Goal: Task Accomplishment & Management: Manage account settings

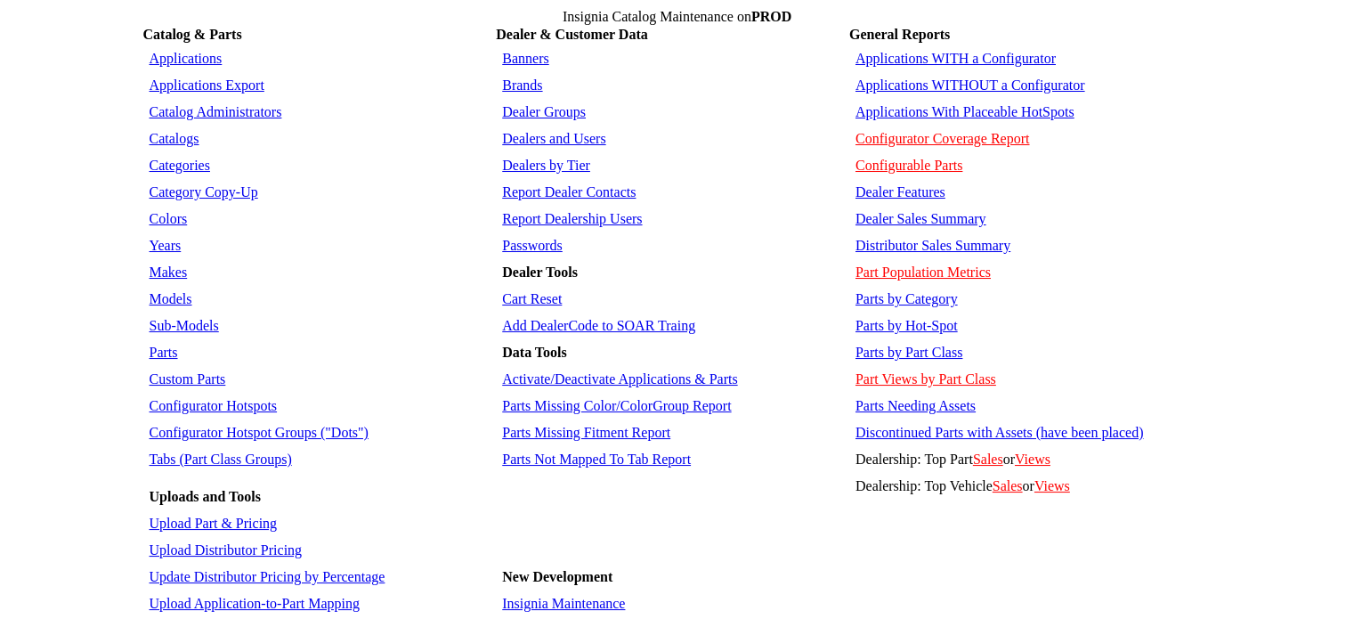
click at [254, 451] on link "Tabs (Part Class Groups)" at bounding box center [221, 458] width 142 height 15
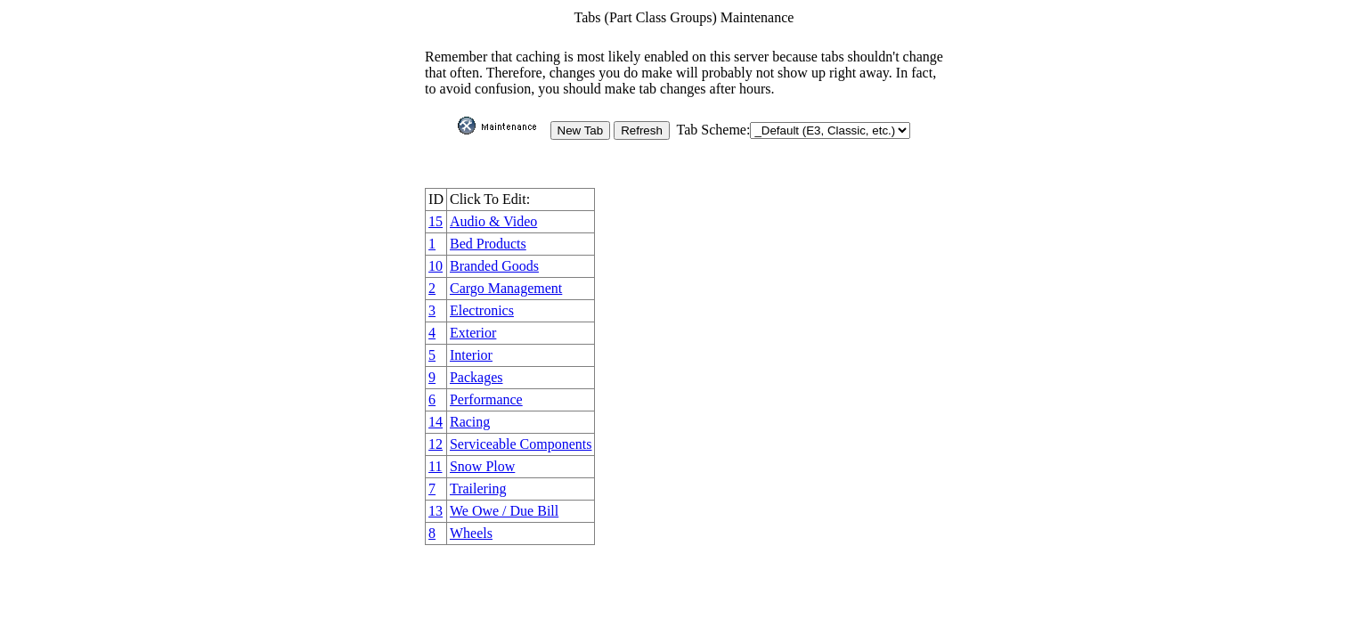
click at [856, 122] on select "_Default (E3, Classic, etc.) AutoGear DoubleTake Jaguar Land Rover VW Yamaha" at bounding box center [830, 130] width 160 height 17
select select "1006"
click at [750, 122] on select "_Default (E3, Classic, etc.) AutoGear DoubleTake Jaguar Land Rover VW Yamaha" at bounding box center [830, 130] width 160 height 17
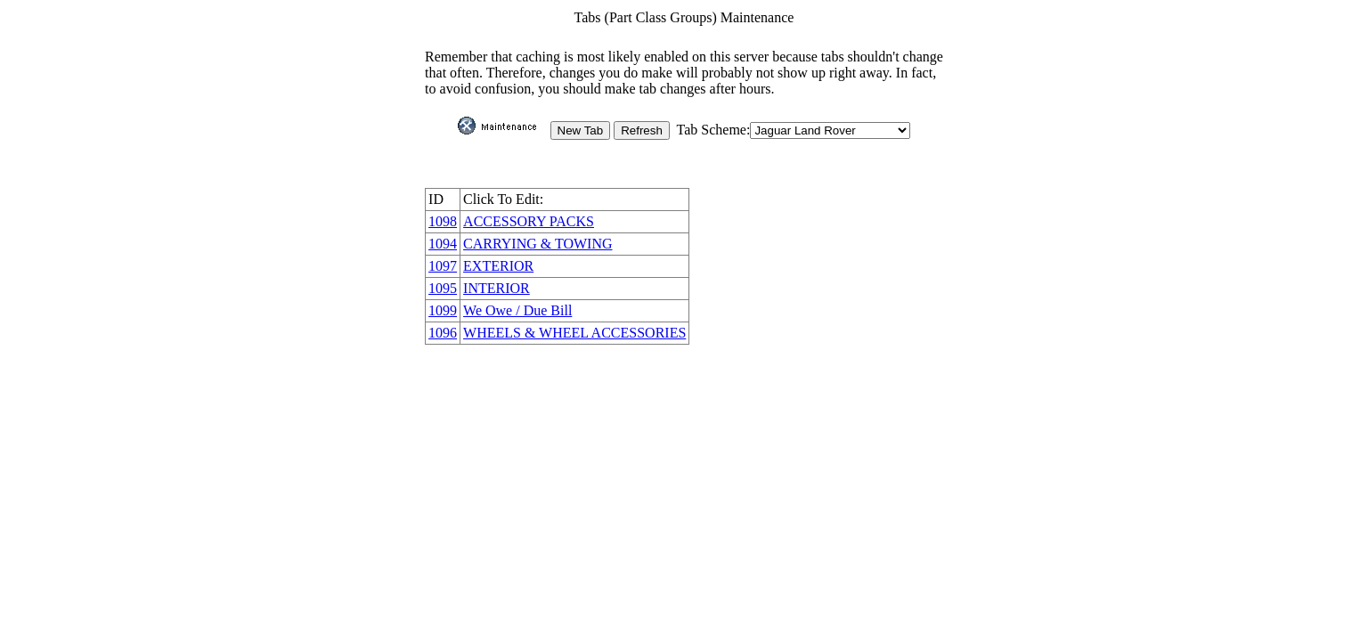
click at [516, 258] on link "EXTERIOR" at bounding box center [498, 265] width 70 height 15
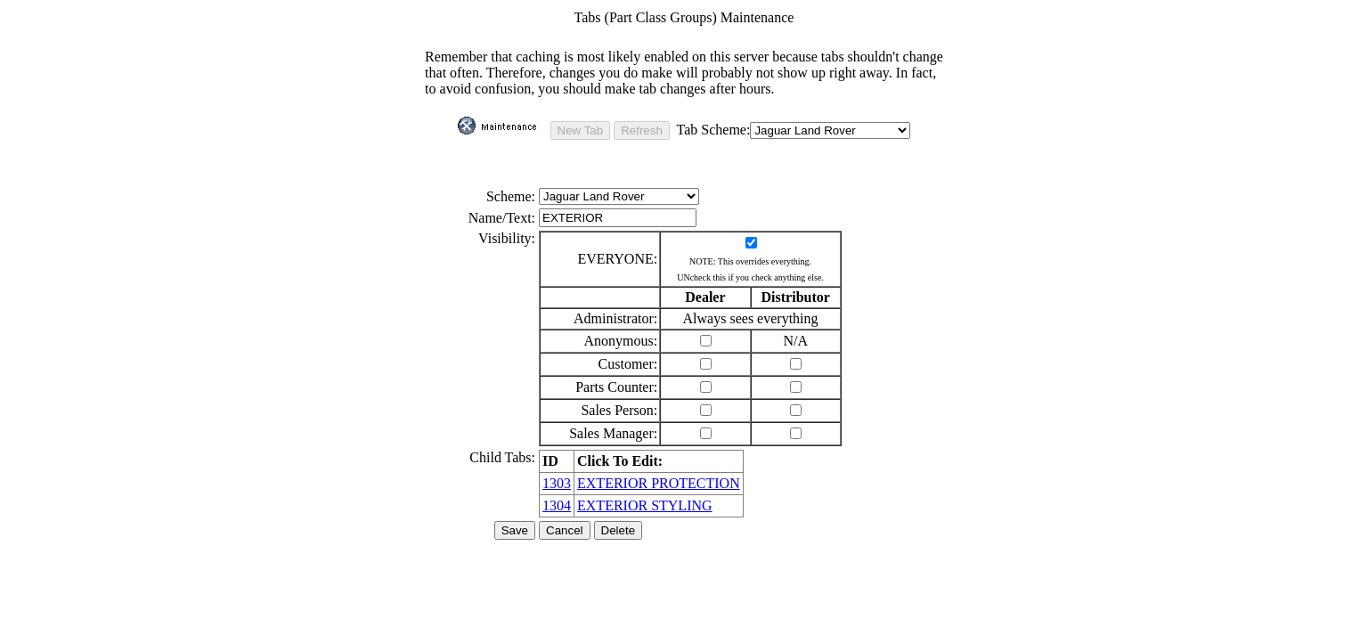
click at [658, 498] on link "EXTERIOR STYLING" at bounding box center [644, 505] width 135 height 15
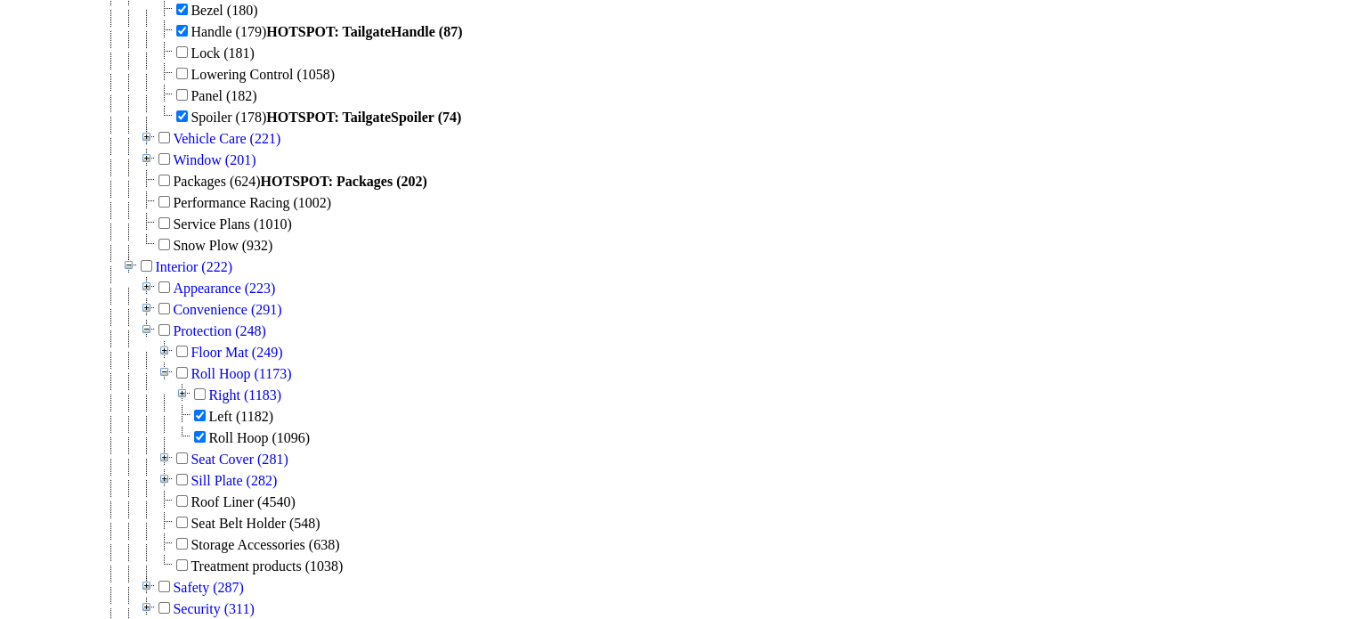
scroll to position [3141, 0]
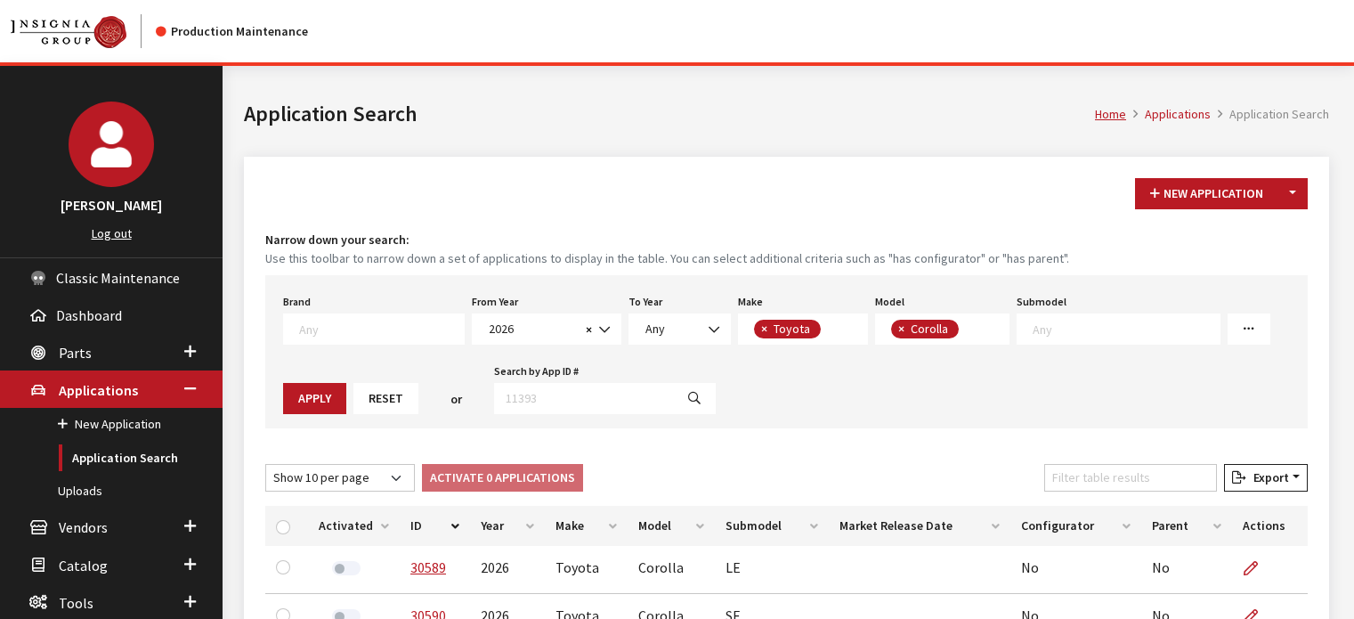
select select "2026"
select select "20"
select select "249"
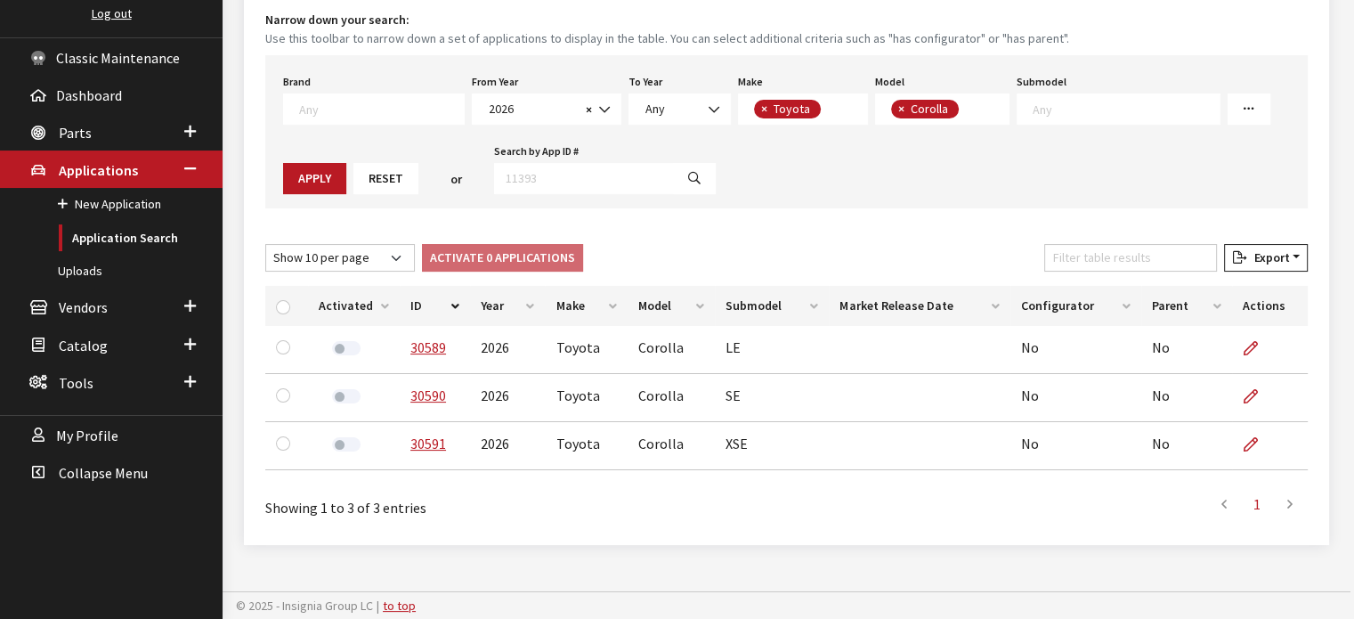
scroll to position [16, 0]
click at [281, 300] on input "checkbox" at bounding box center [283, 307] width 14 height 14
checkbox input "true"
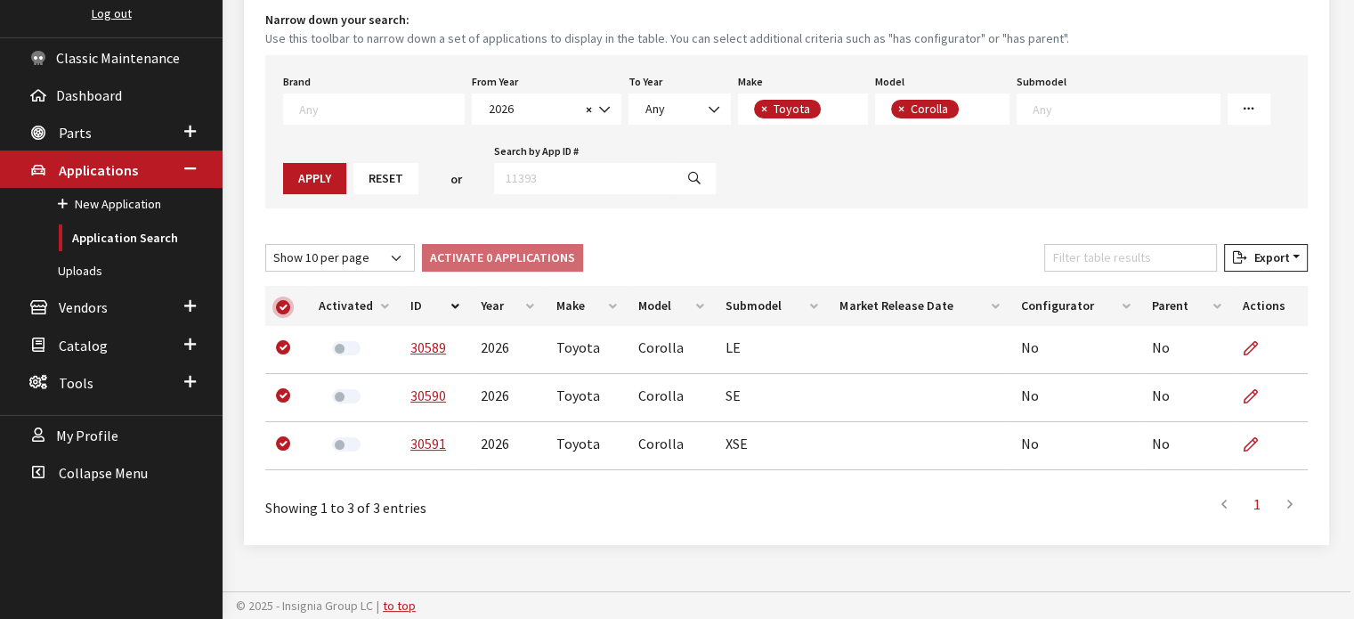
checkbox input "true"
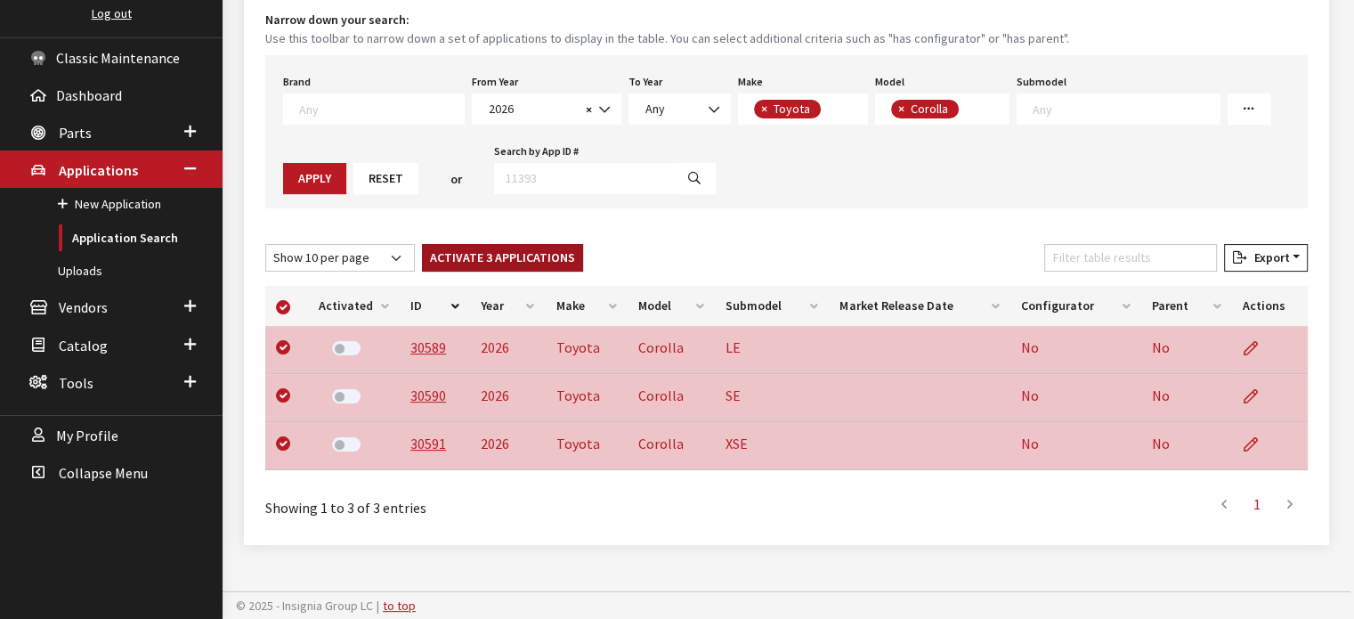
click at [499, 250] on button "Activate 3 Applications" at bounding box center [502, 258] width 161 height 28
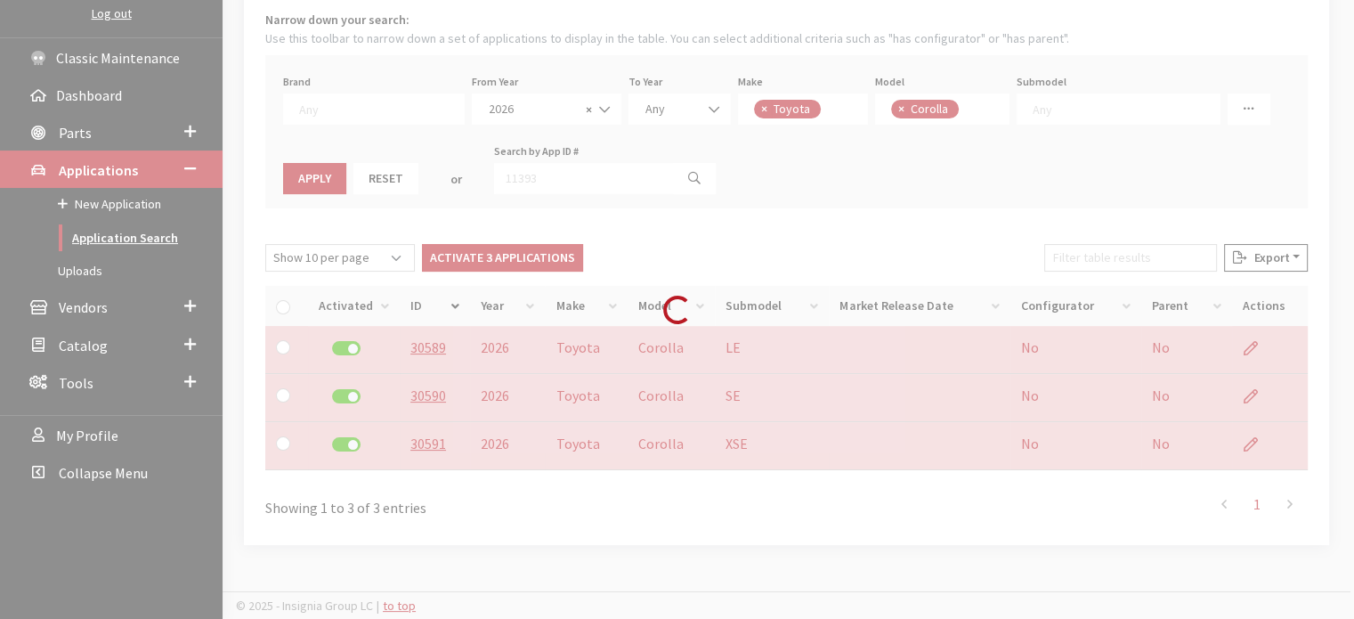
checkbox input "false"
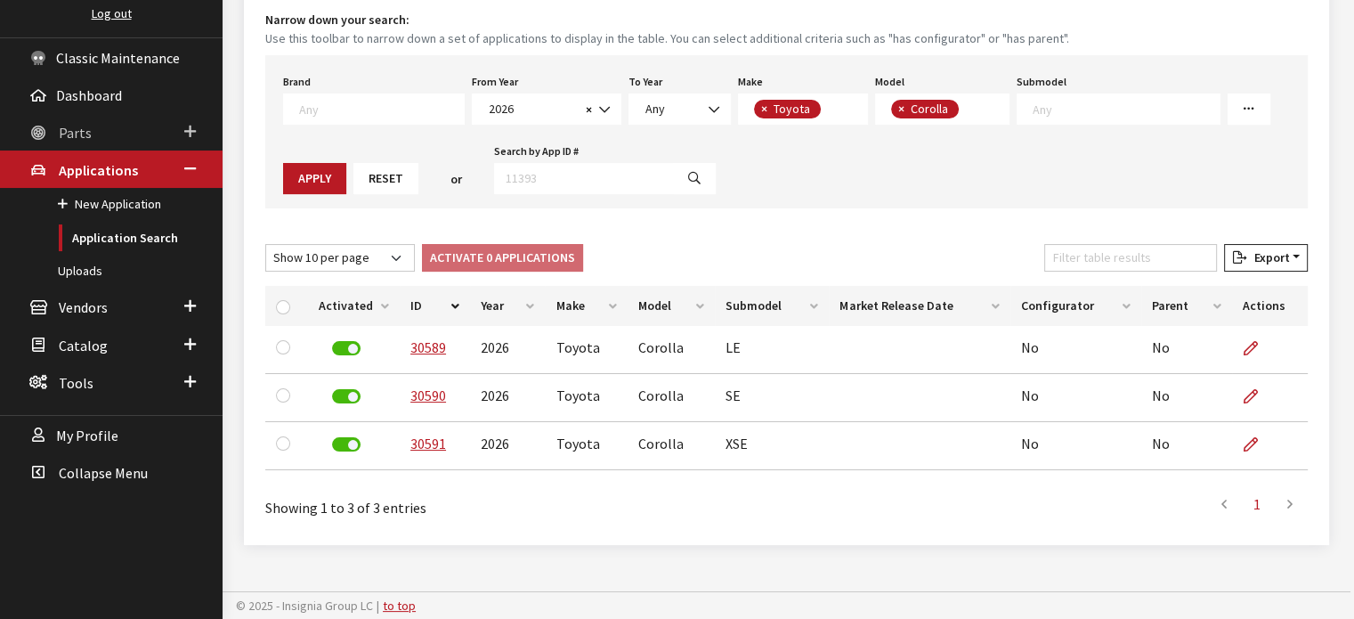
click at [84, 134] on span "Parts" at bounding box center [75, 133] width 33 height 18
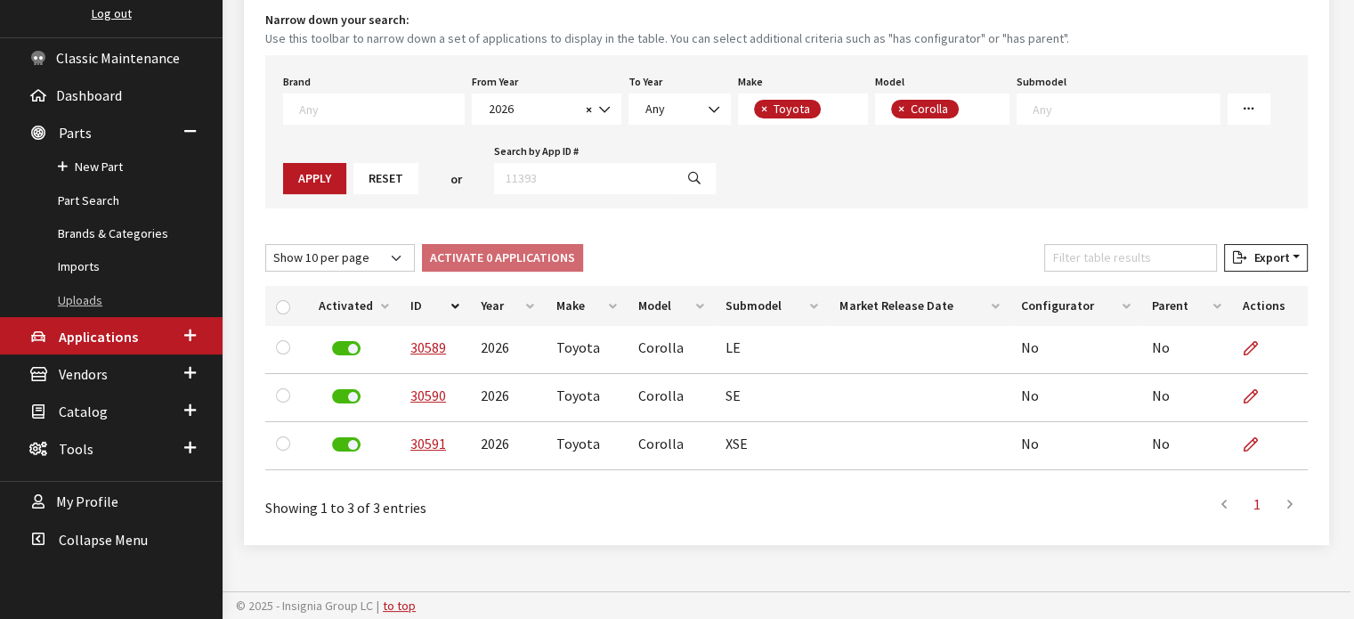
click at [134, 303] on link "Uploads" at bounding box center [111, 300] width 223 height 33
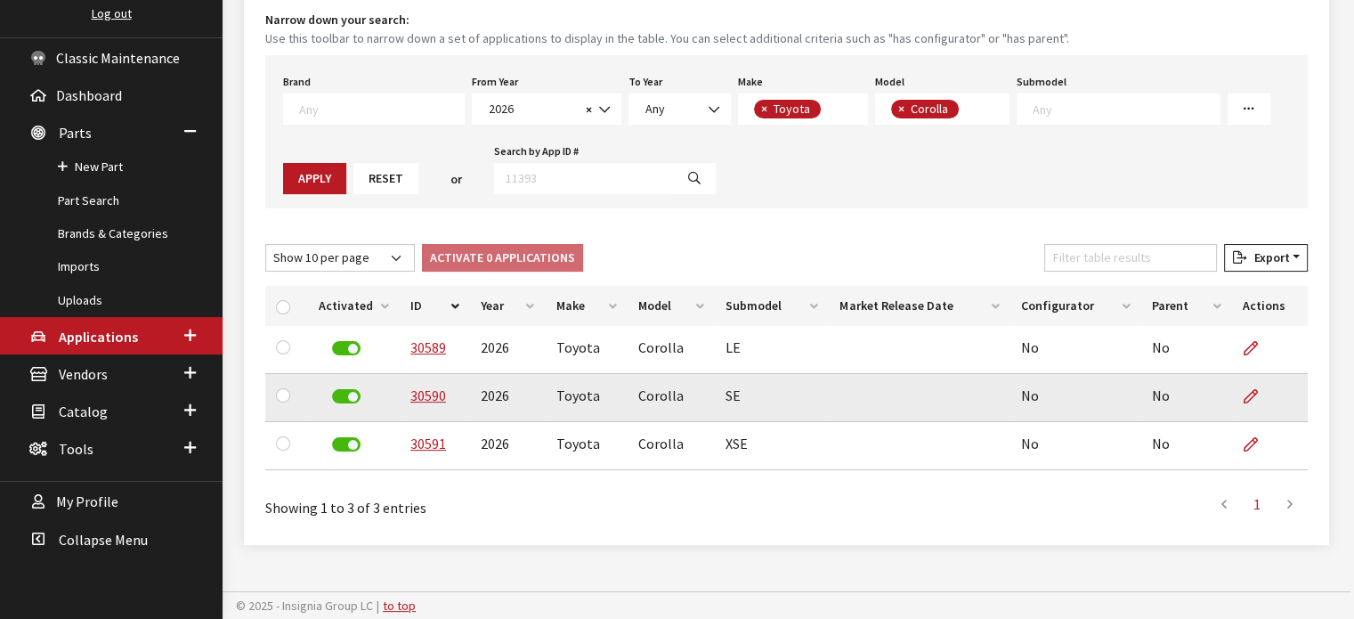
drag, startPoint x: 1028, startPoint y: 399, endPoint x: 1017, endPoint y: 389, distance: 14.5
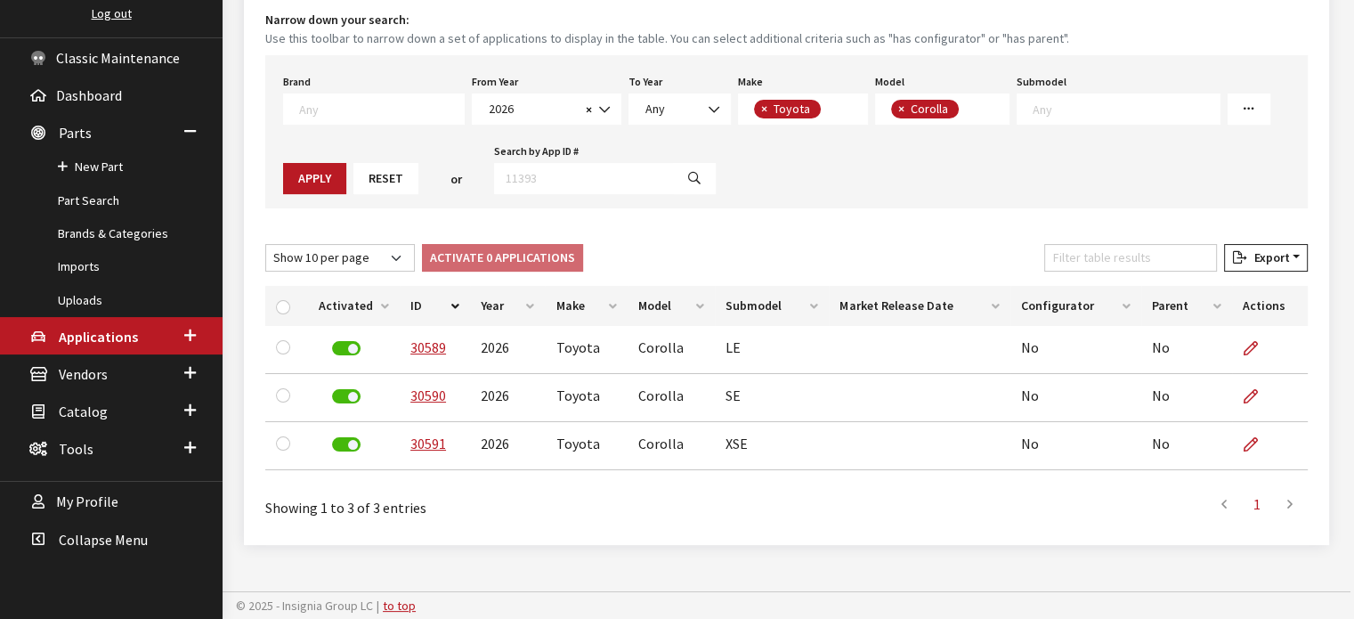
drag, startPoint x: 1017, startPoint y: 389, endPoint x: 906, endPoint y: 228, distance: 195.4
click at [907, 228] on div "New Application Toggle Dropdown New From Existing... Narrow down your search: U…" at bounding box center [786, 241] width 1085 height 608
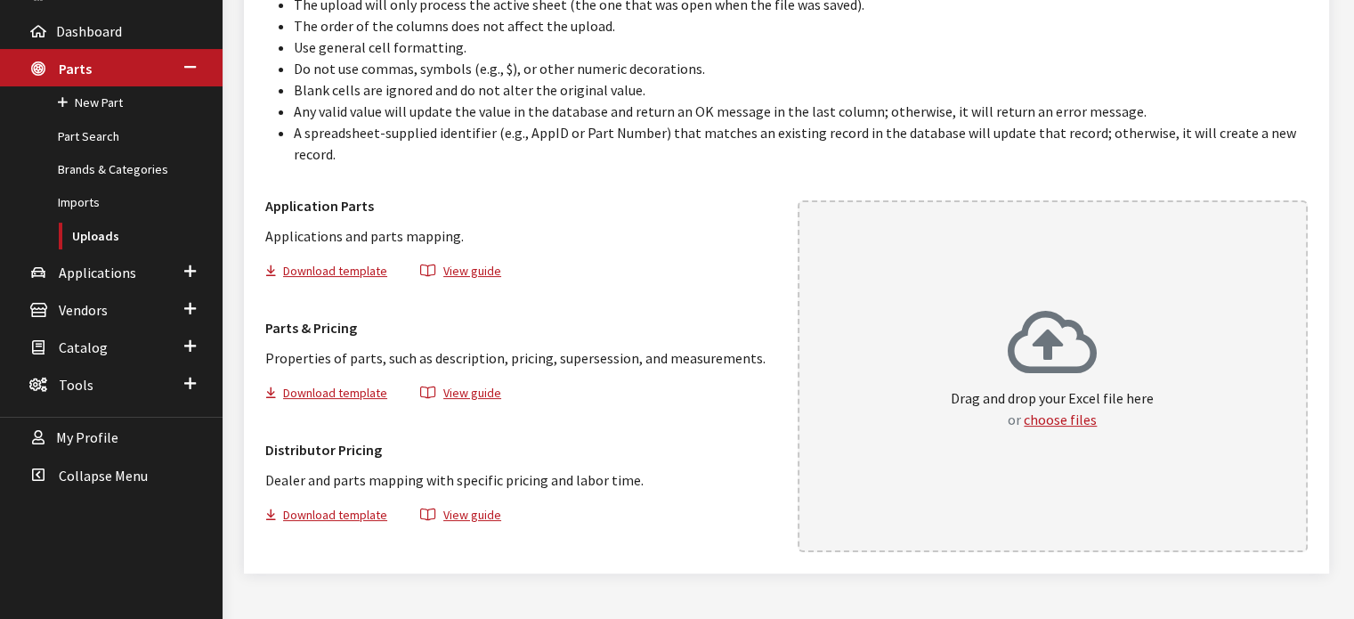
scroll to position [290, 0]
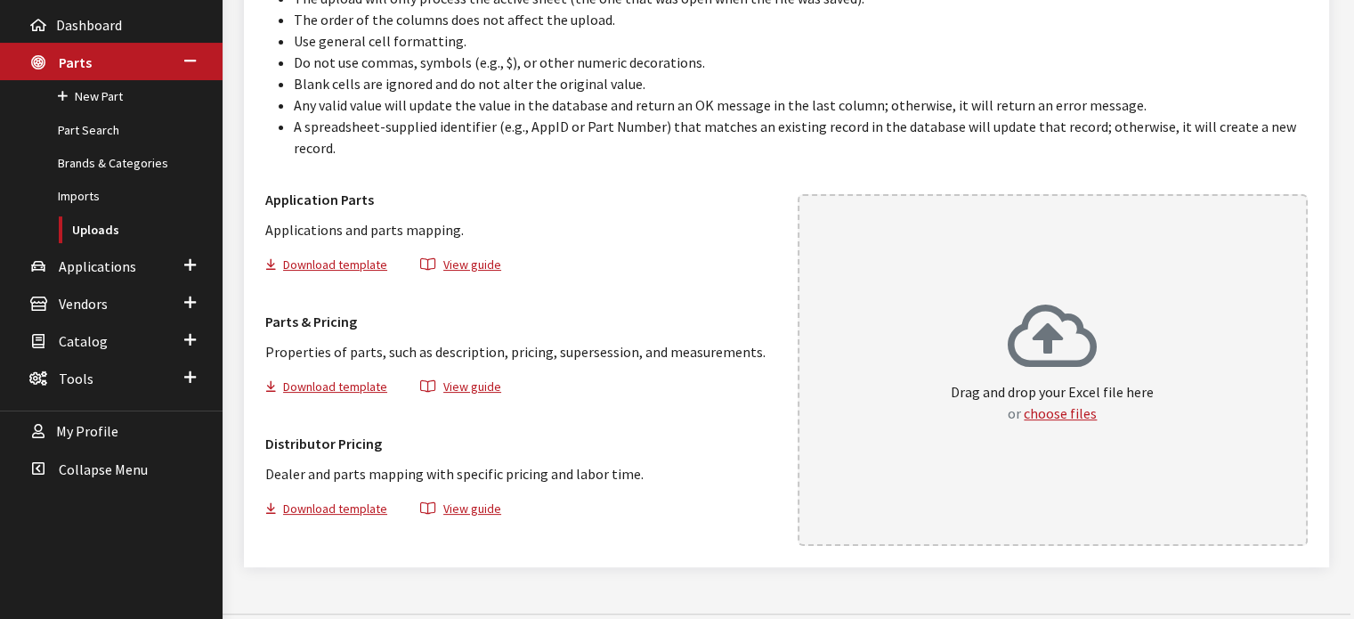
click at [1047, 308] on icon at bounding box center [1052, 338] width 89 height 71
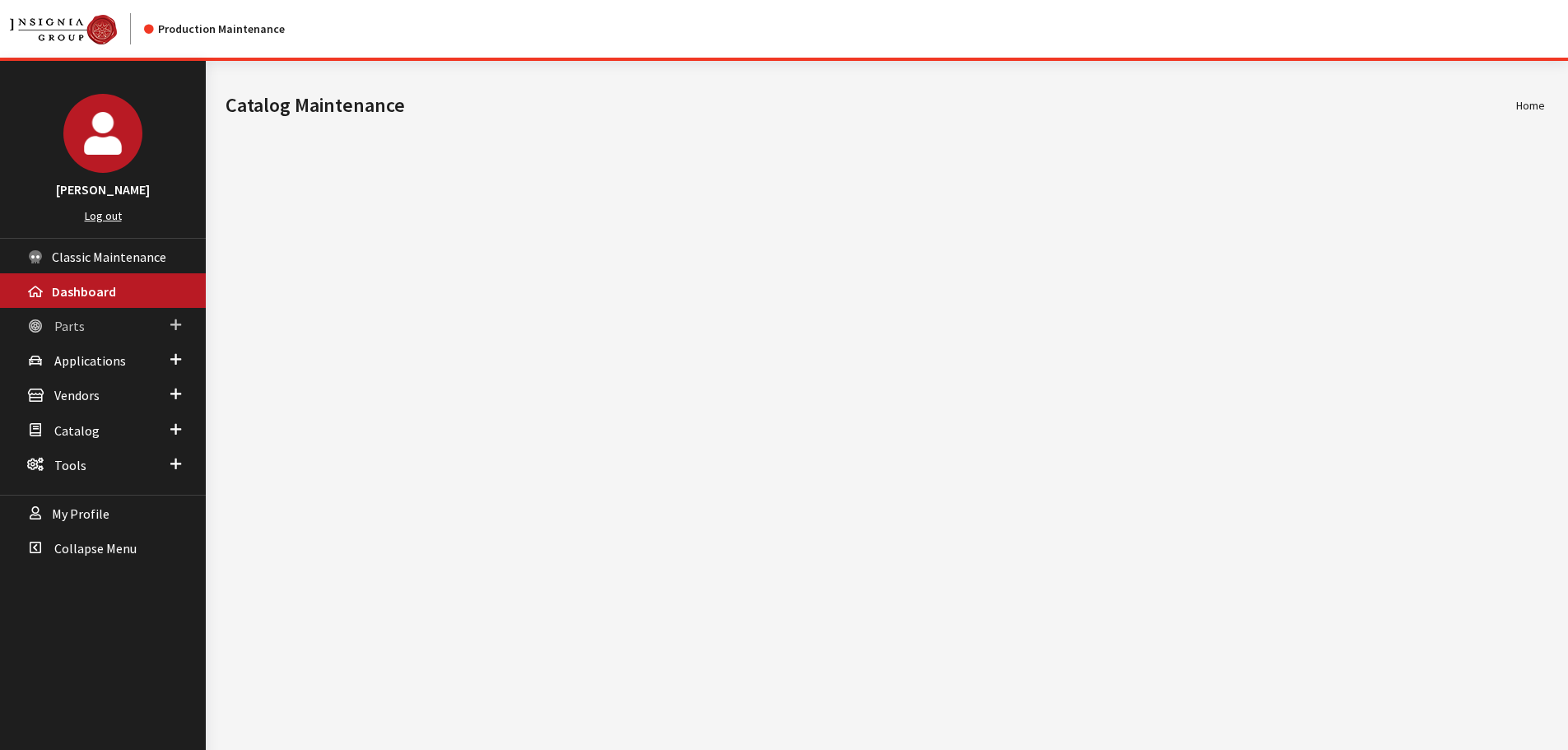
click at [96, 330] on link "Parts" at bounding box center [103, 325] width 206 height 34
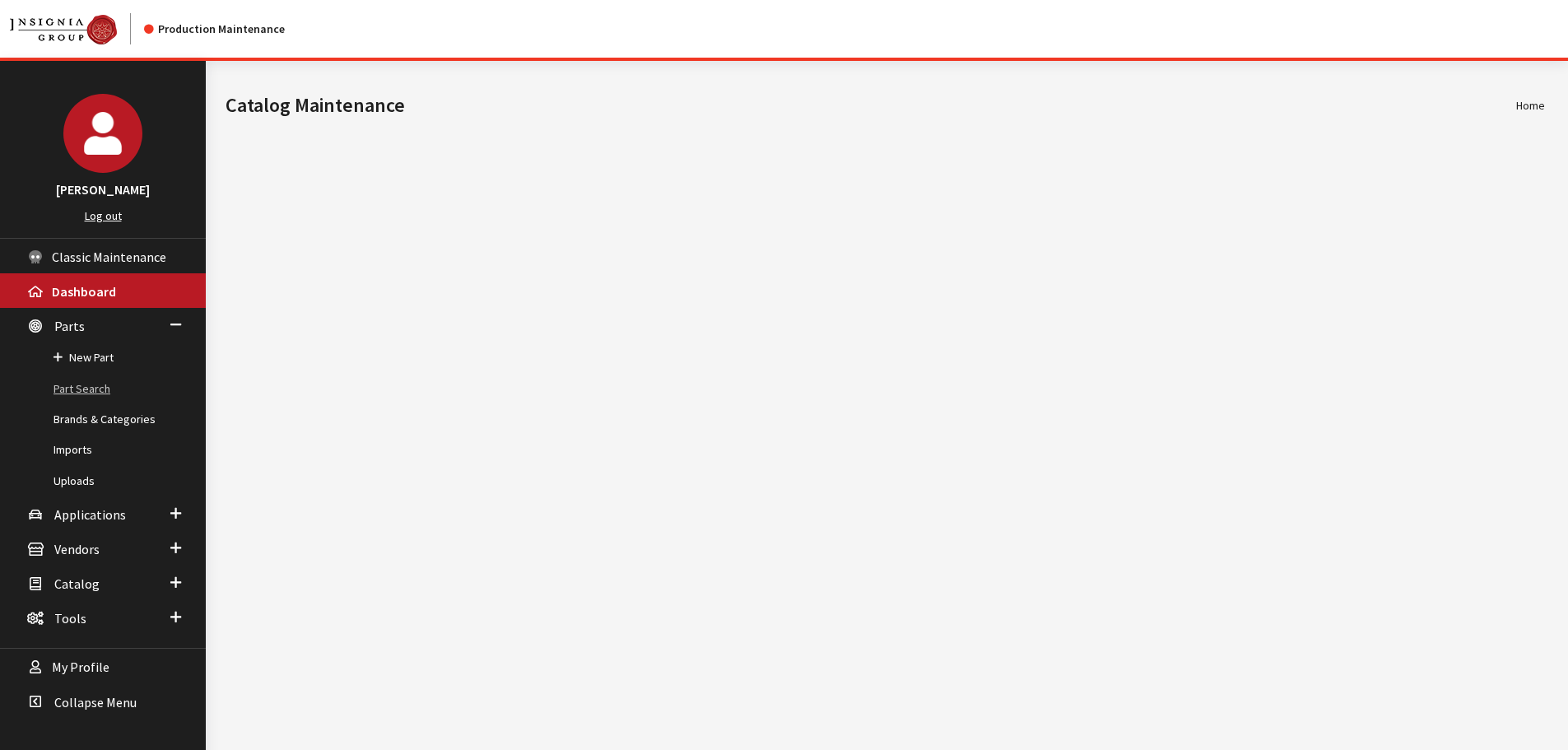
click at [100, 398] on link "Part Search" at bounding box center [103, 388] width 206 height 31
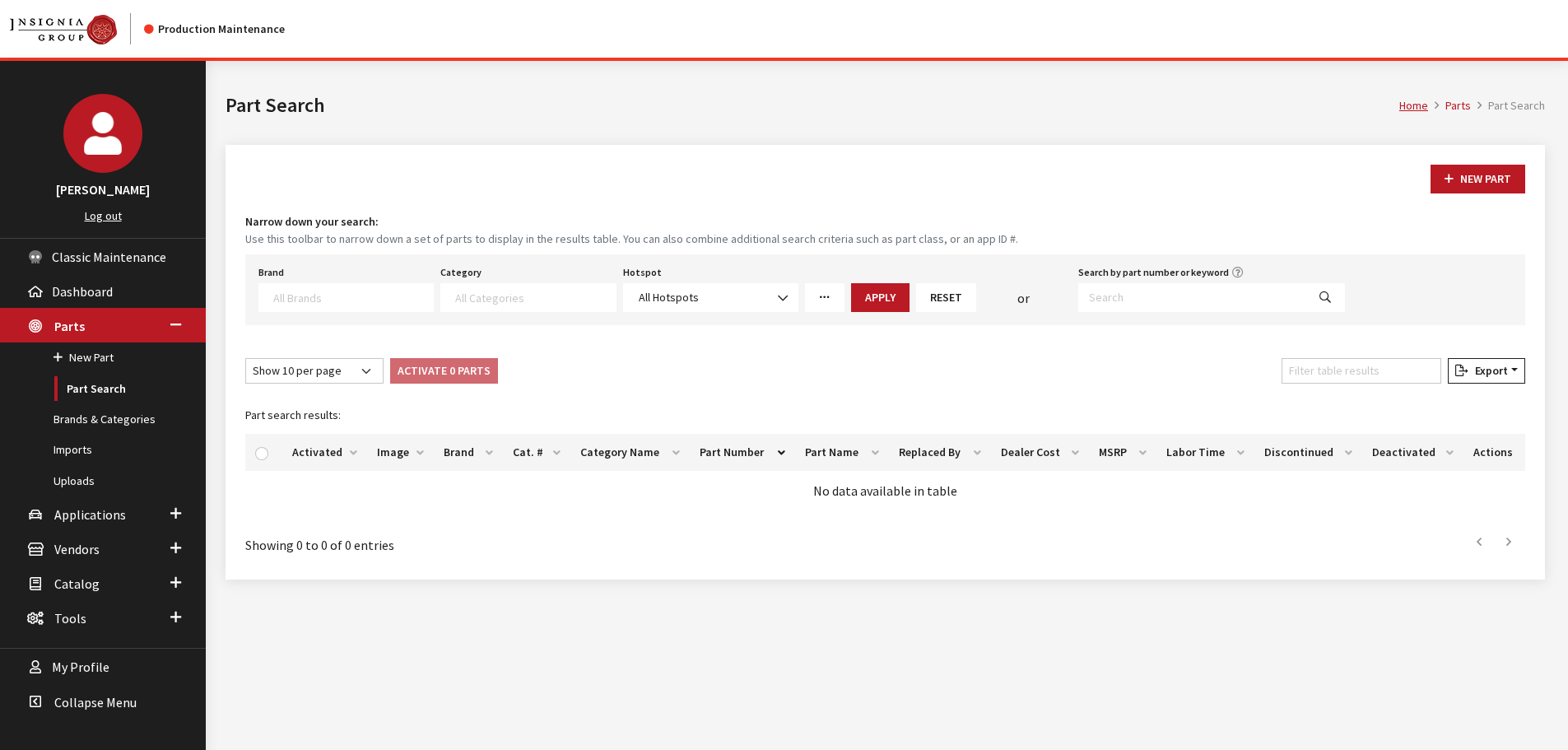
select select
click at [1113, 301] on input "Search by part number or keyword" at bounding box center [1193, 297] width 228 height 29
paste input "VKCUR4037"
type input "VKCUR4037"
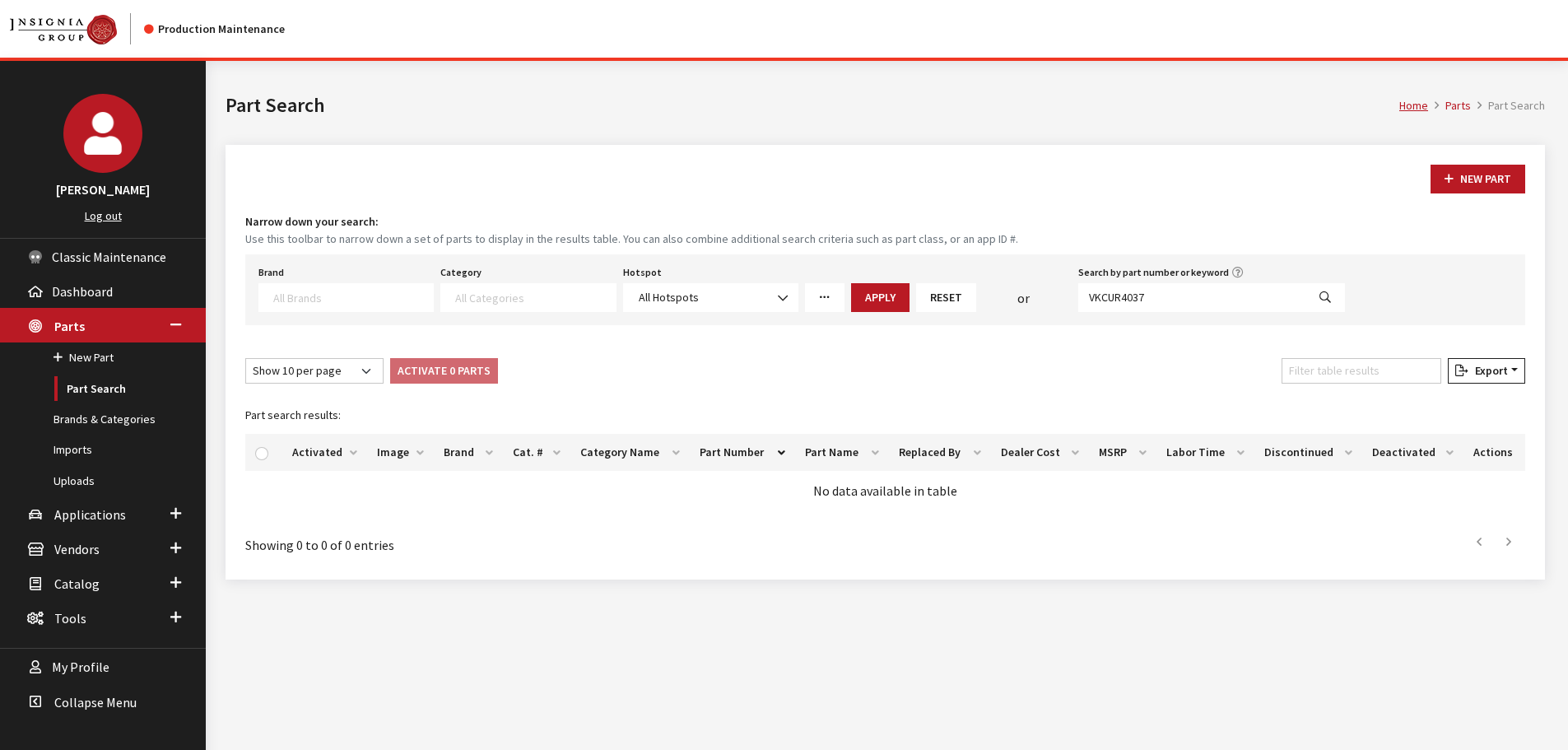
click at [1339, 297] on button "Search" at bounding box center [1325, 297] width 40 height 29
select select
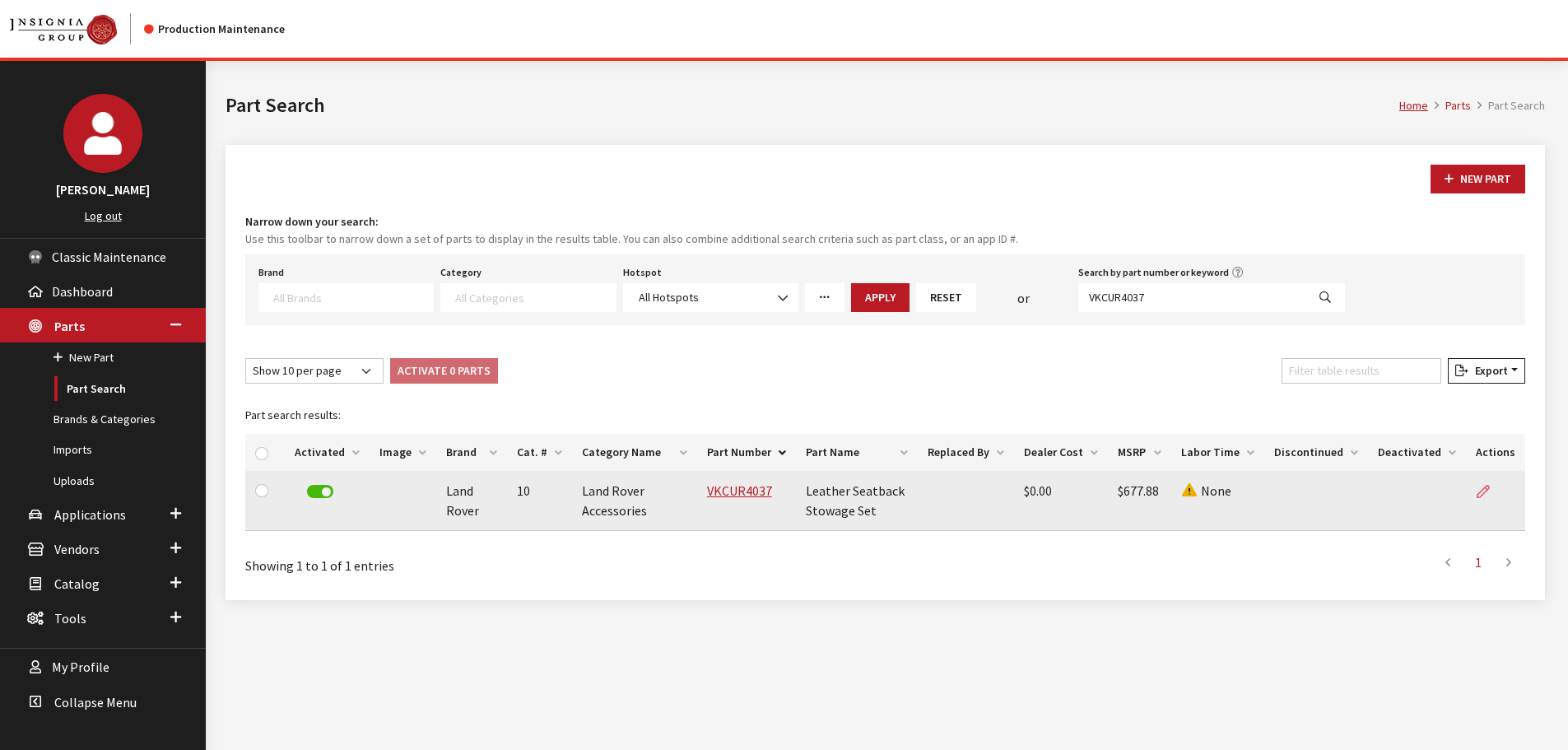
click at [1480, 496] on icon at bounding box center [1483, 492] width 13 height 13
click at [1482, 493] on icon at bounding box center [1483, 492] width 13 height 13
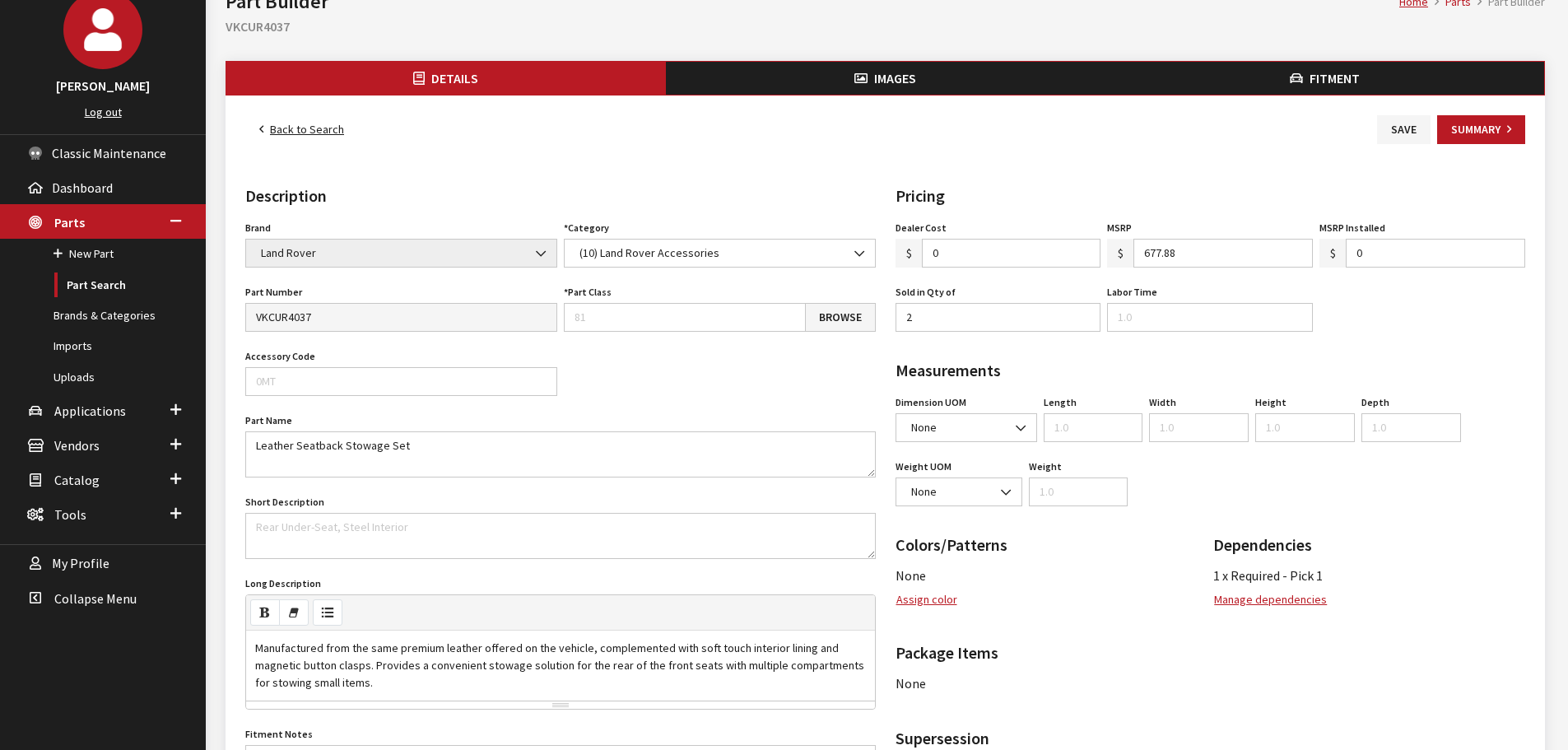
scroll to position [165, 0]
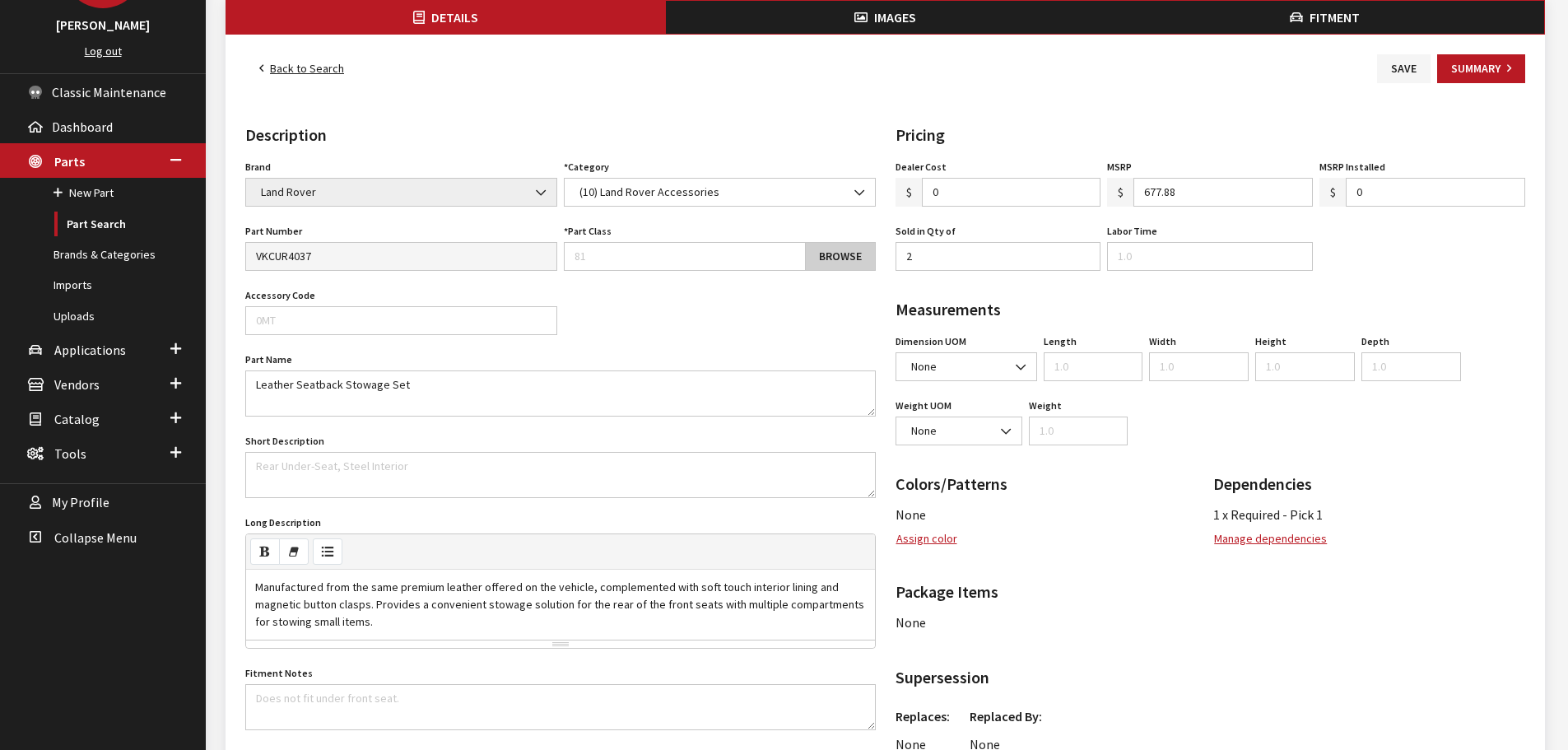
click at [830, 259] on link "Browse" at bounding box center [840, 256] width 71 height 29
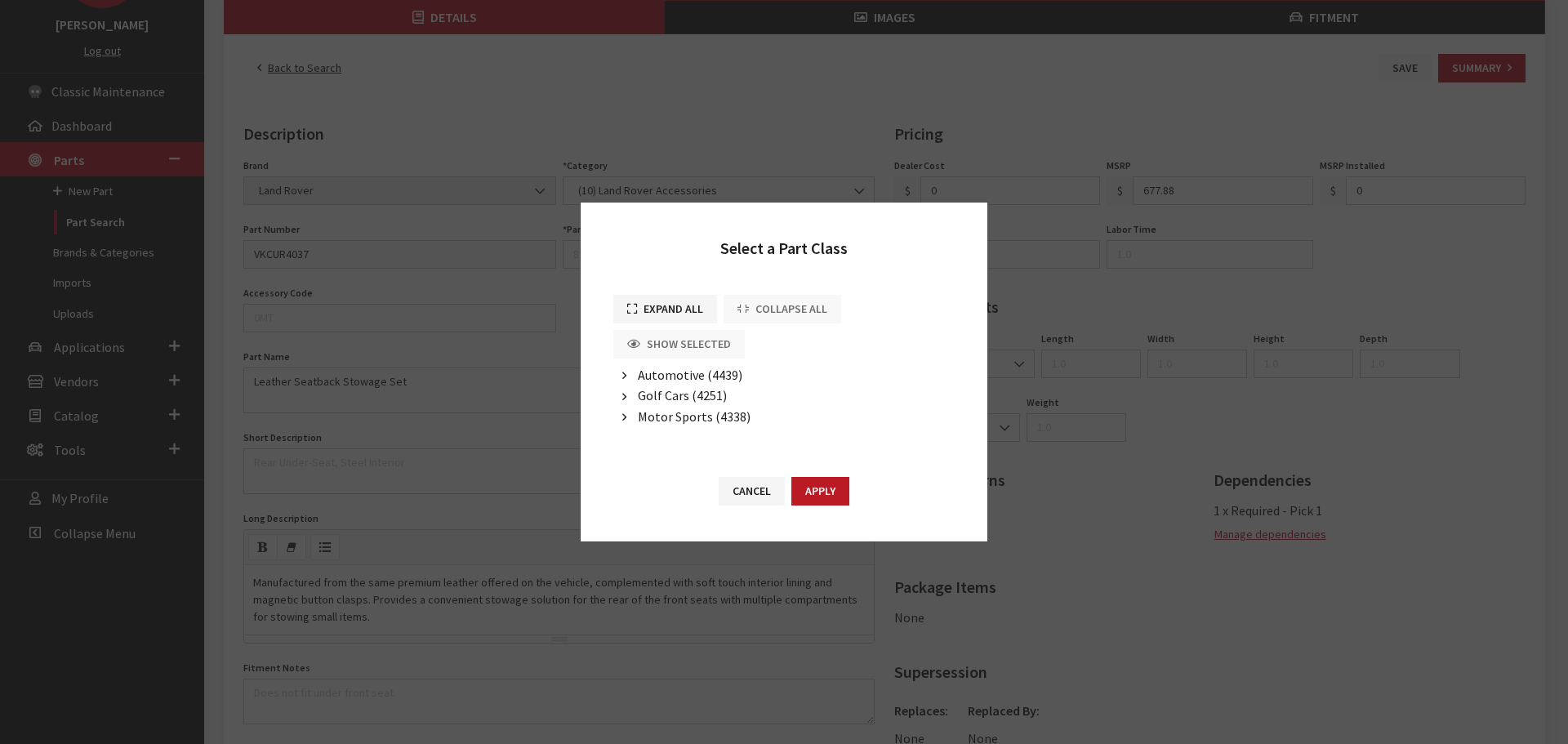
click at [682, 377] on span "Automotive (4439)" at bounding box center [690, 375] width 105 height 17
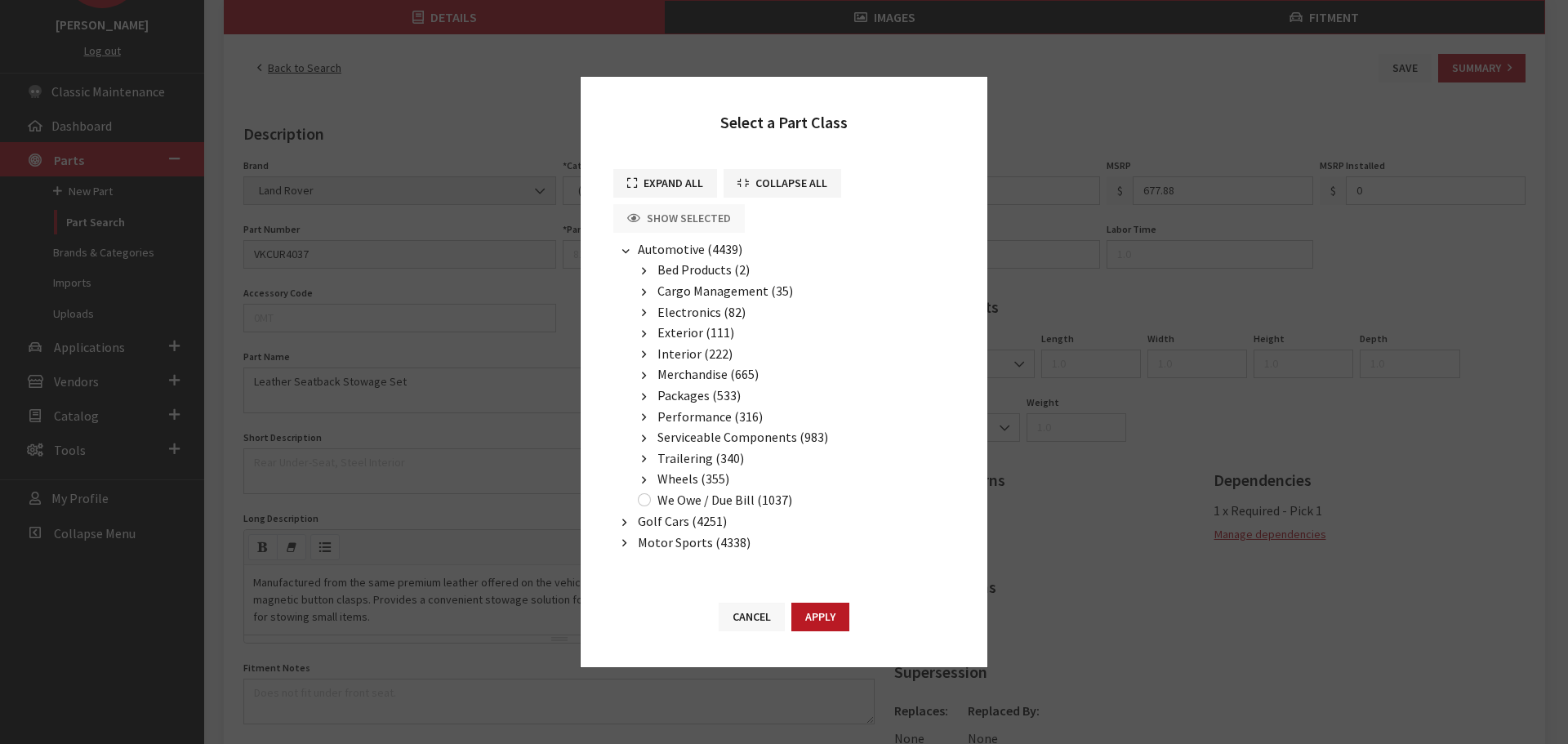
click at [746, 616] on button "Cancel" at bounding box center [752, 616] width 66 height 28
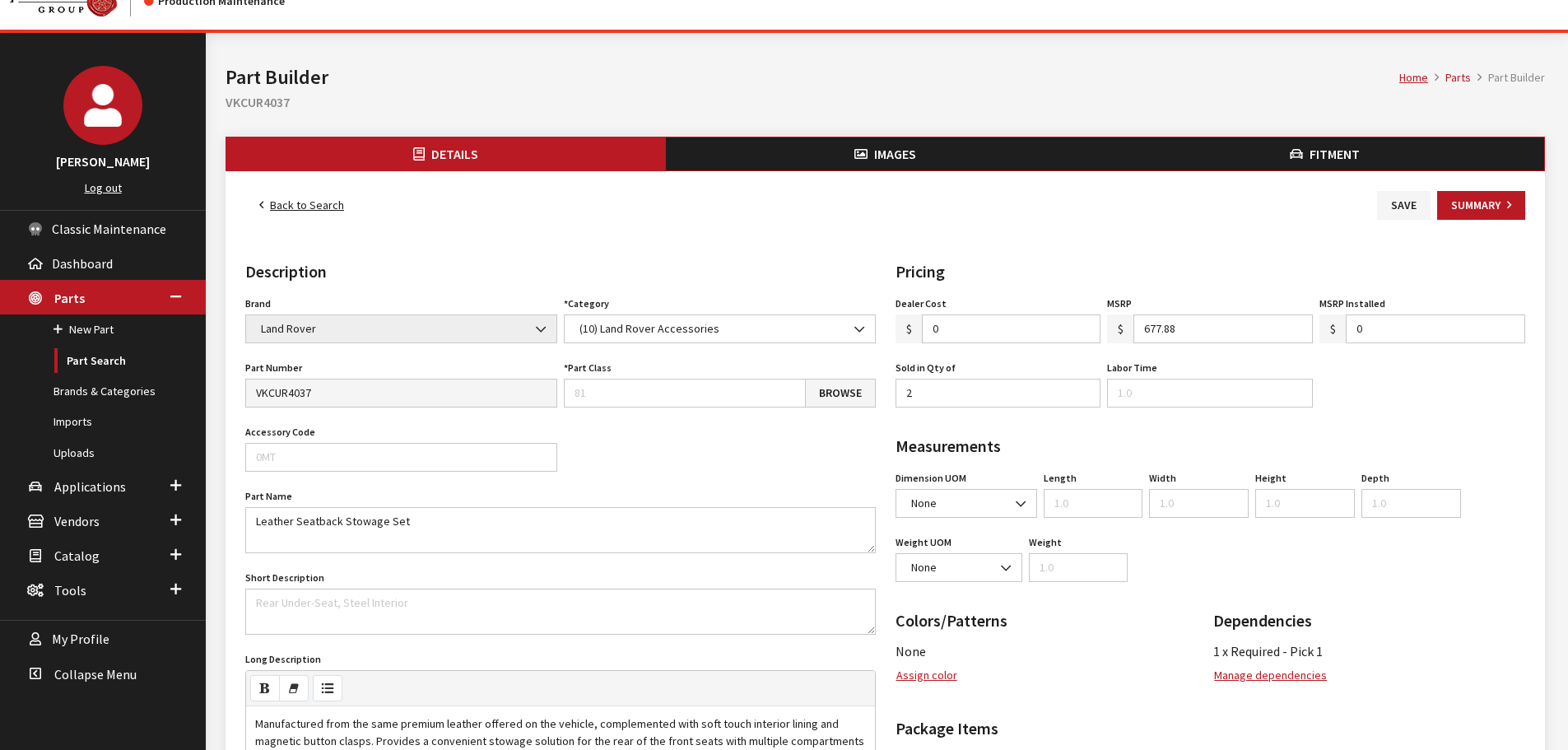
scroll to position [0, 0]
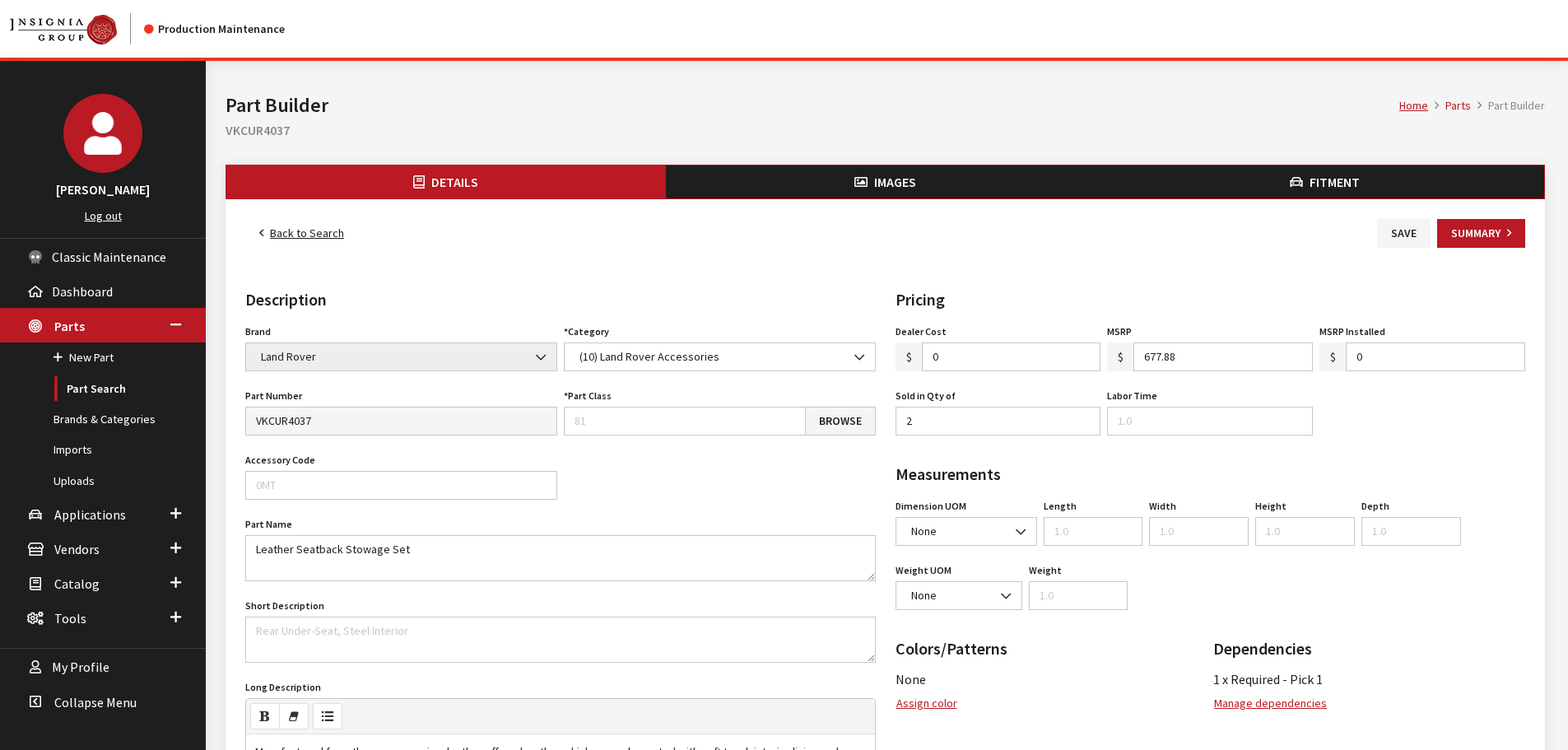
click at [279, 135] on h2 "VKCUR4037" at bounding box center [885, 129] width 1319 height 19
copy h2 "VKCUR4037"
click at [660, 425] on input "Part Class" at bounding box center [685, 421] width 242 height 29
type input "69"
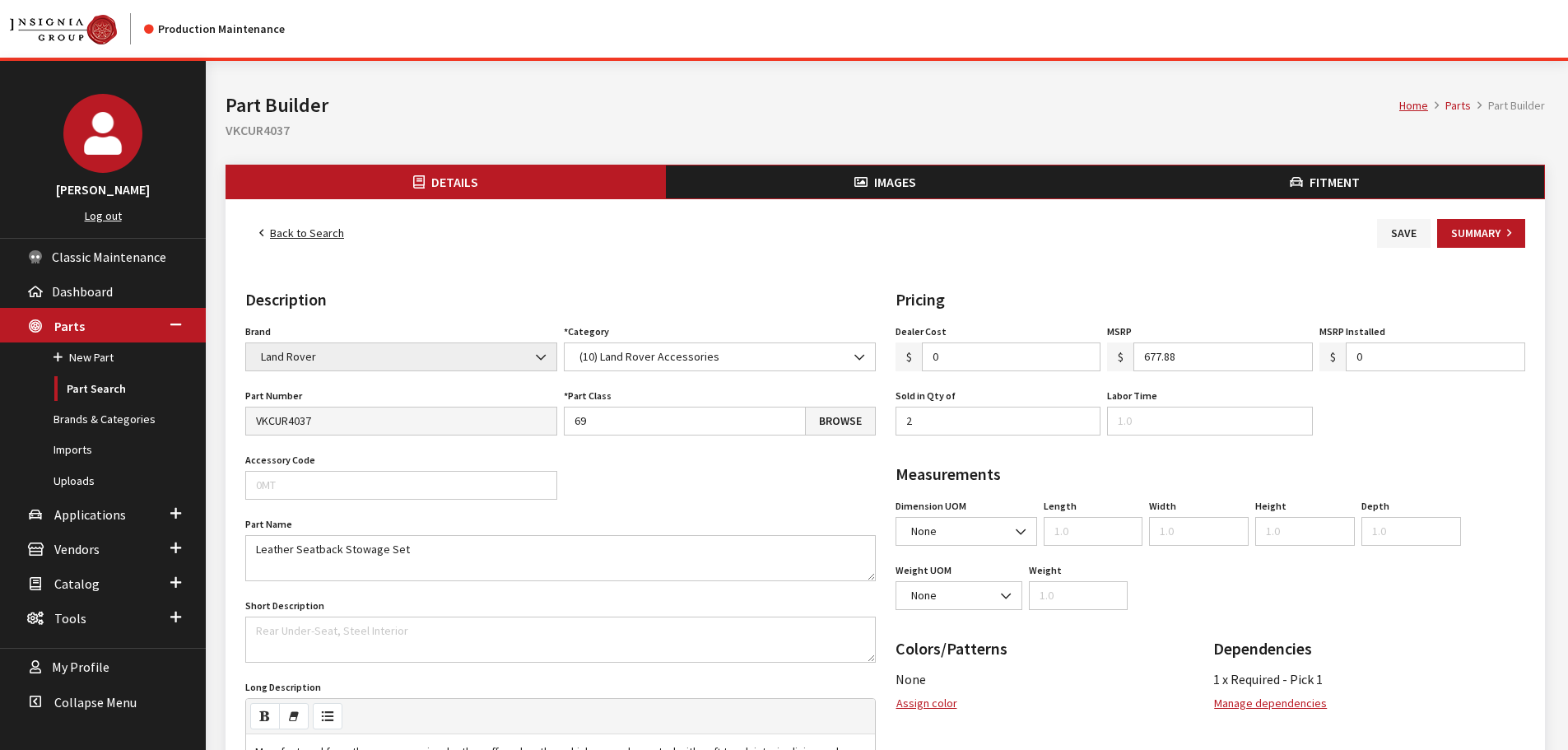
click at [725, 231] on div "Back to Search Save Summary" at bounding box center [886, 233] width 1287 height 29
click at [1414, 224] on button "Save" at bounding box center [1404, 233] width 54 height 29
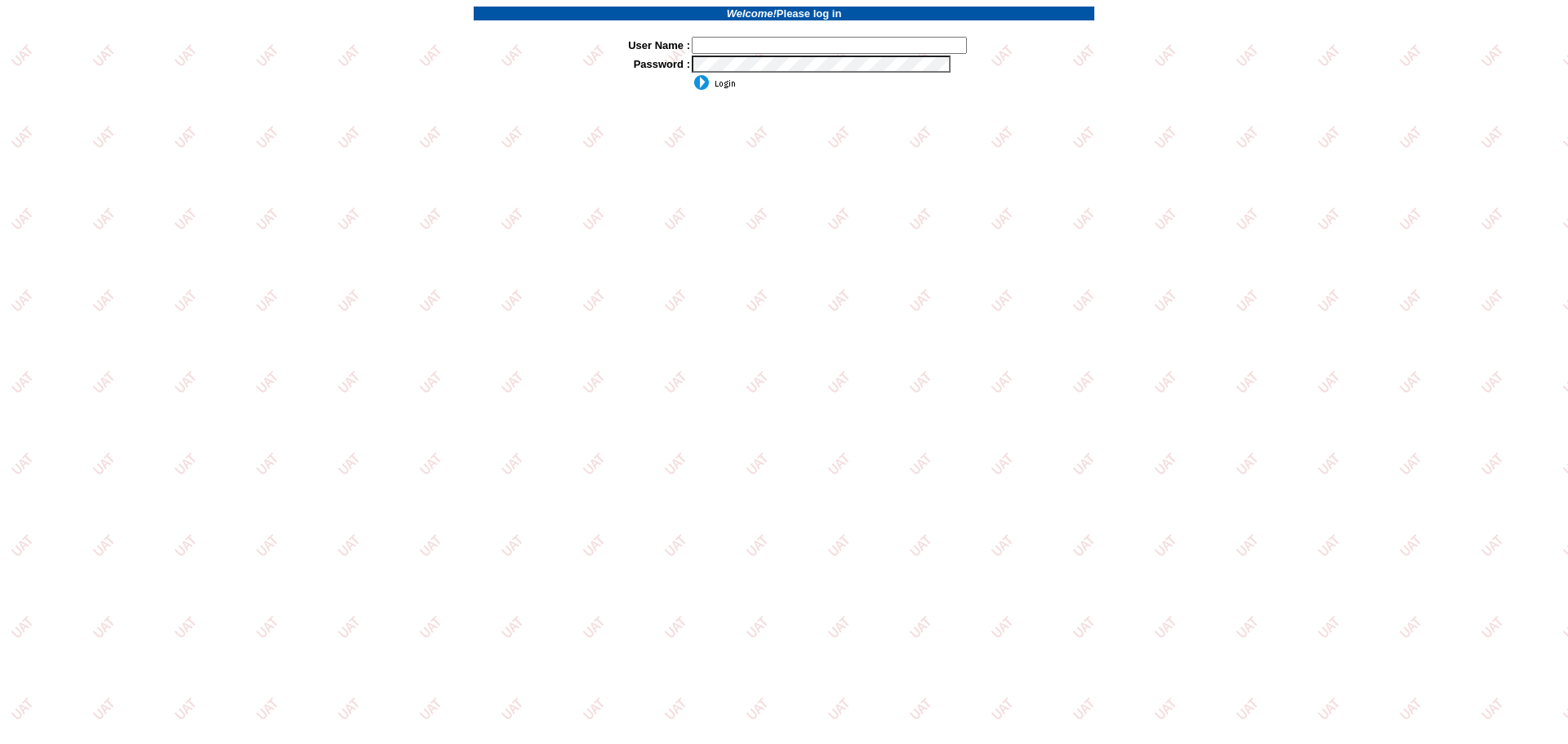
click at [724, 49] on input "text" at bounding box center [829, 45] width 275 height 17
type input "kdart"
click at [704, 82] on input "image" at bounding box center [713, 83] width 44 height 17
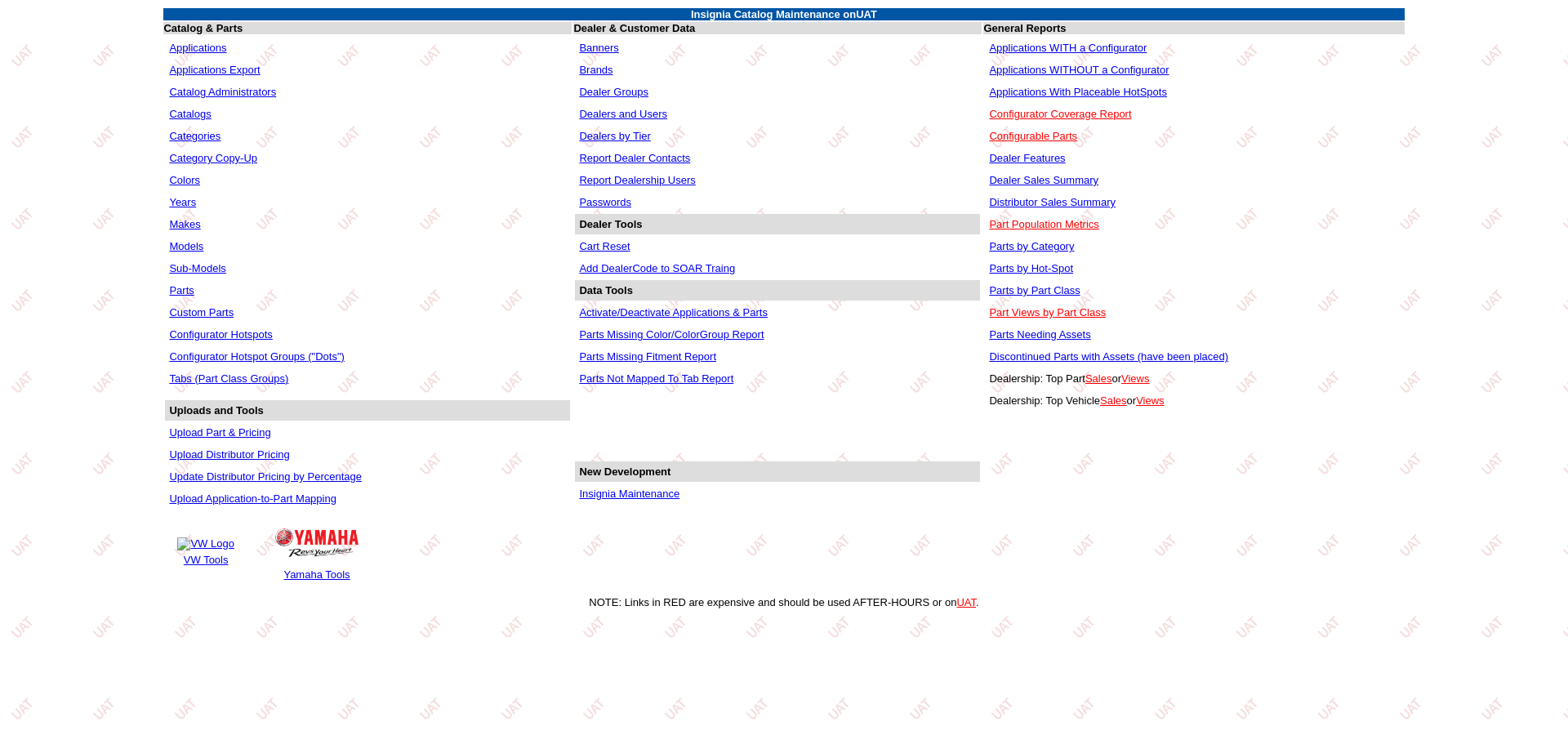
click at [266, 377] on link "Tabs (Part Class Groups)" at bounding box center [228, 378] width 119 height 12
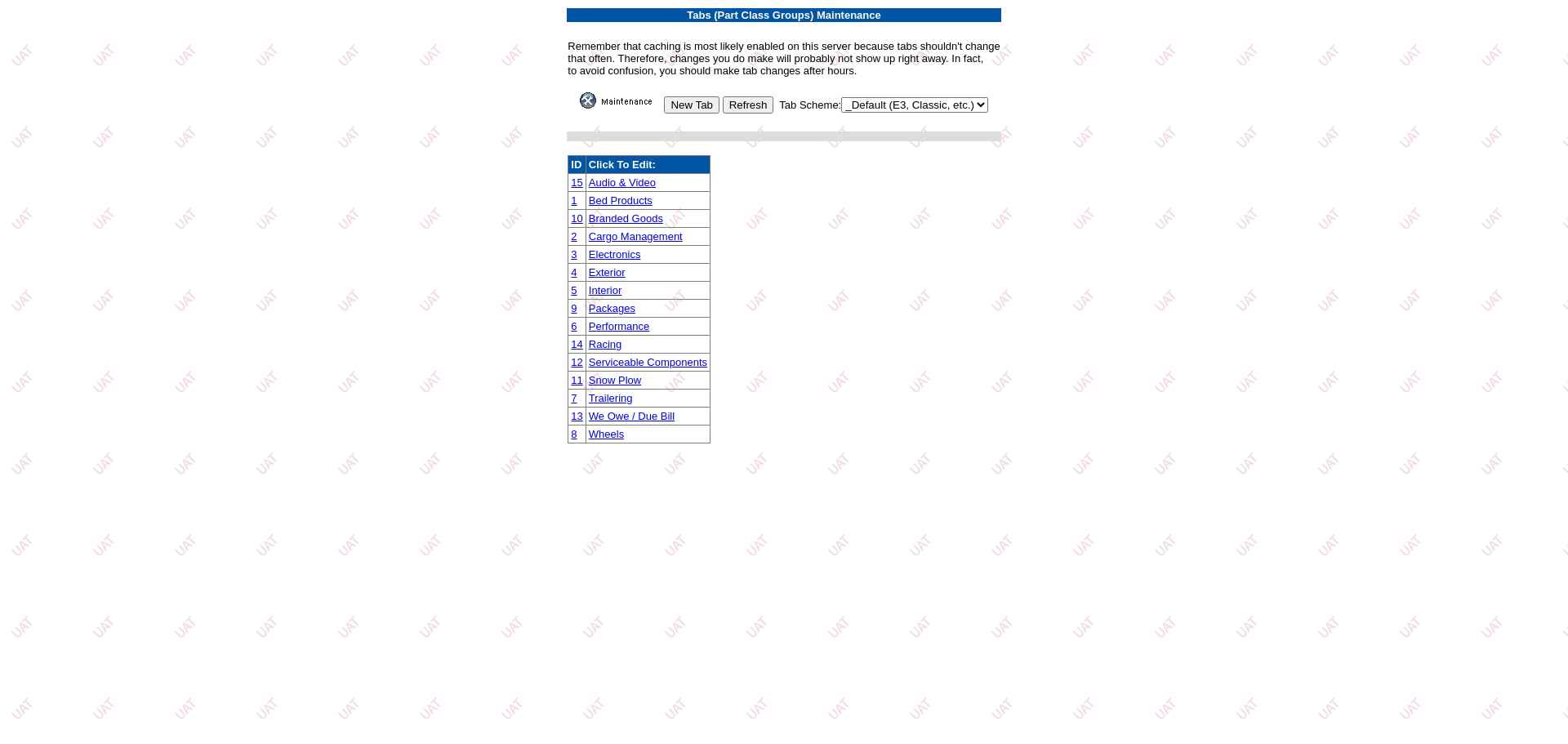
click at [919, 94] on td "New Tab Refresh Tab Scheme: _Default (E3, Classic, etc.) AutoGear DoubleTake Ja…" at bounding box center [783, 103] width 434 height 23
click at [919, 105] on select "_Default (E3, Classic, etc.) AutoGear DoubleTake Jaguar Land Rover VW Yamaha" at bounding box center [914, 105] width 147 height 16
select select "1006"
click at [845, 97] on select "_Default (E3, Classic, etc.) AutoGear DoubleTake Jaguar Land Rover VW Yamaha" at bounding box center [914, 105] width 147 height 16
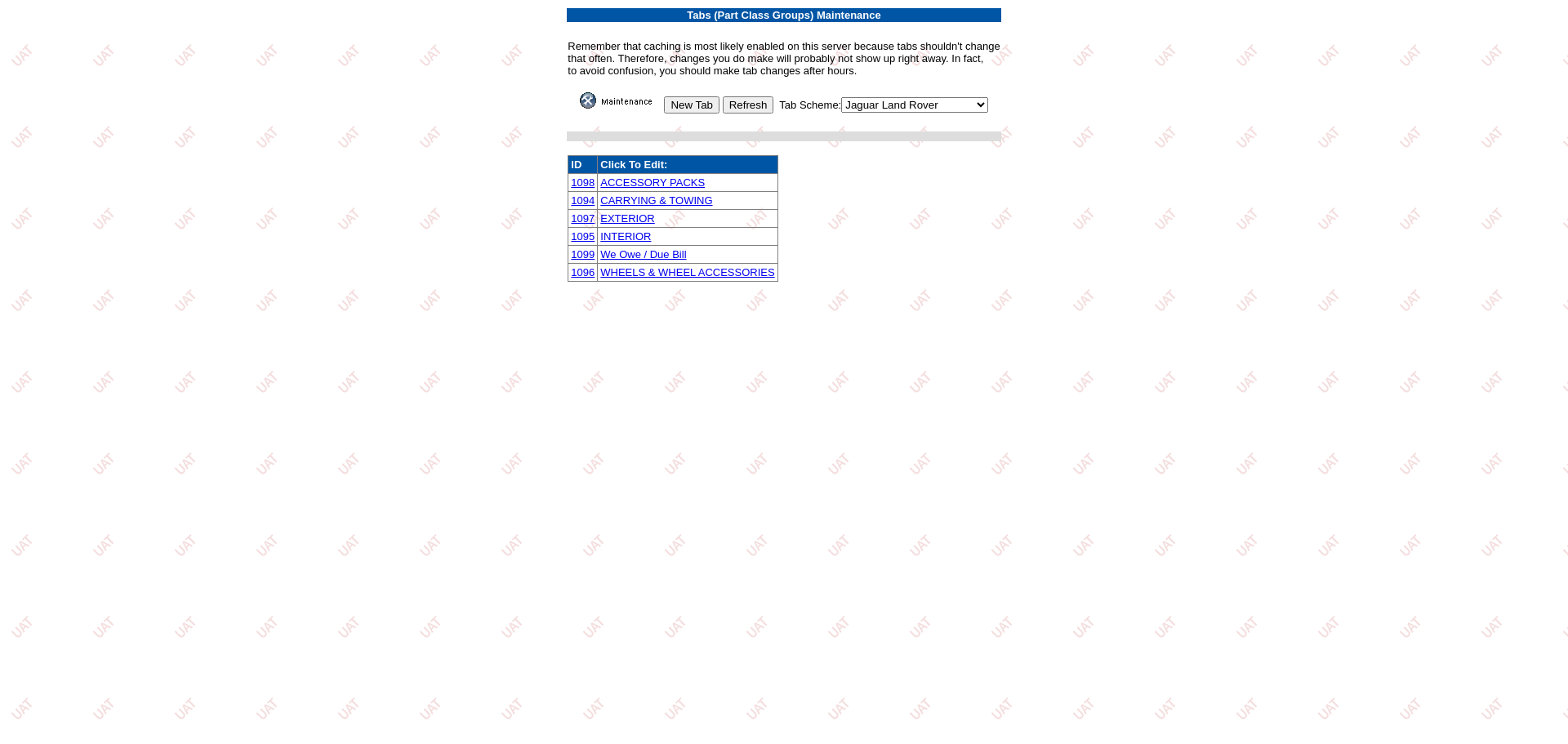
click at [629, 233] on link "INTERIOR" at bounding box center [624, 236] width 50 height 12
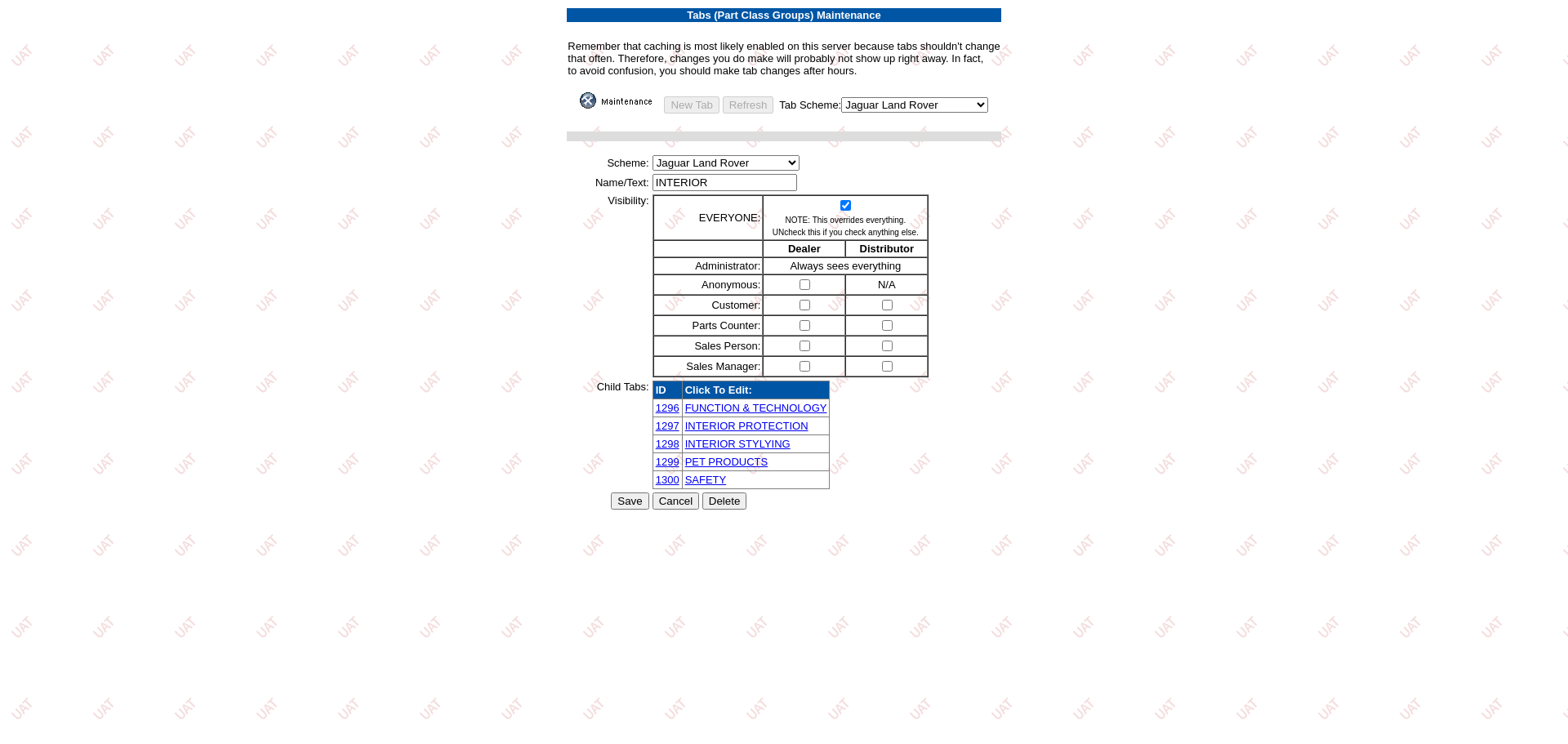
click at [759, 407] on link "FUNCTION & TECHNOLOGY" at bounding box center [756, 407] width 142 height 12
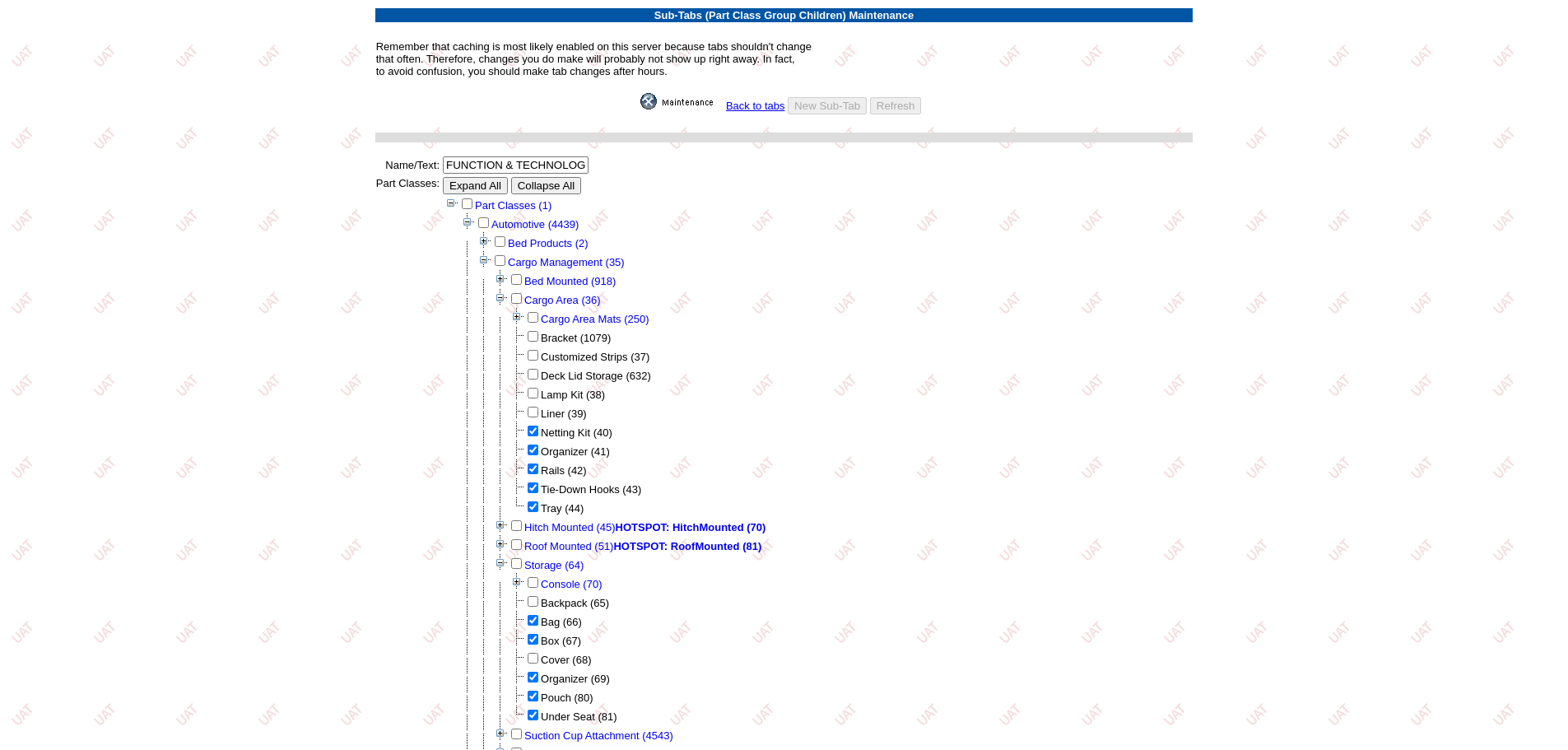
click at [745, 108] on link "Back to tabs" at bounding box center [755, 105] width 59 height 12
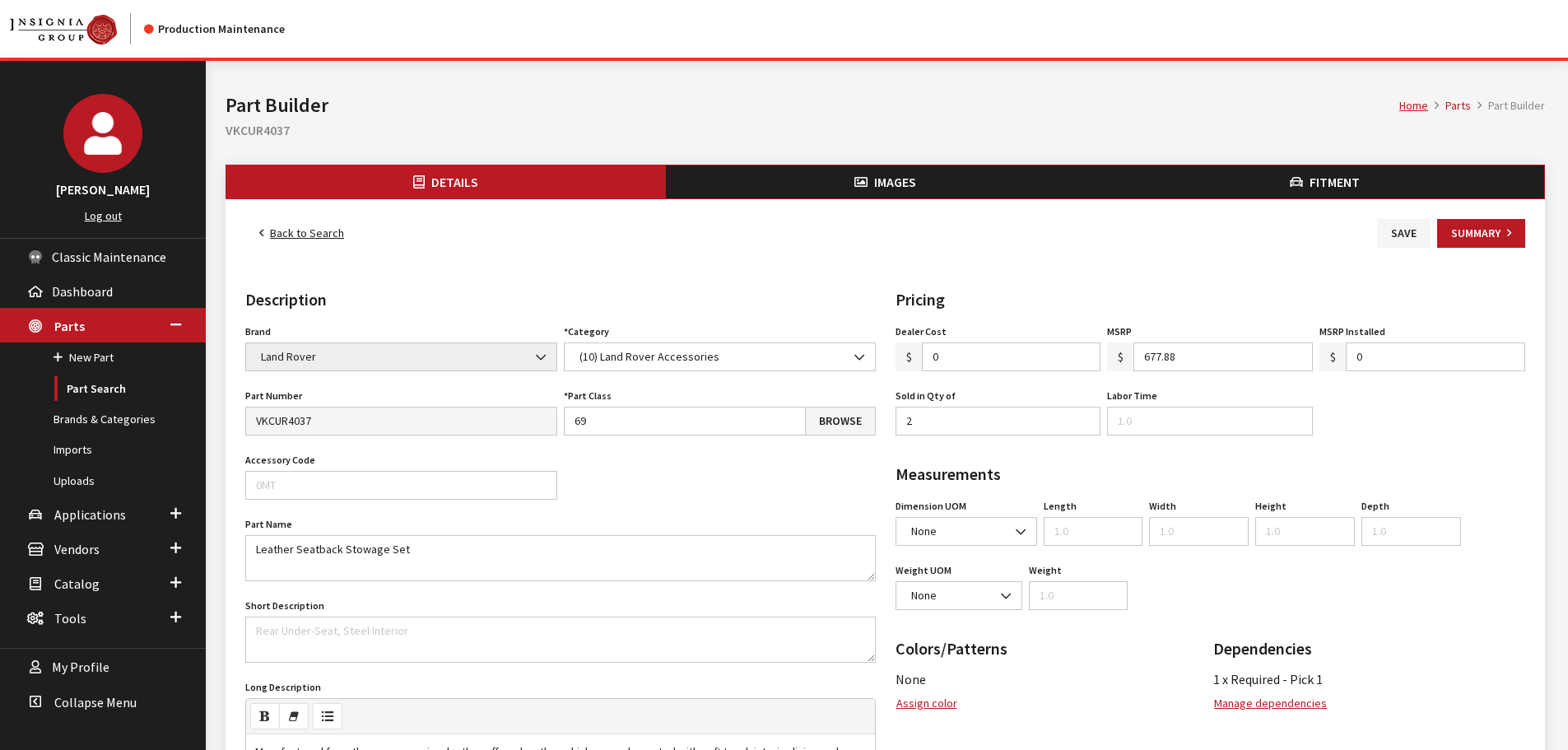
click at [321, 236] on link "Back to Search" at bounding box center [301, 233] width 113 height 29
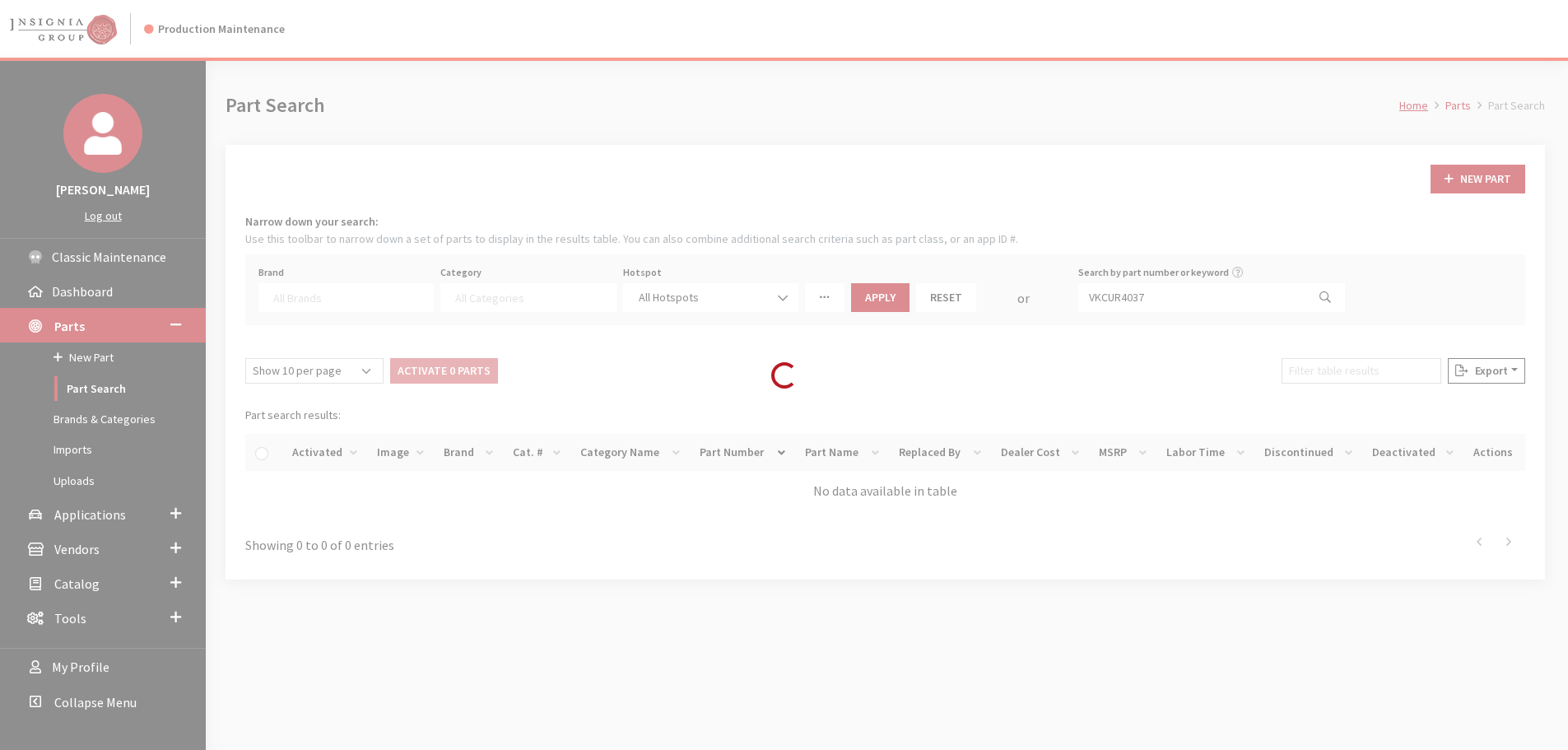
select select
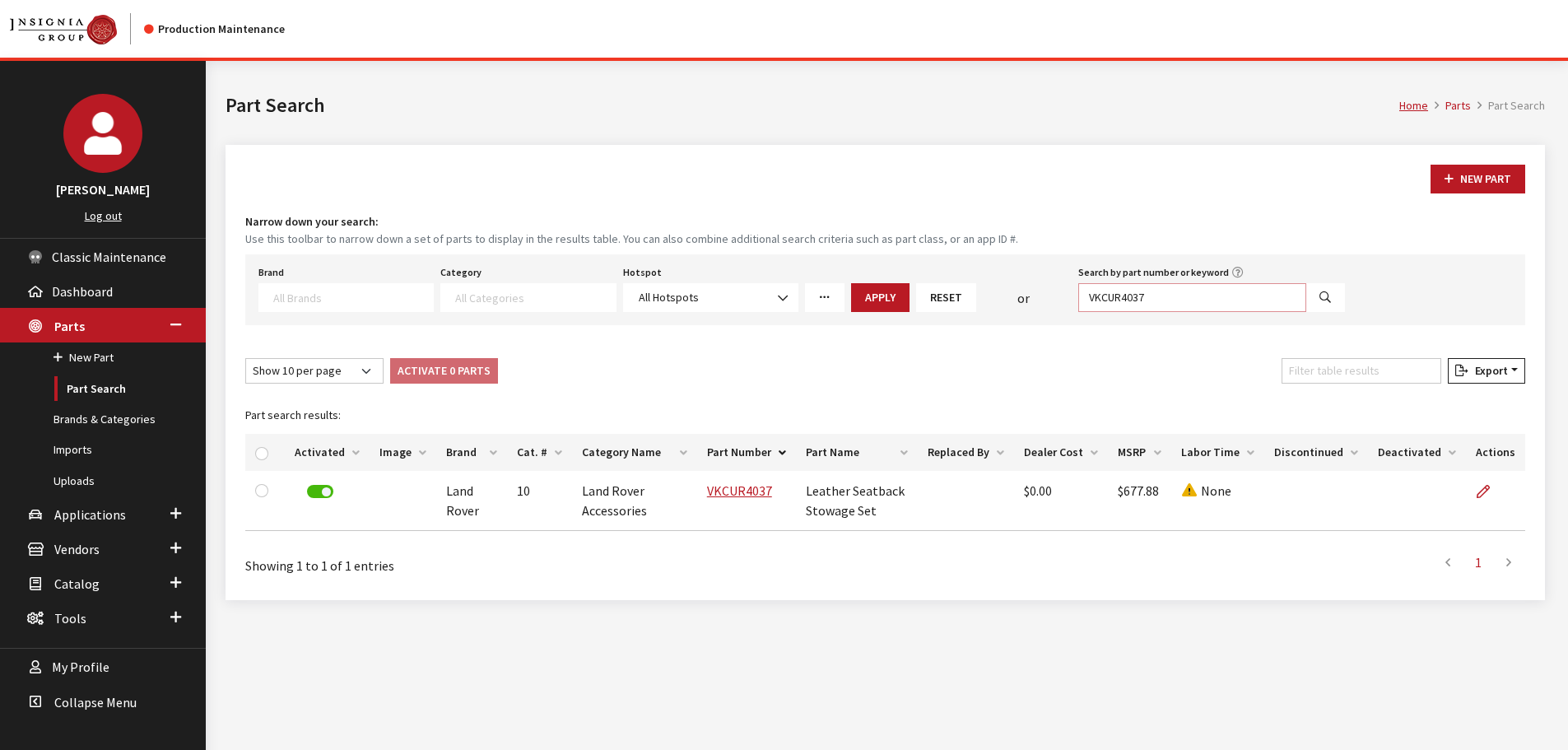
drag, startPoint x: 1164, startPoint y: 300, endPoint x: 1038, endPoint y: 284, distance: 127.0
click at [1038, 284] on div "Brand Acura Alfa Romeo Audi BMW DoubleTake Ford Ford Racing GM GST Honda Hyunda…" at bounding box center [802, 286] width 1094 height 51
paste input "PLEW015"
type input "VPLEW0157"
select select
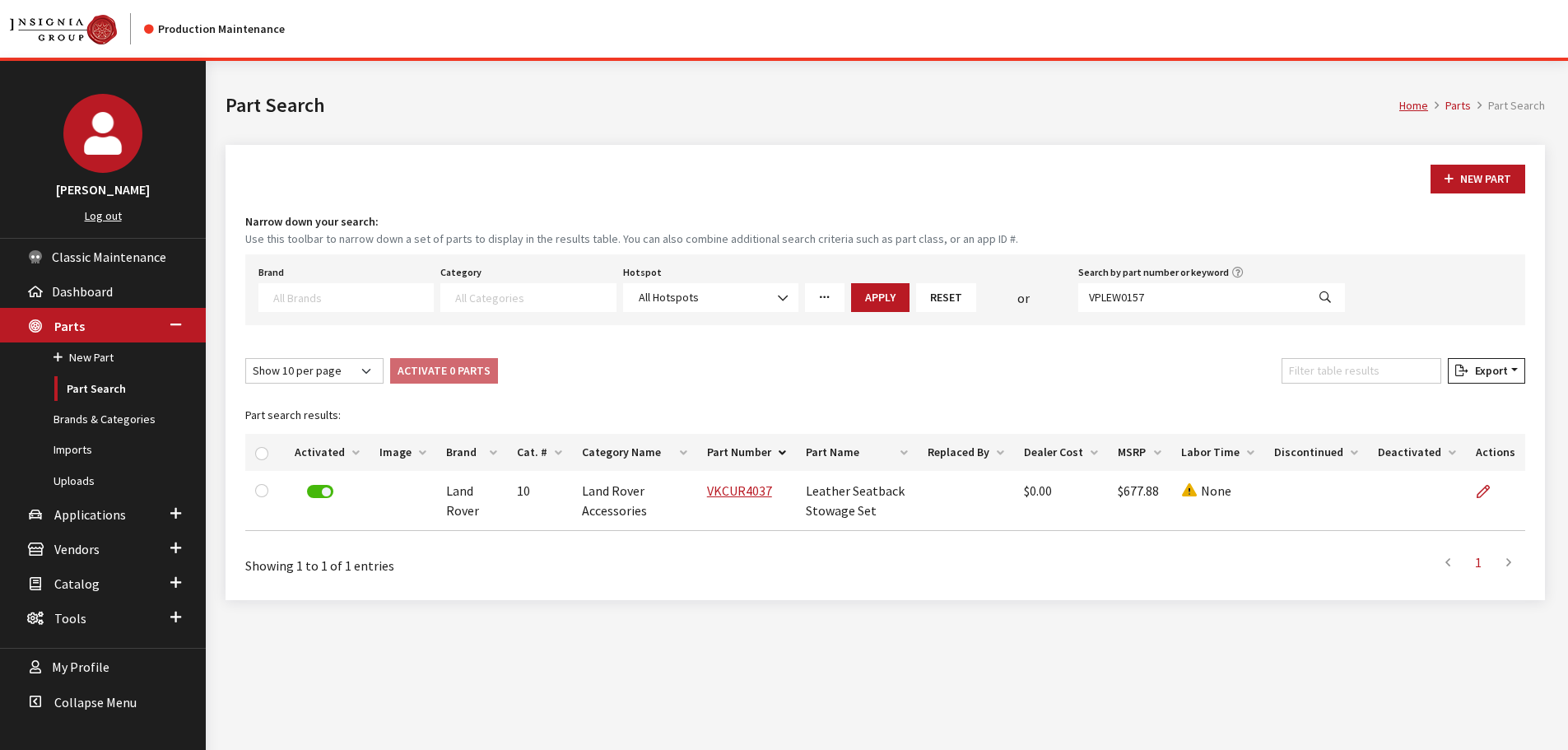
select select
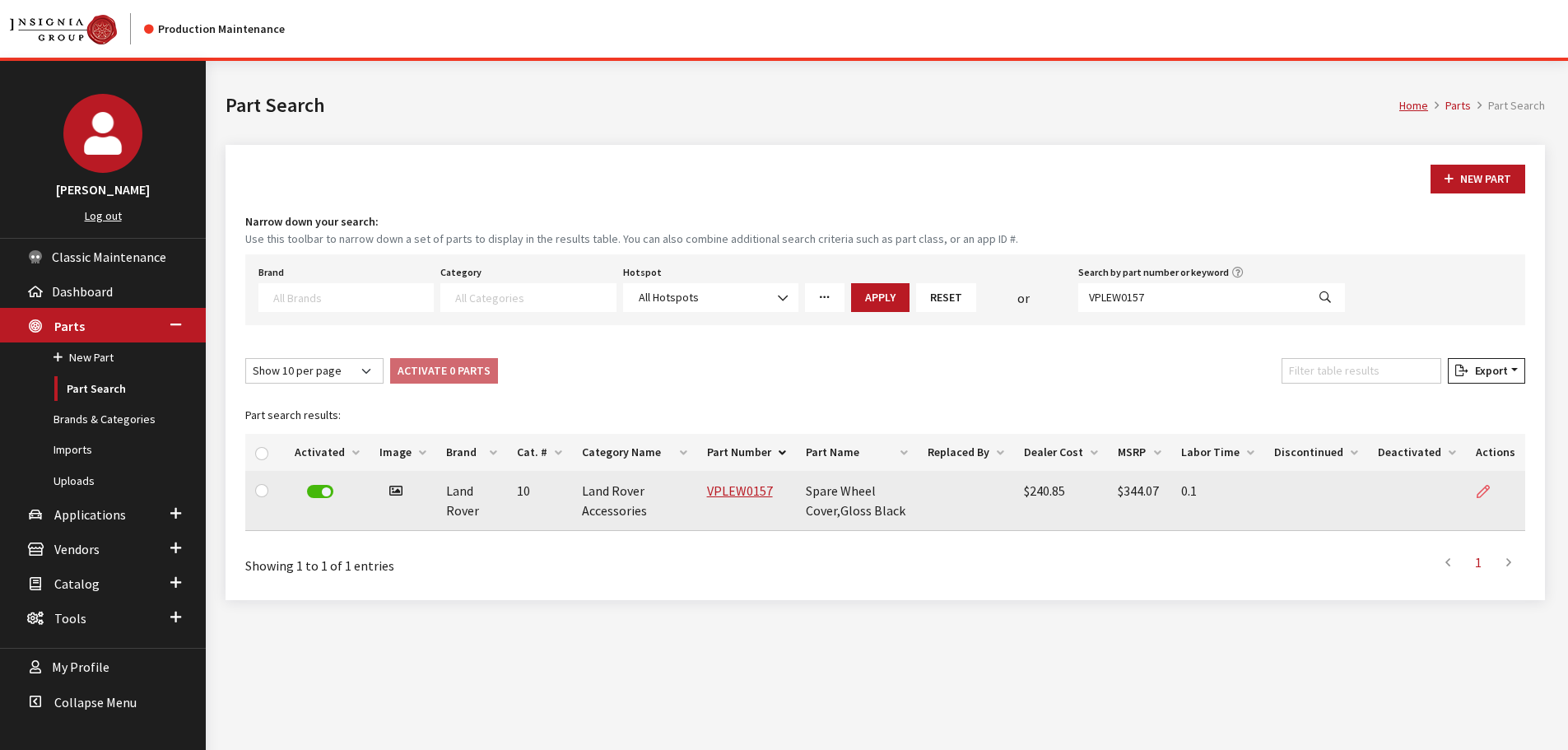
click at [1488, 489] on icon at bounding box center [1483, 492] width 13 height 13
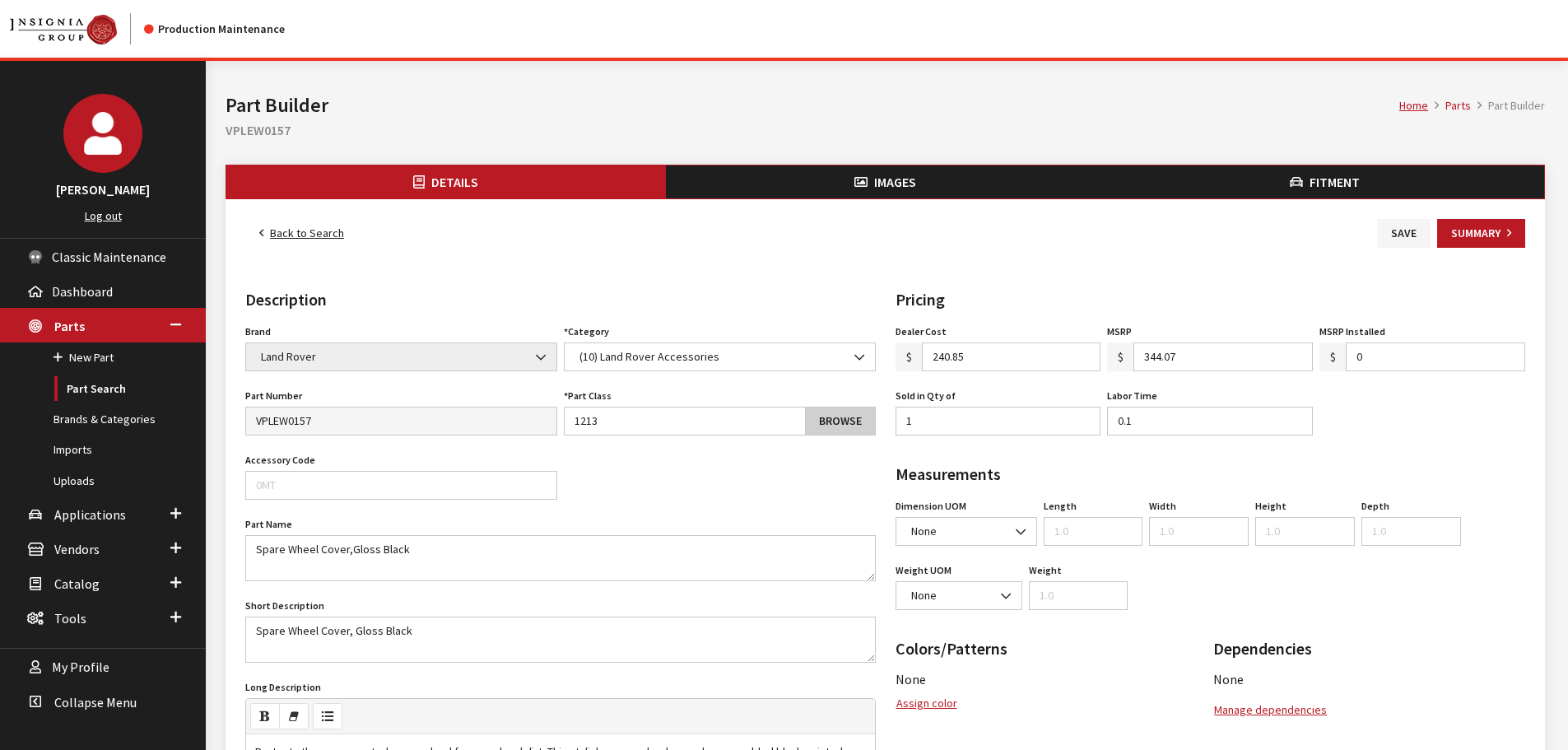
click at [844, 422] on link "Browse" at bounding box center [840, 421] width 71 height 29
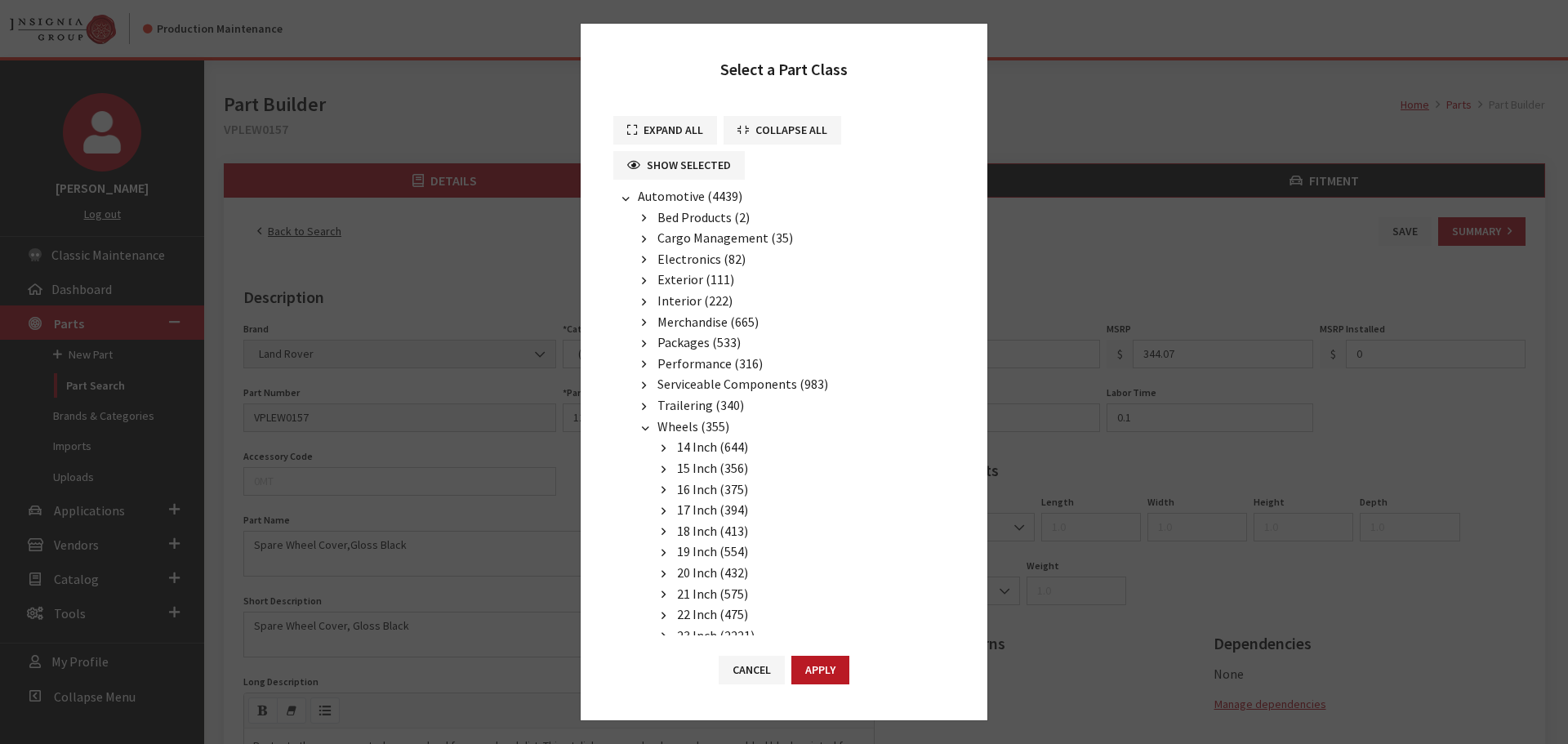
drag, startPoint x: 668, startPoint y: 131, endPoint x: 668, endPoint y: 147, distance: 16.0
click at [668, 132] on button "Expand All" at bounding box center [665, 129] width 104 height 28
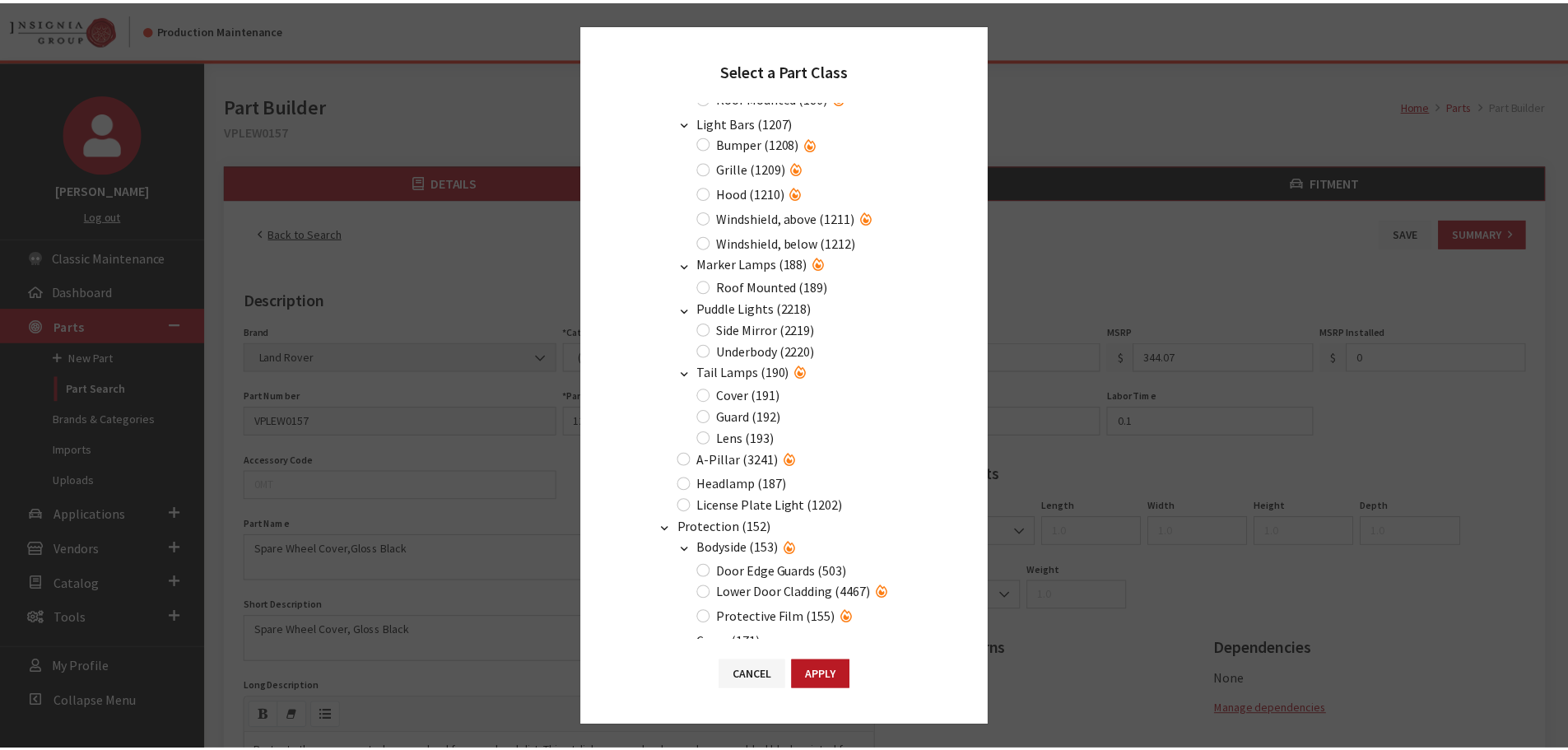
scroll to position [8532, 0]
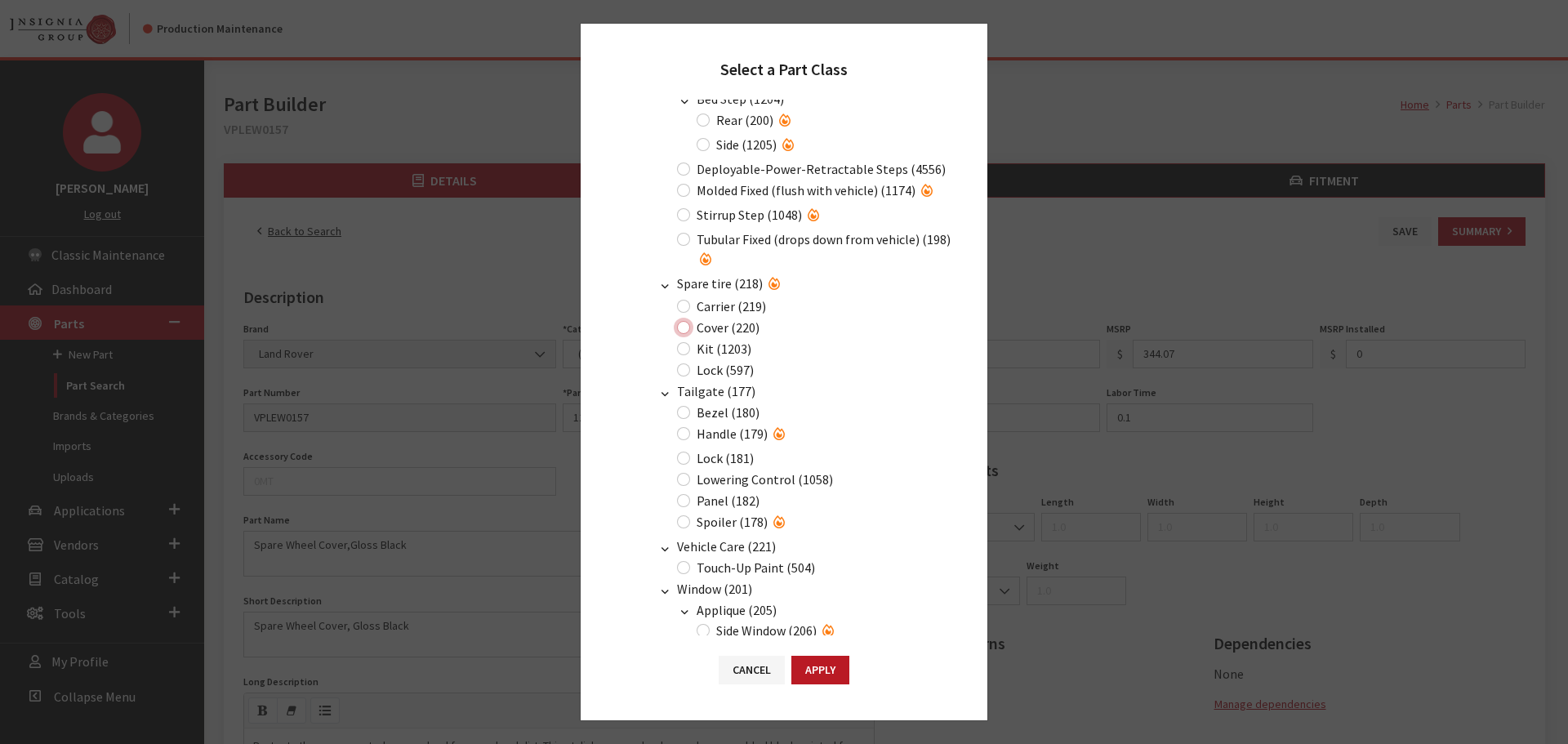
click at [682, 334] on input "Cover (220)" at bounding box center [683, 328] width 13 height 13
radio input "true"
click at [835, 677] on button "Apply" at bounding box center [820, 670] width 58 height 28
type input "220"
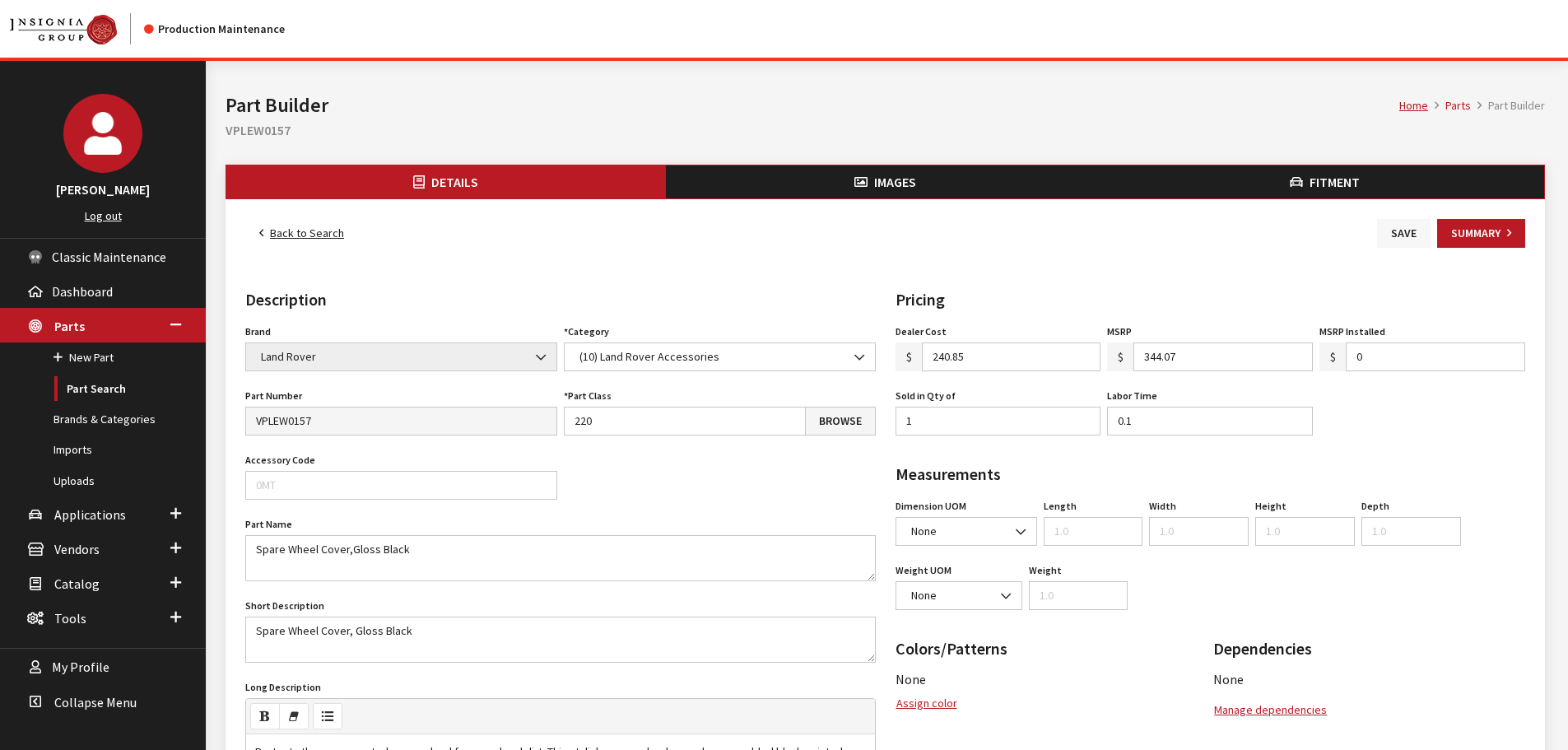
click at [1403, 226] on button "Save" at bounding box center [1404, 233] width 54 height 29
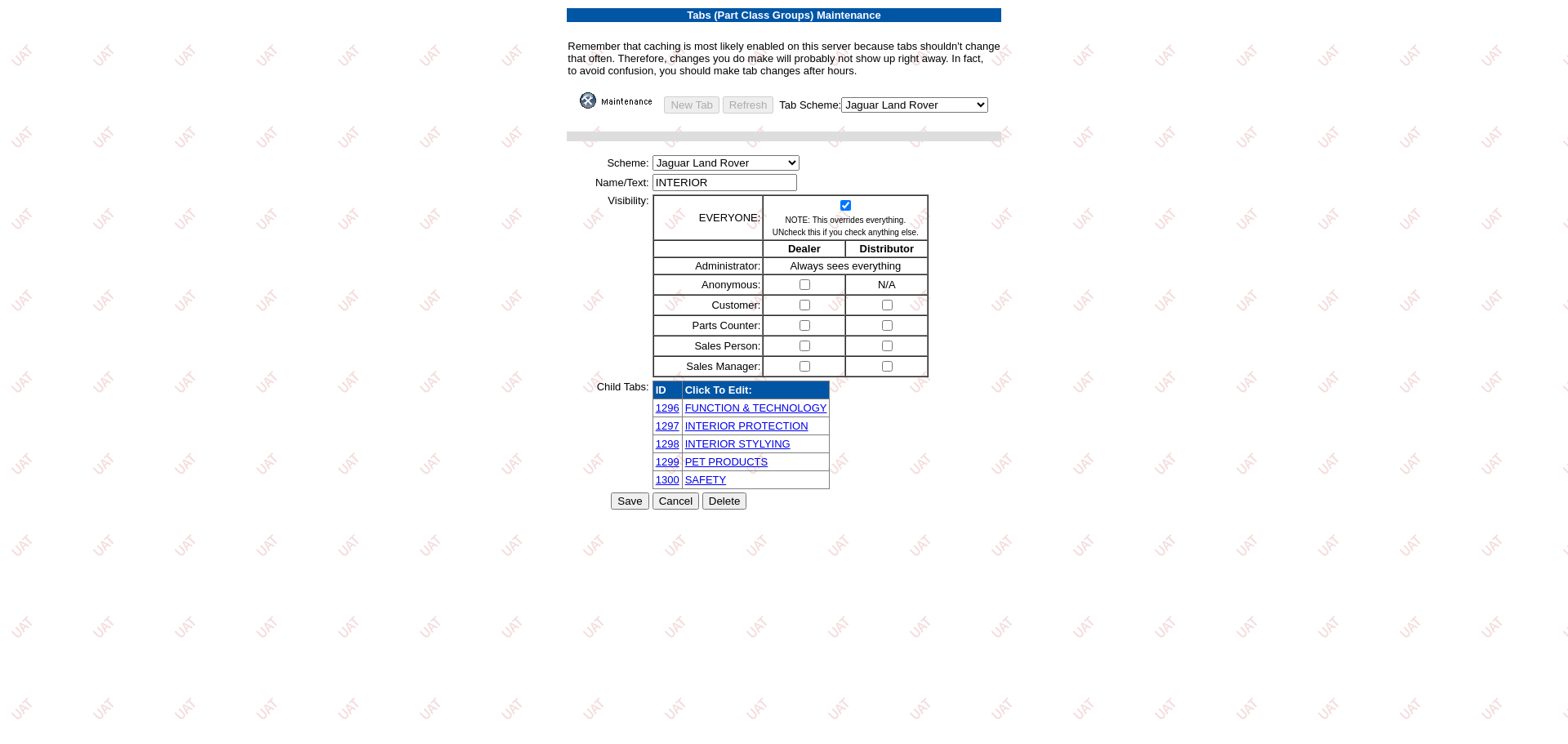
click at [668, 496] on input "Cancel" at bounding box center [676, 501] width 48 height 17
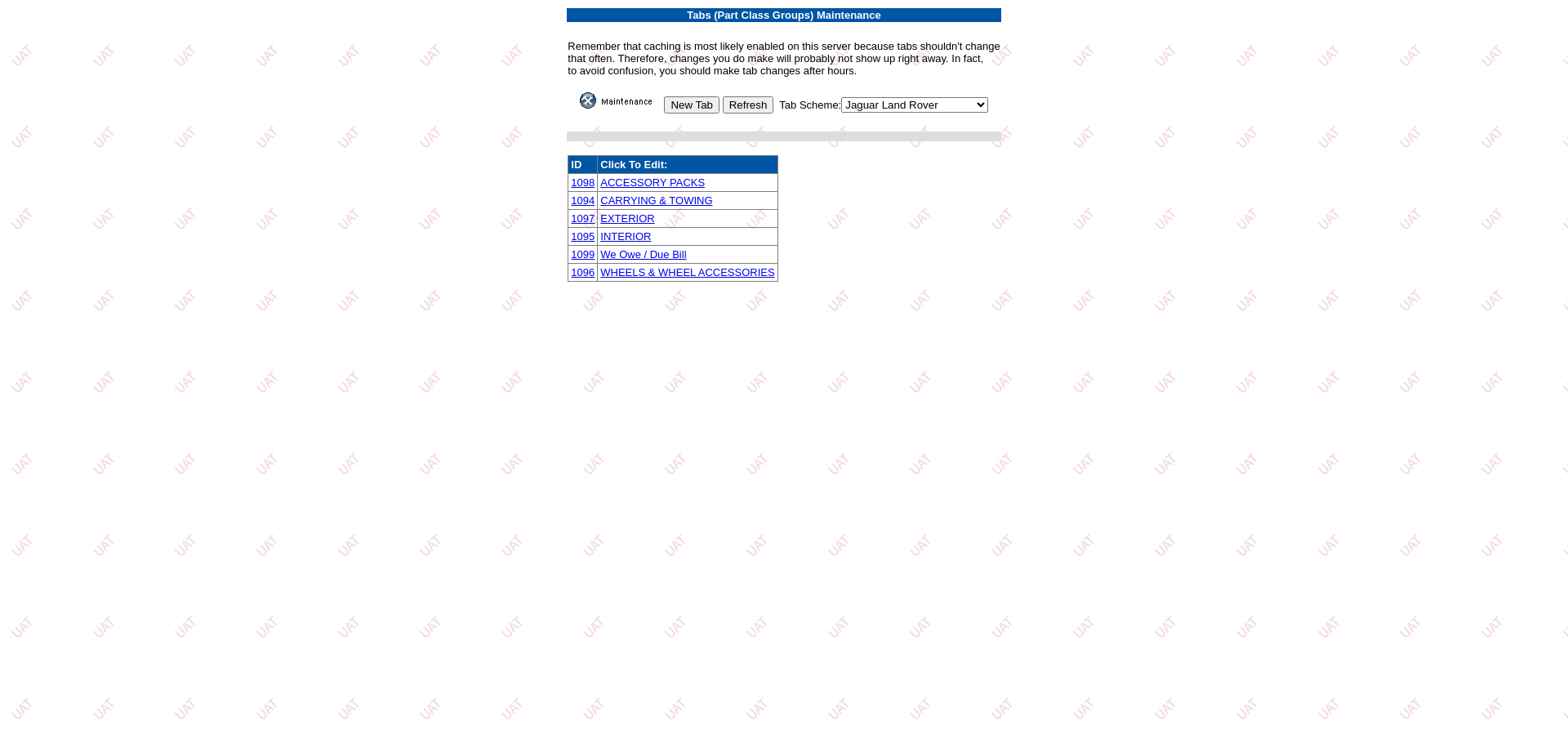
click at [749, 275] on link "WHEELS & WHEEL ACCESSORIES" at bounding box center [687, 272] width 174 height 12
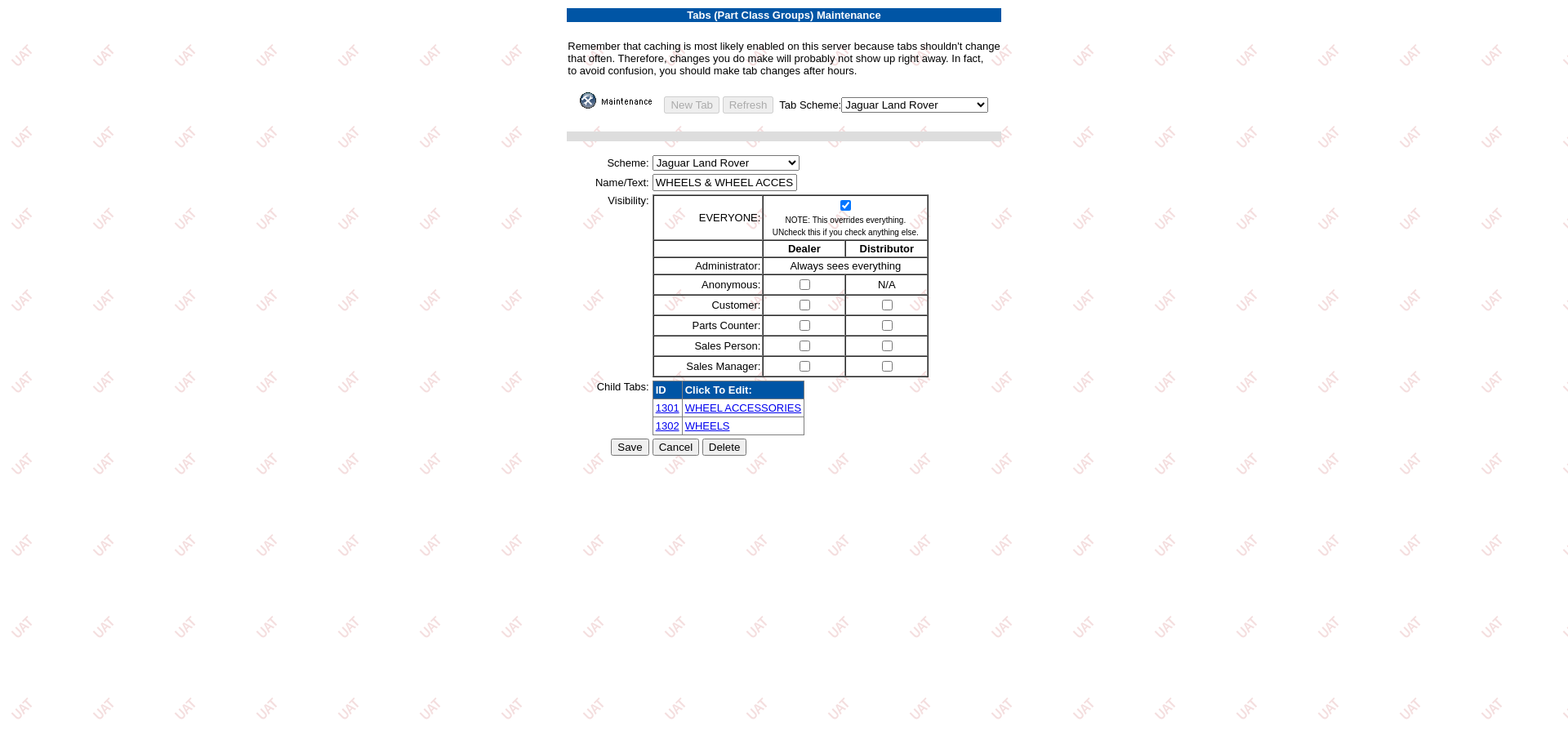
click at [788, 410] on link "WHEEL ACCESSORIES" at bounding box center [743, 407] width 116 height 12
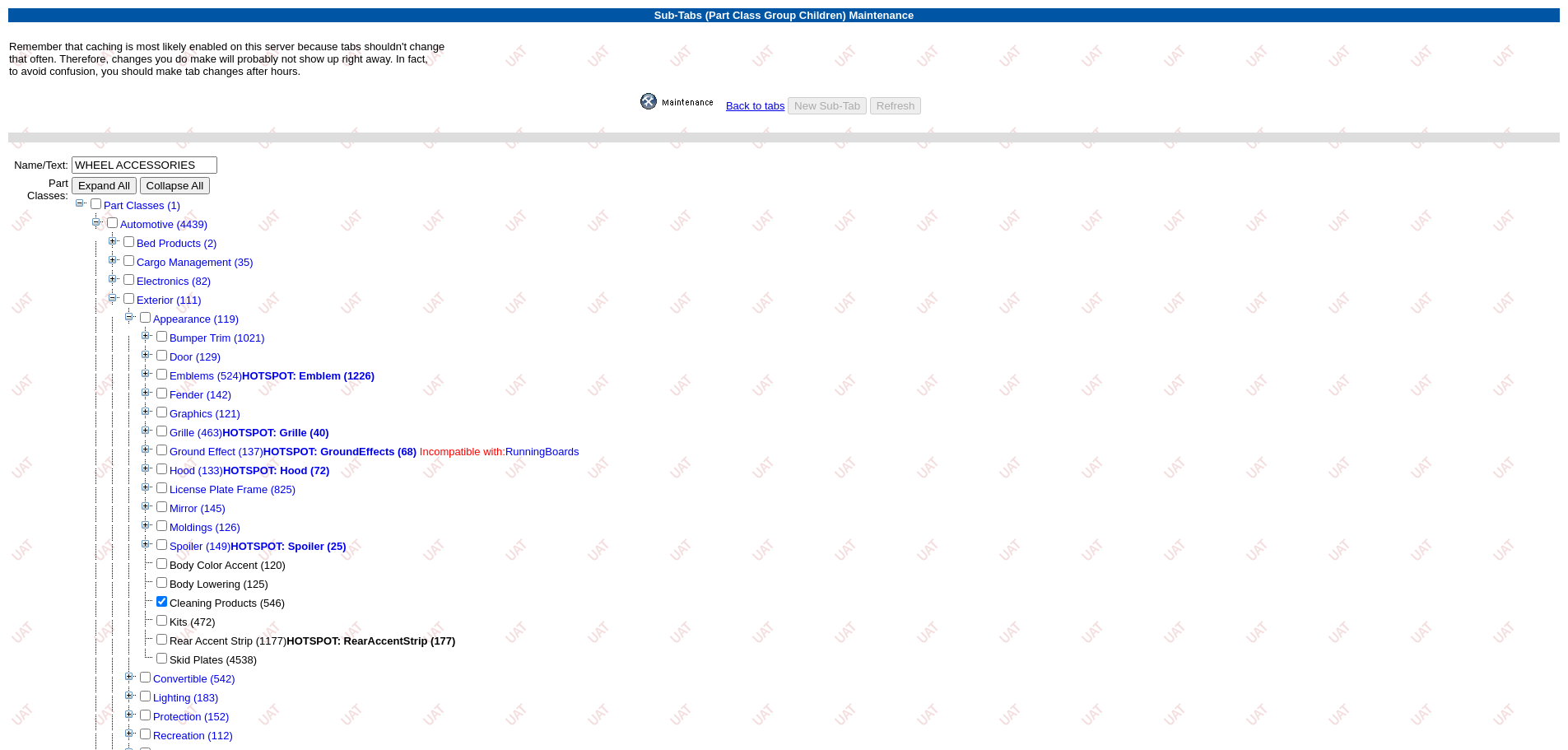
click at [665, 104] on img at bounding box center [681, 102] width 82 height 17
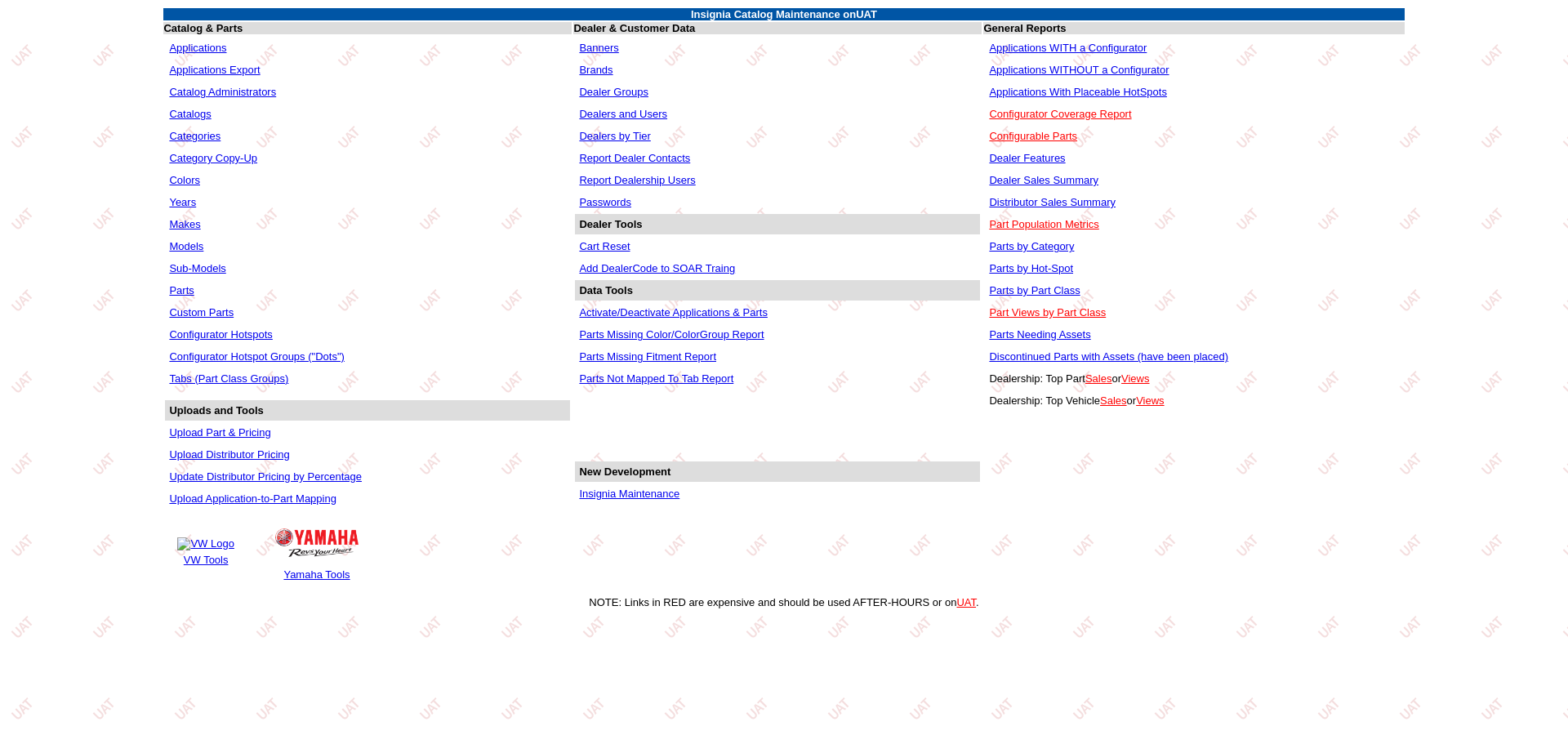
click at [1040, 238] on td "Parts by Category" at bounding box center [1193, 246] width 417 height 20
click at [1037, 241] on link "Parts by Category" at bounding box center [1031, 246] width 85 height 12
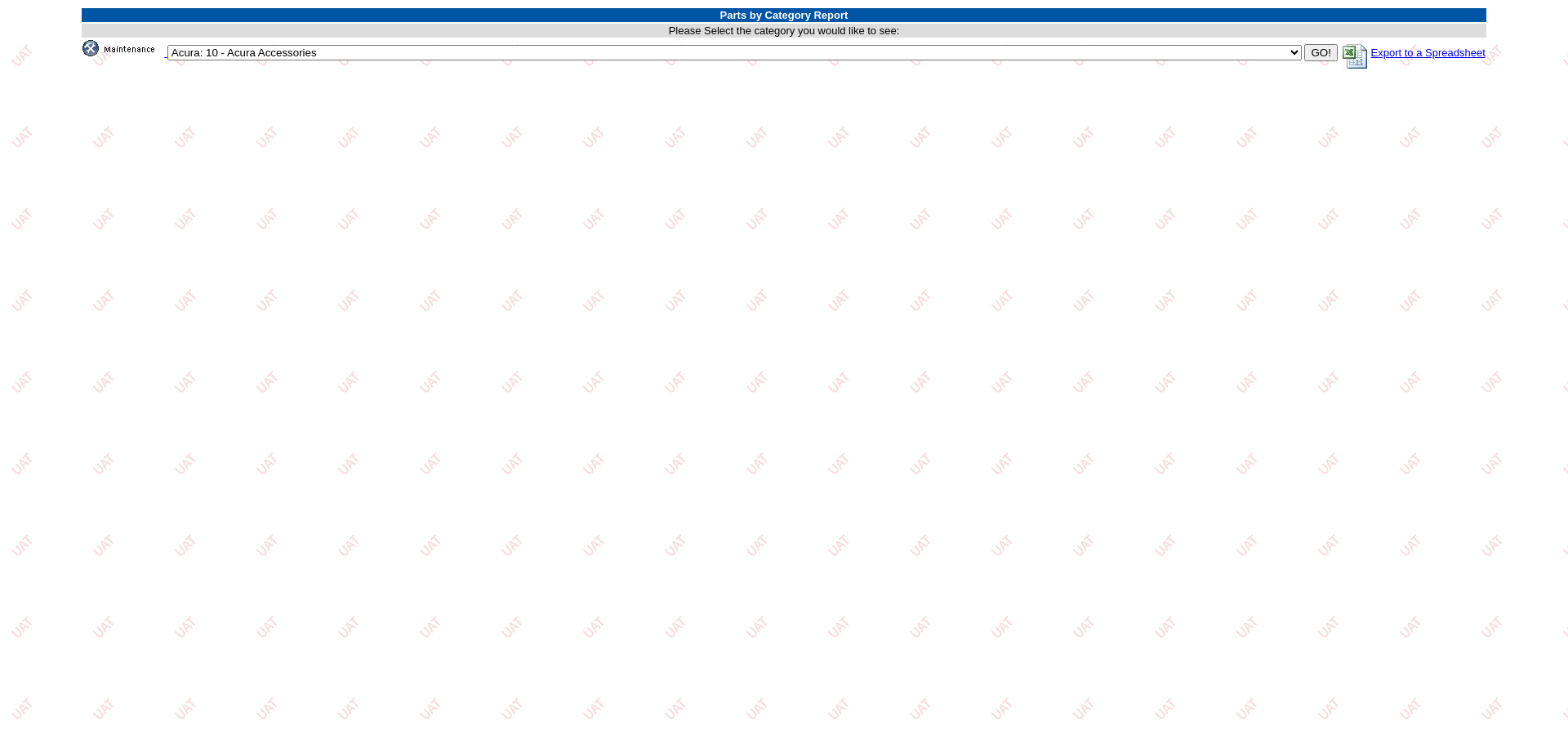
click at [790, 43] on td "Acura: 10 - Acura Accessories Acura: 15 - Acura Accessories Inactive Alfa Romeo…" at bounding box center [784, 56] width 1405 height 34
click at [787, 52] on select "Acura: 10 - Acura Accessories Acura: 15 - Acura Accessories Inactive Alfa Romeo…" at bounding box center [734, 52] width 1134 height 16
select select "863"
click at [556, 45] on select "Acura: 10 - Acura Accessories Acura: 15 - Acura Accessories Inactive Alfa Romeo…" at bounding box center [734, 52] width 1134 height 16
click at [1304, 57] on input "GO!" at bounding box center [1320, 52] width 33 height 17
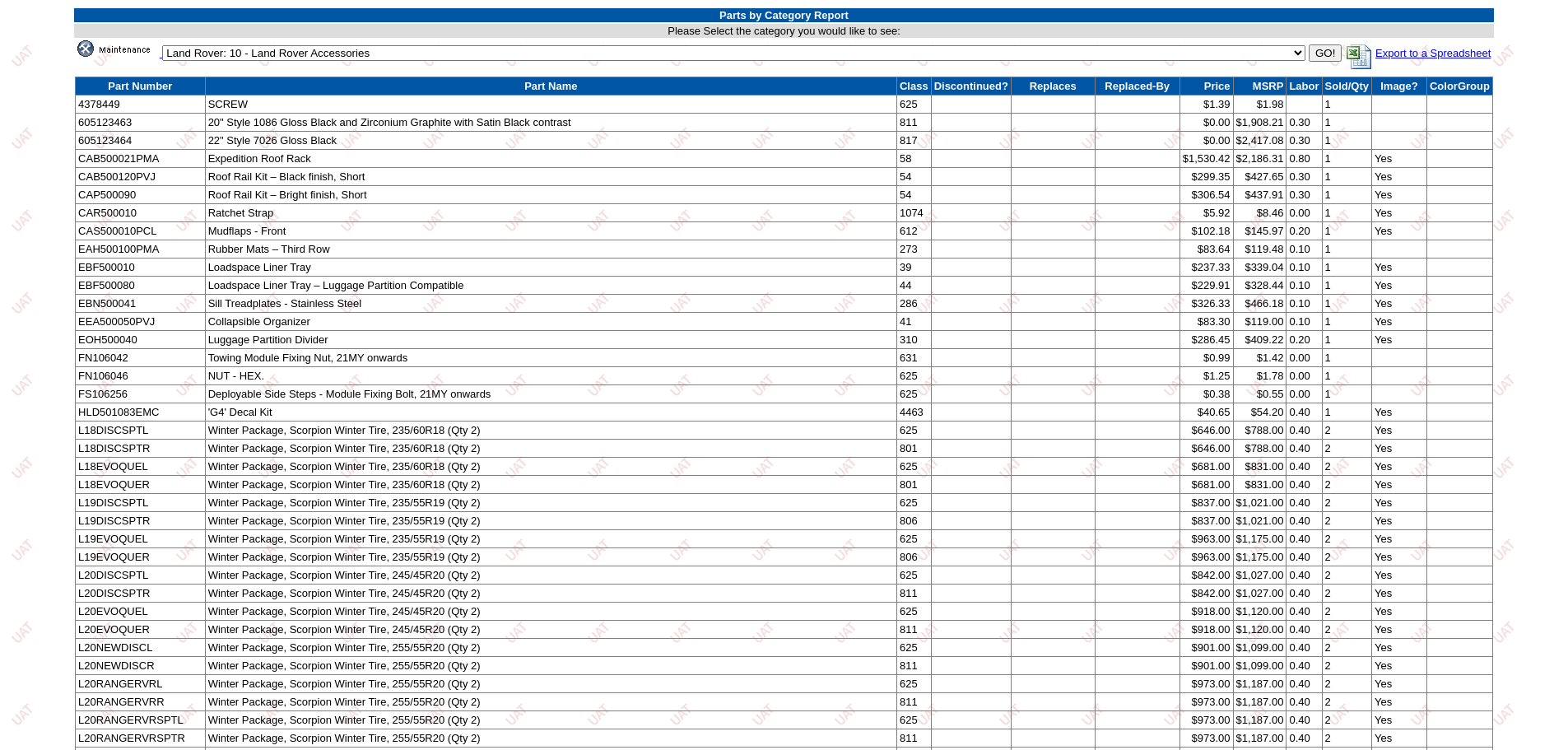
click at [1345, 53] on link "Export to a Spreadsheet" at bounding box center [1418, 53] width 146 height 12
click at [160, 53] on img at bounding box center [118, 49] width 82 height 17
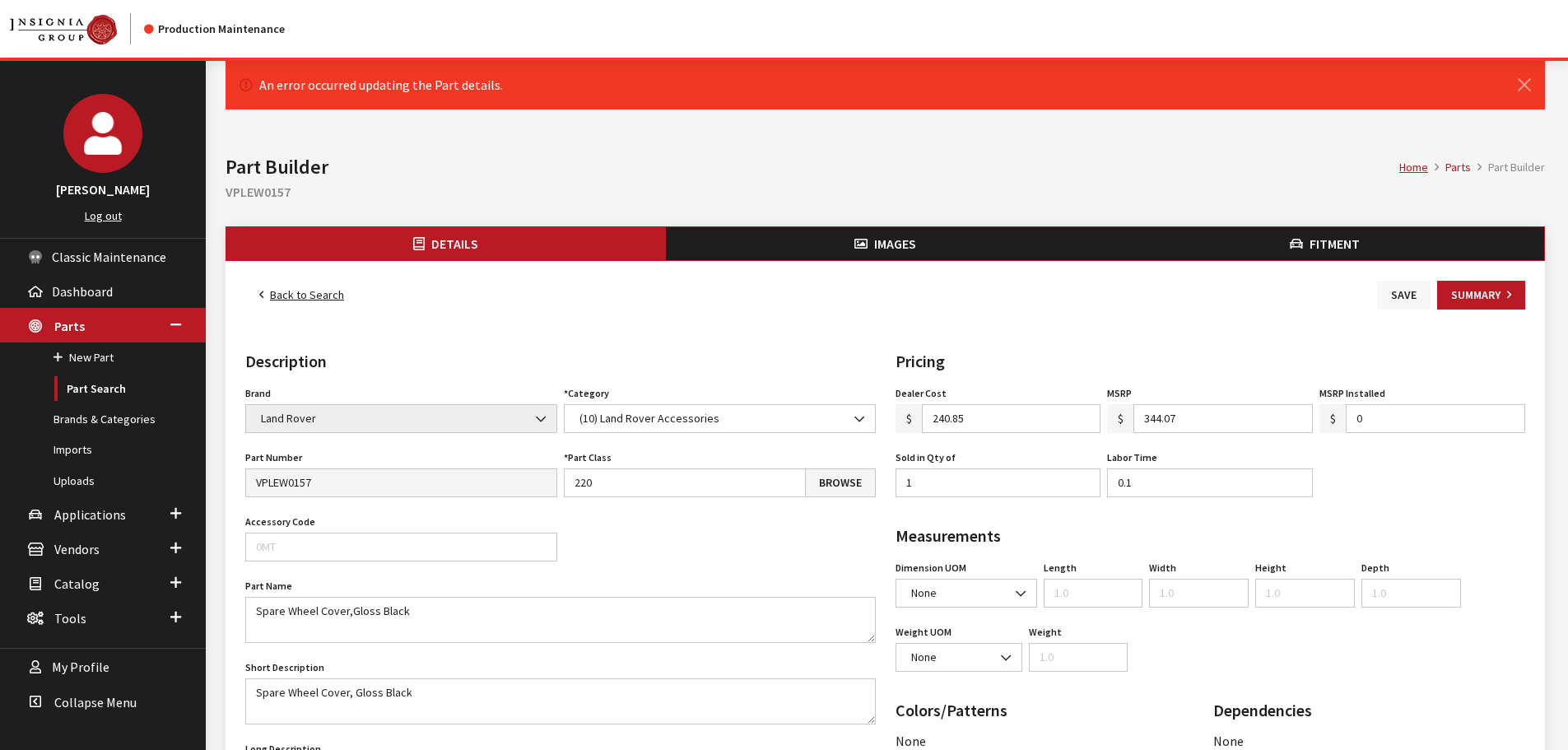
click at [1391, 295] on button "Save" at bounding box center [1404, 295] width 54 height 29
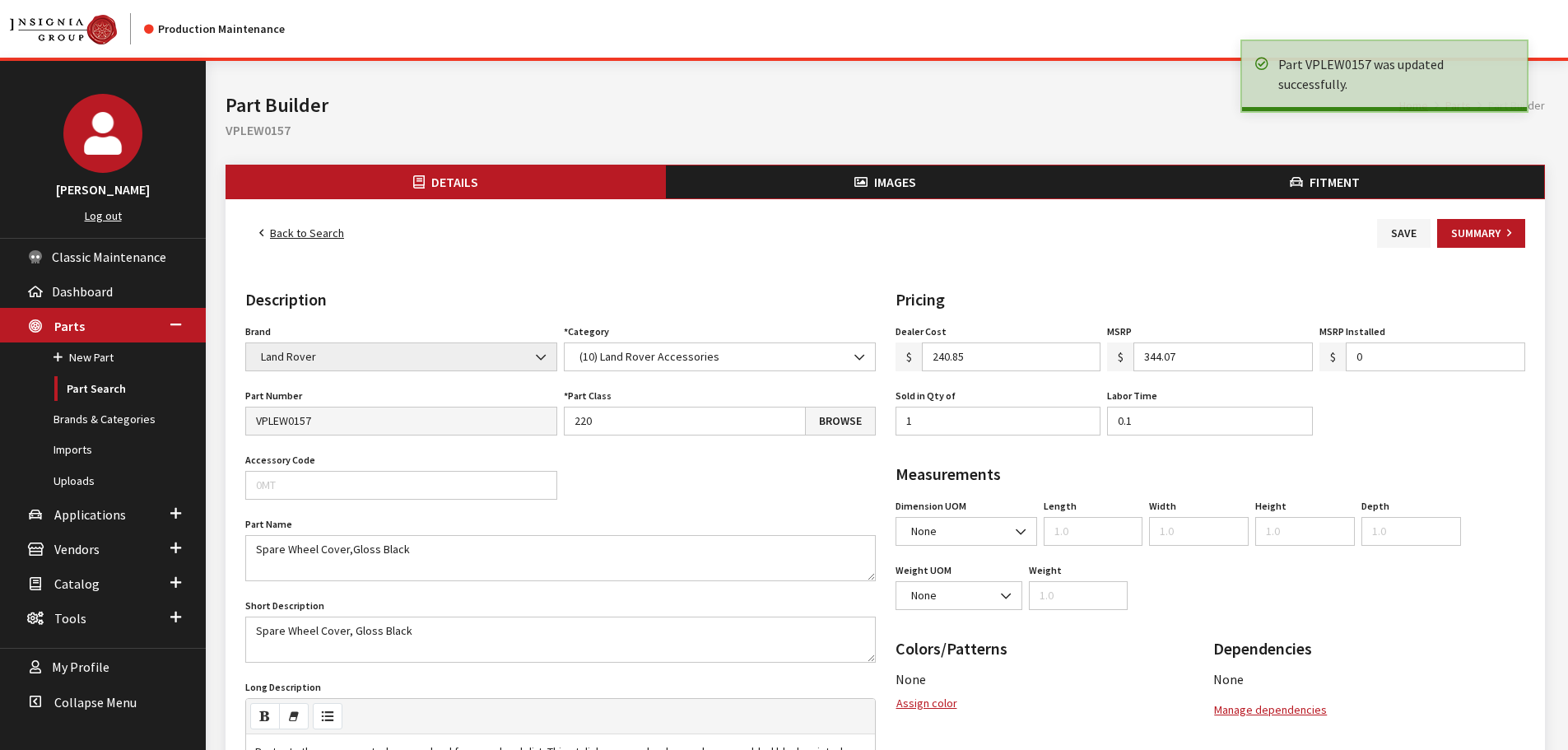
click at [335, 234] on link "Back to Search" at bounding box center [301, 233] width 113 height 29
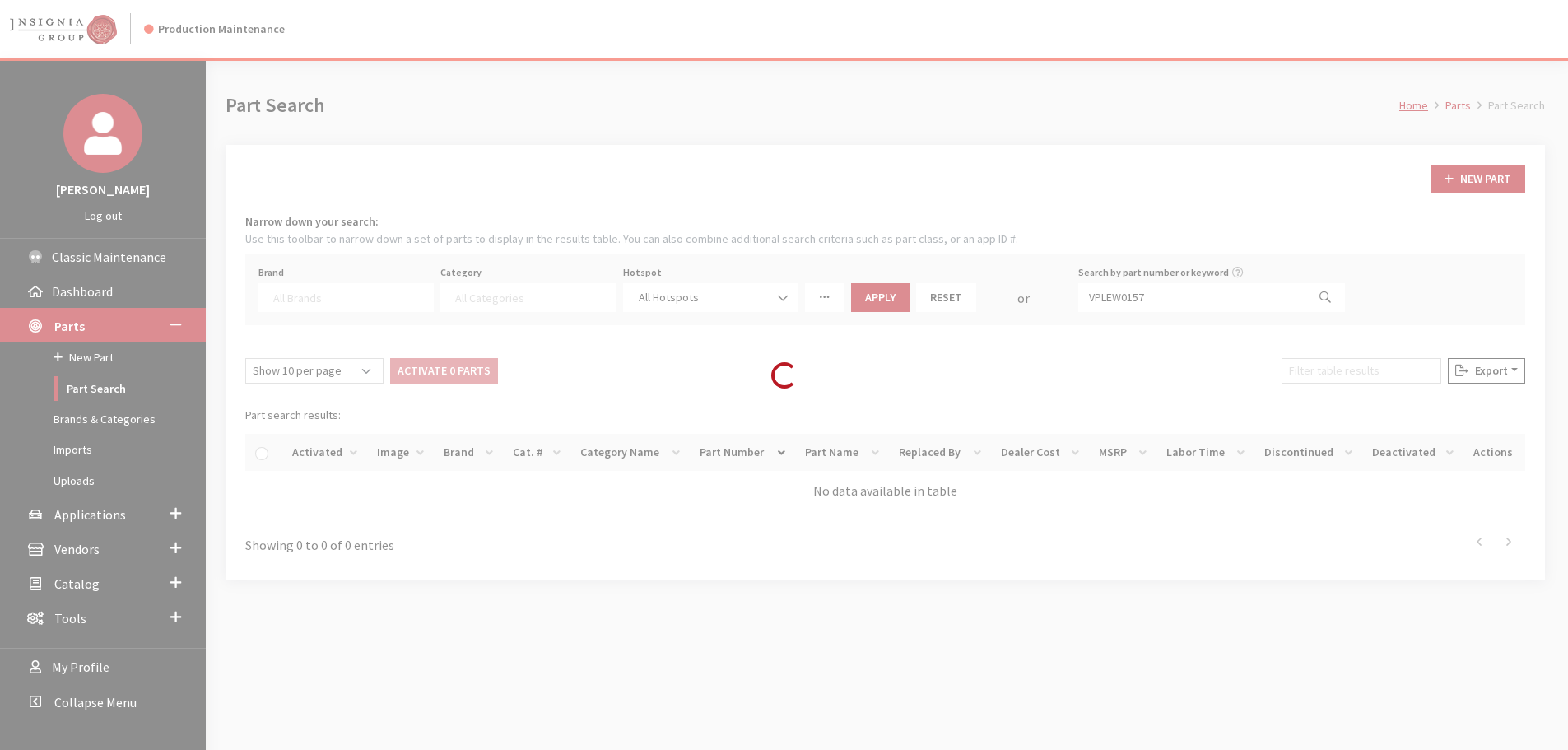
select select
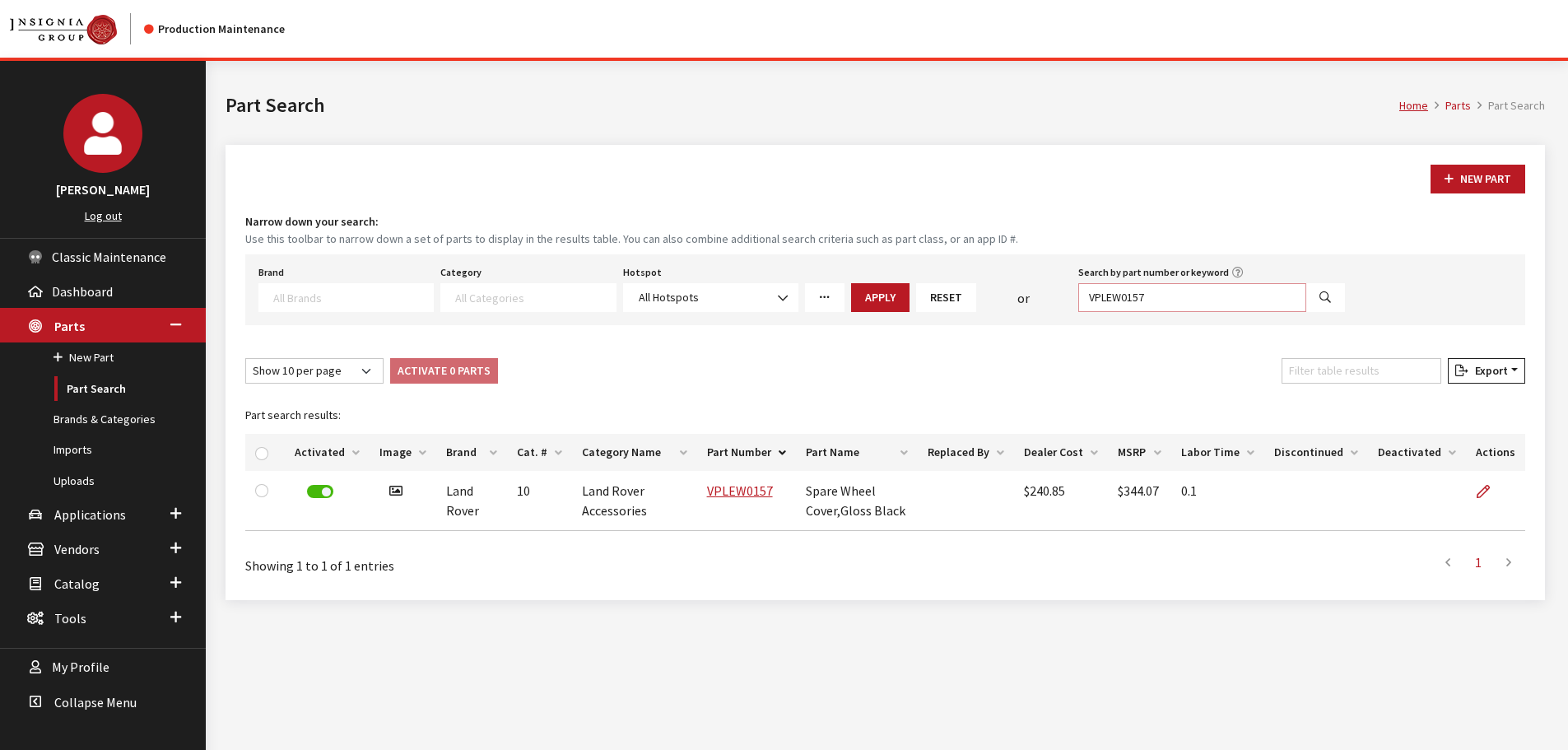
click at [1143, 296] on input "VPLEW0157" at bounding box center [1193, 297] width 228 height 29
paste input "XCLEXT05"
type input "VPLEXCLEXT05"
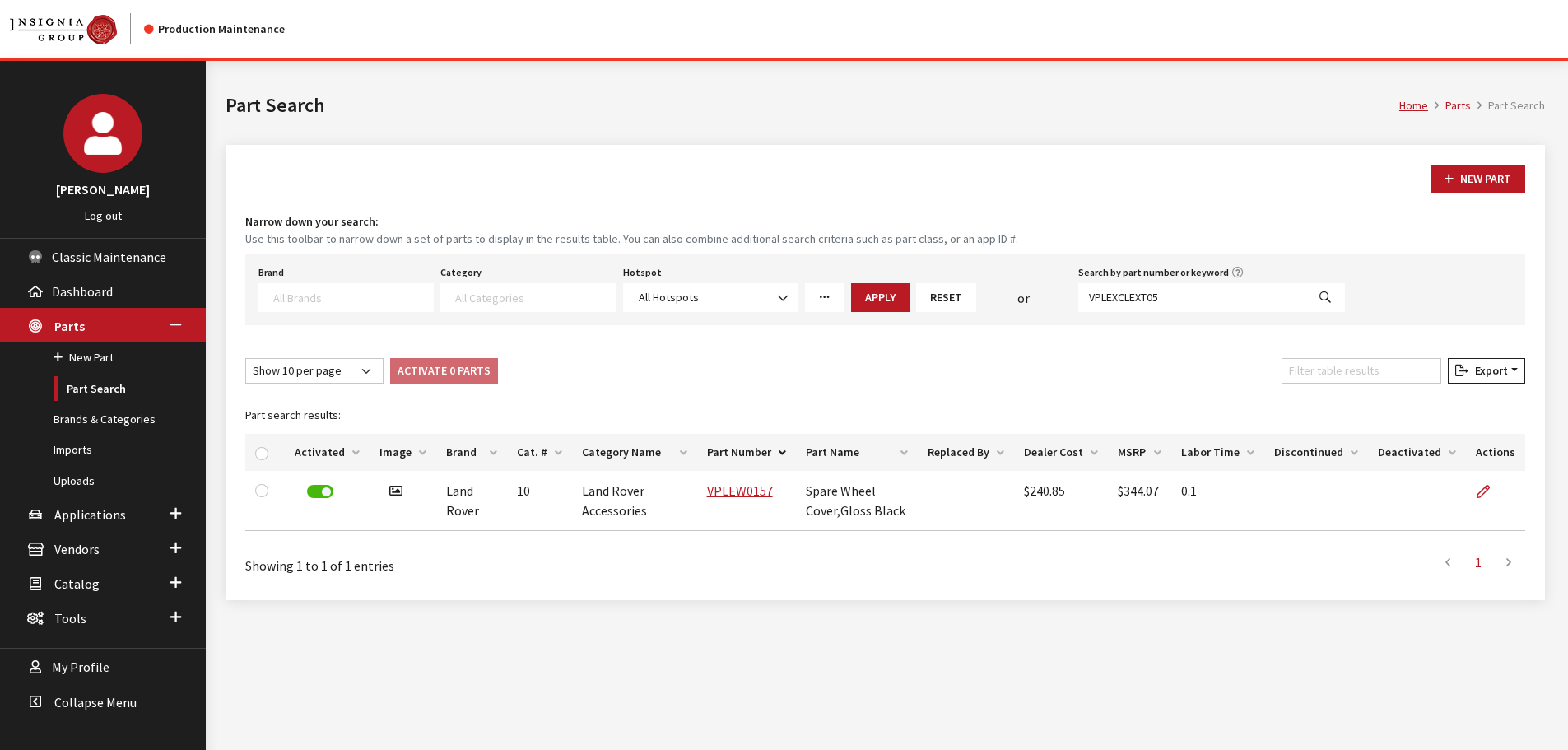
select select
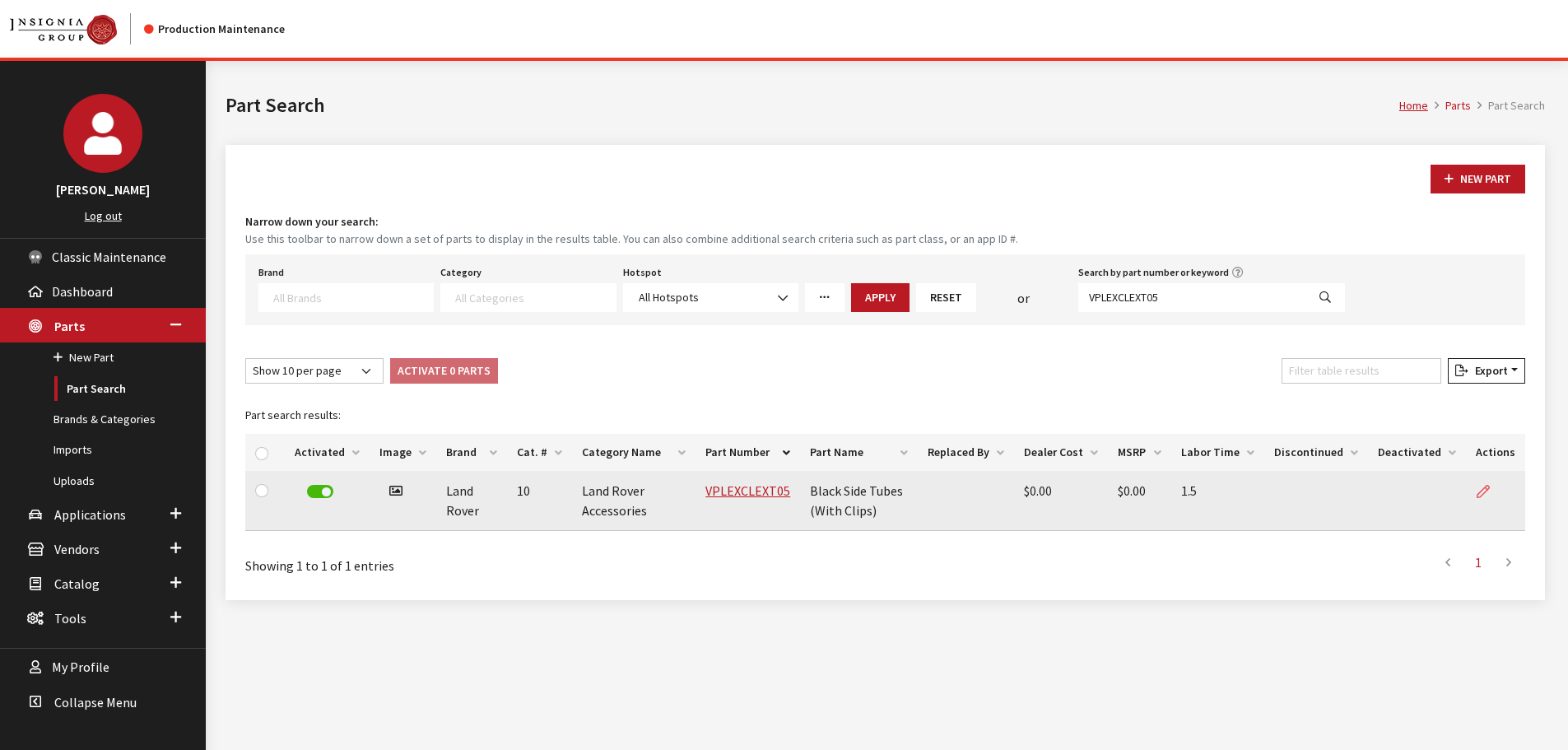
click at [1482, 493] on icon at bounding box center [1483, 492] width 13 height 13
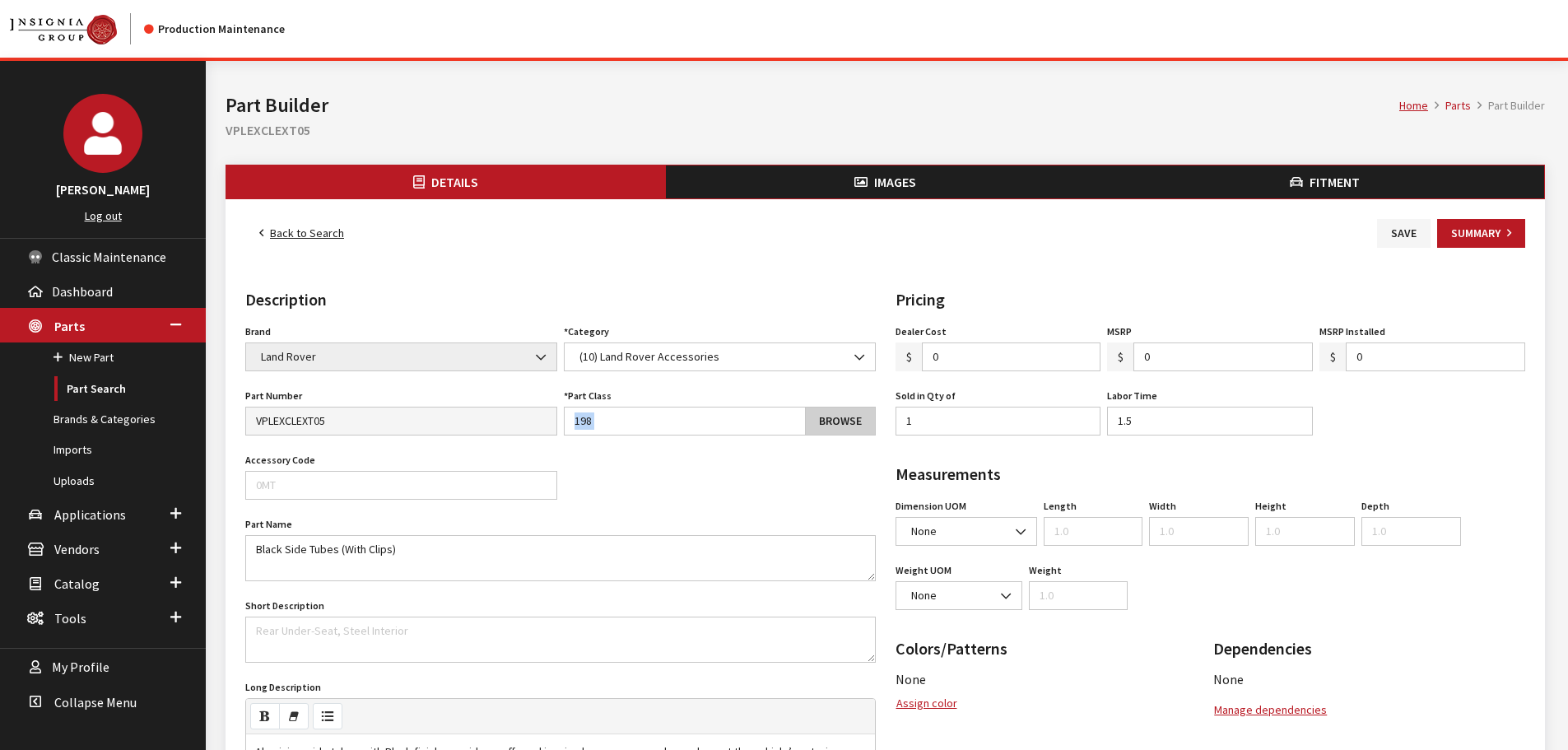
click at [822, 407] on div "Part Class 198 Browse Part Class is required." at bounding box center [719, 410] width 319 height 51
click at [821, 412] on link "Browse" at bounding box center [840, 421] width 71 height 29
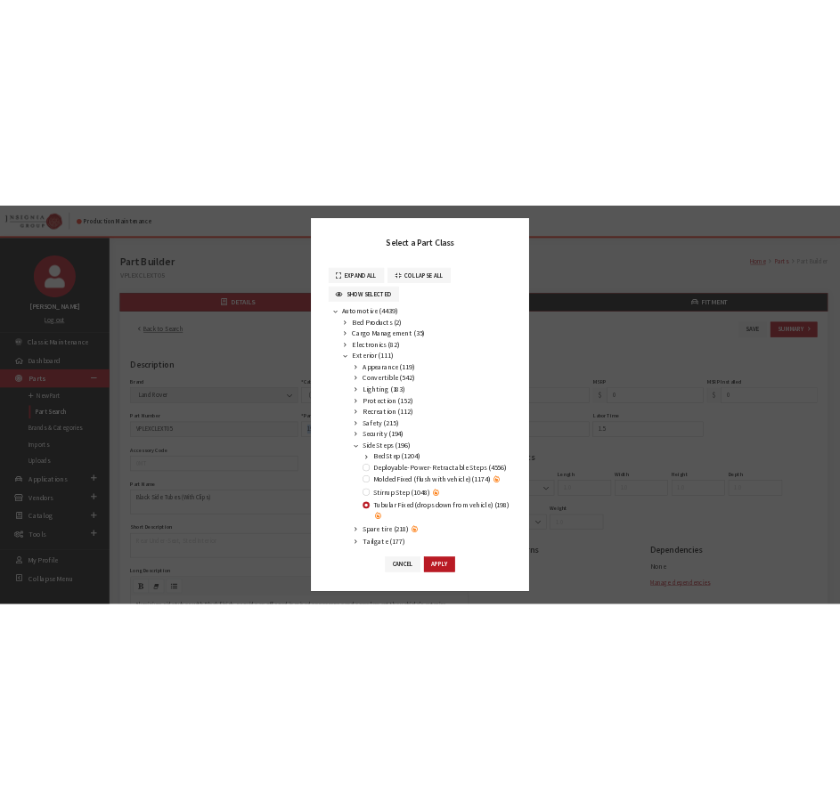
scroll to position [89, 0]
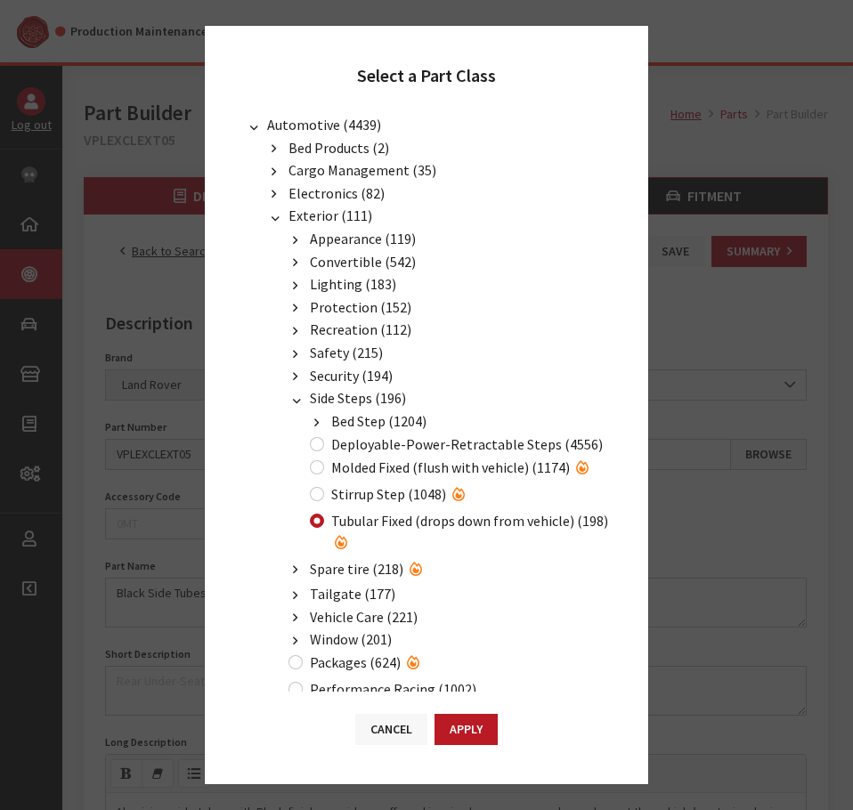
click at [380, 738] on button "Cancel" at bounding box center [391, 729] width 72 height 31
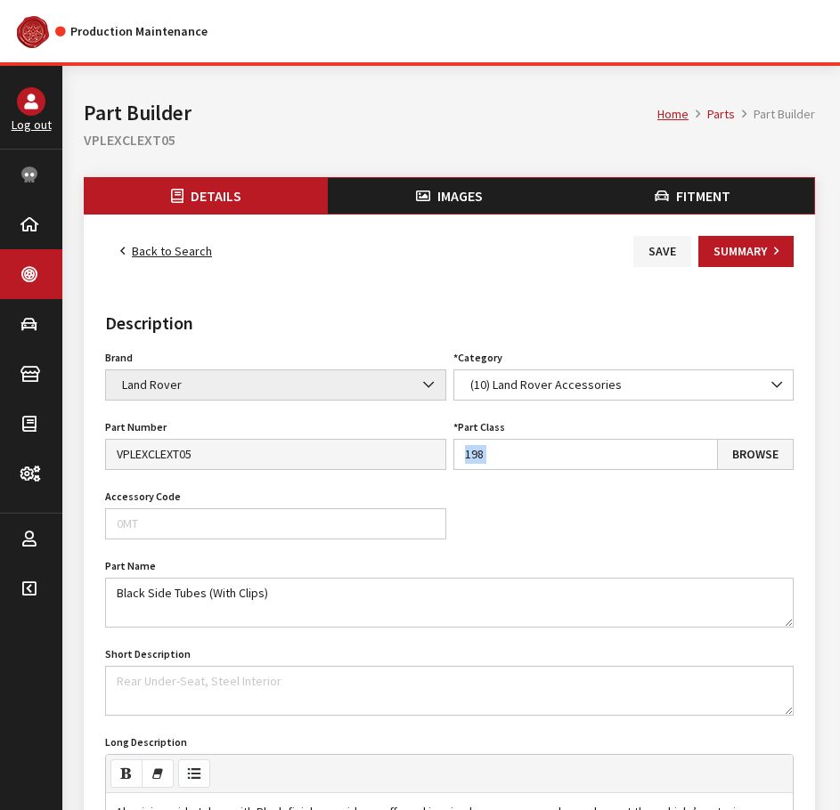
click at [148, 243] on link "Back to Search" at bounding box center [166, 251] width 122 height 31
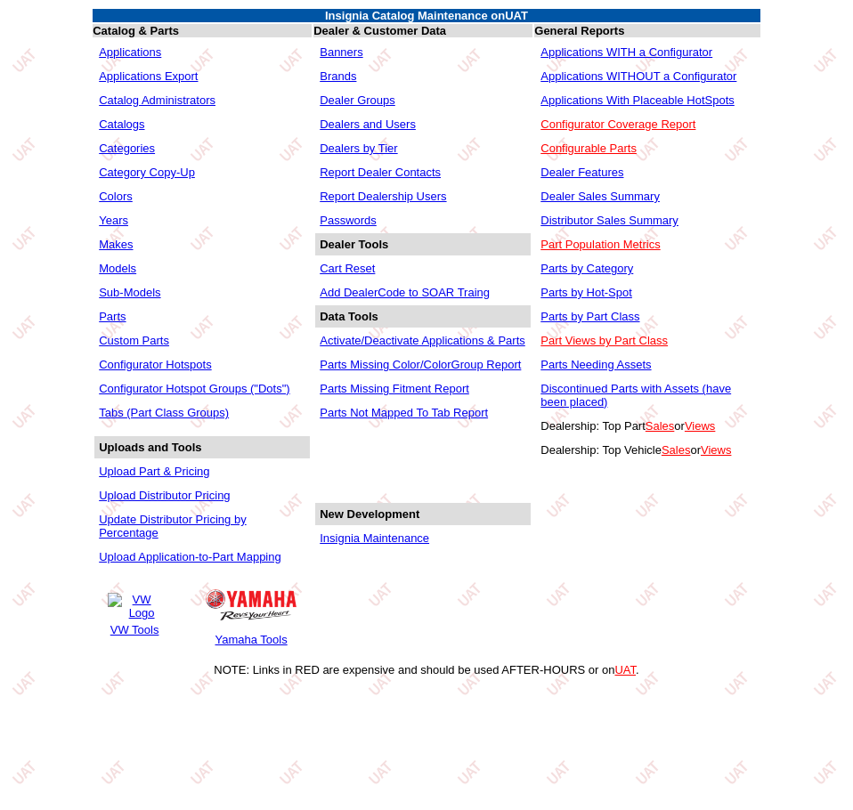
click at [199, 411] on link "Tabs (Part Class Groups)" at bounding box center [164, 412] width 130 height 13
click at [110, 319] on link "Parts" at bounding box center [112, 316] width 27 height 13
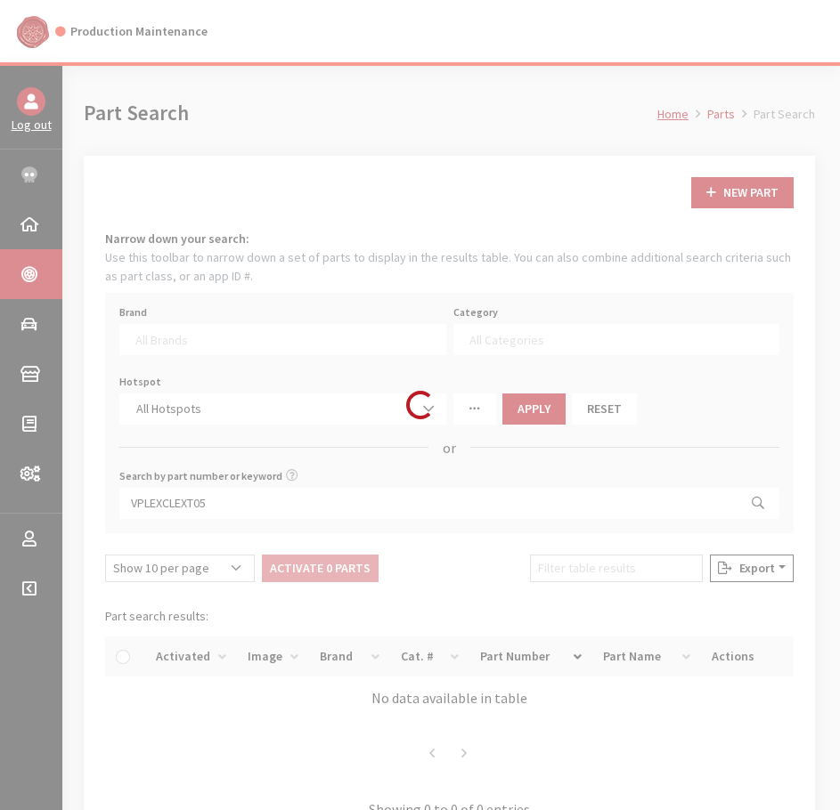
select select
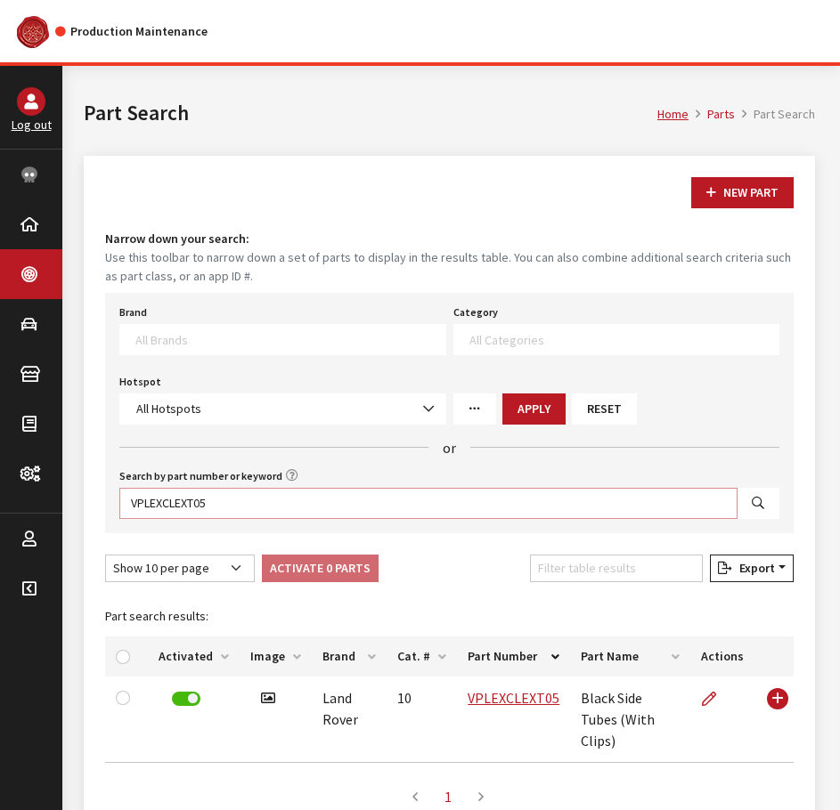
click at [226, 503] on input "VPLEXCLEXT05" at bounding box center [428, 503] width 618 height 31
type input "vplep0433"
select select
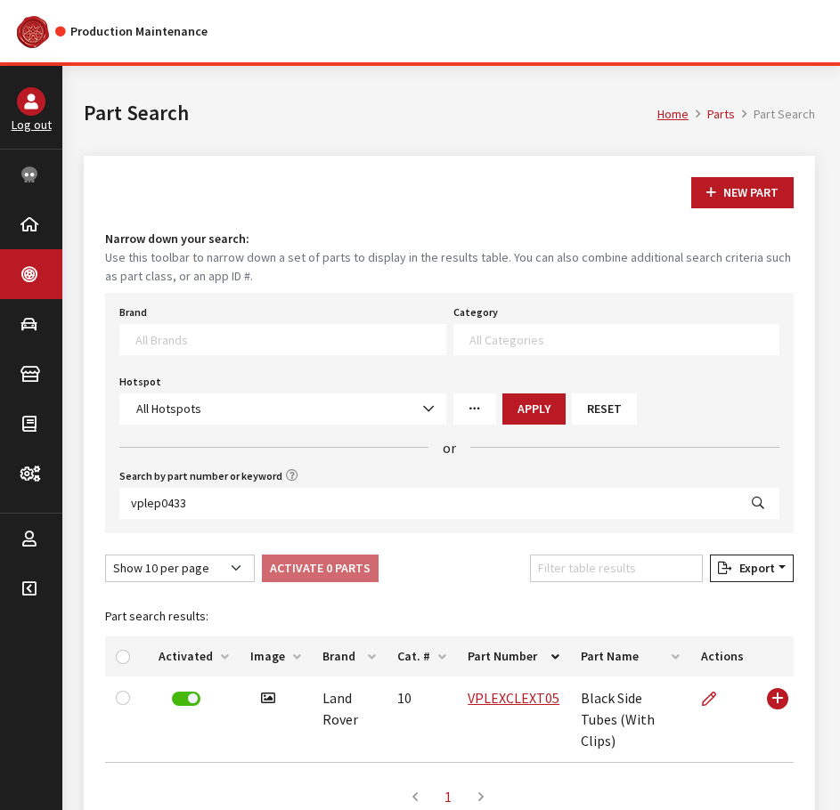
select select
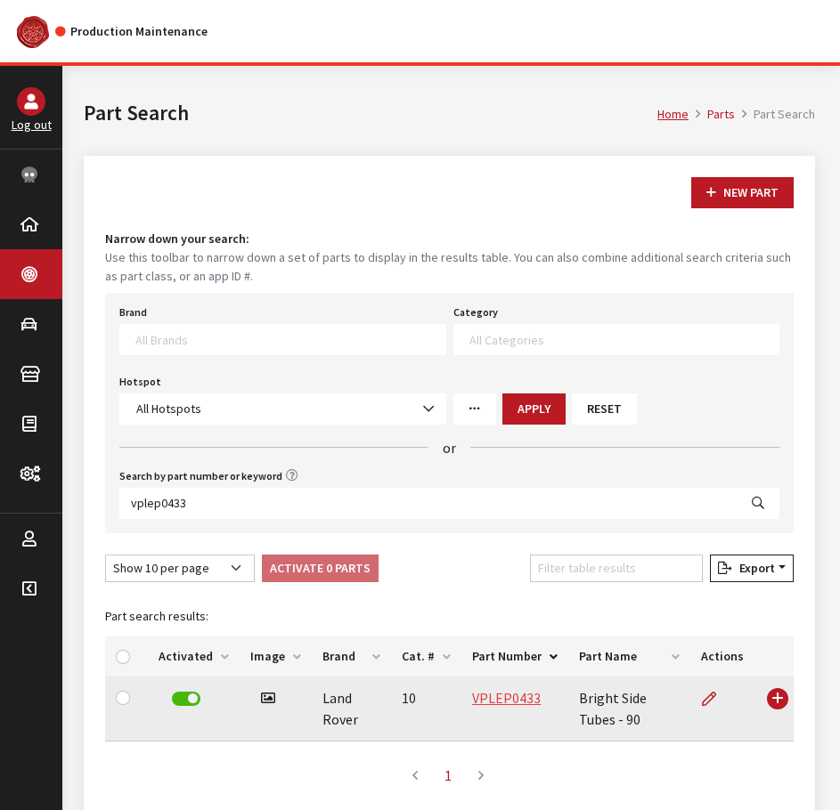
click at [497, 699] on link "VPLEP0433" at bounding box center [506, 698] width 69 height 18
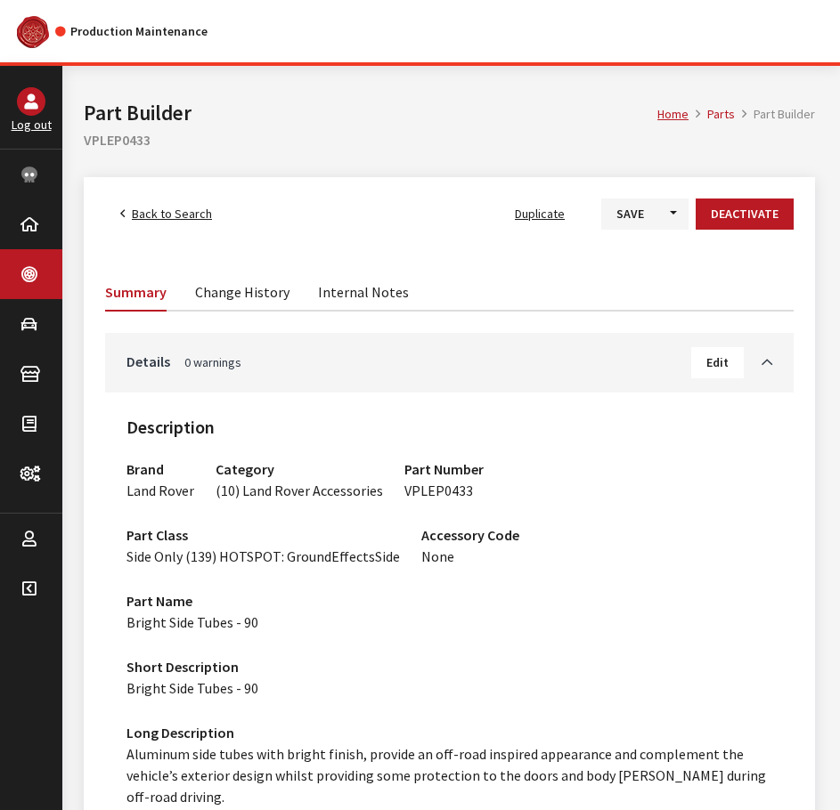
click at [167, 215] on span "Back to Search" at bounding box center [172, 214] width 80 height 16
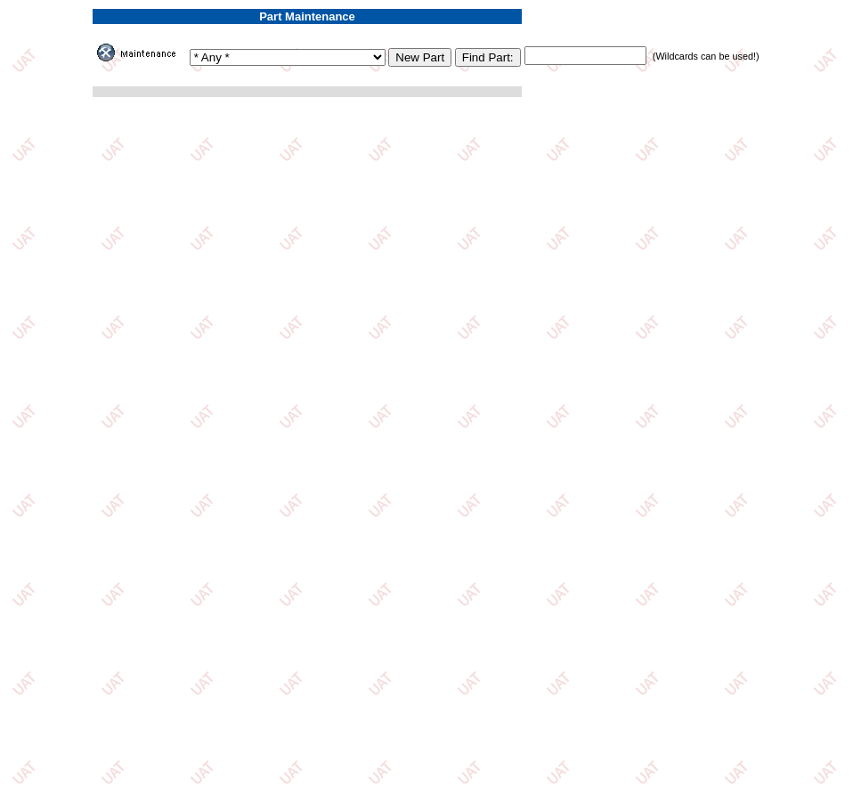
click at [524, 60] on input "text" at bounding box center [585, 55] width 122 height 19
type input "vplep0433"
click at [93, 61] on input "image" at bounding box center [93, 61] width 0 height 0
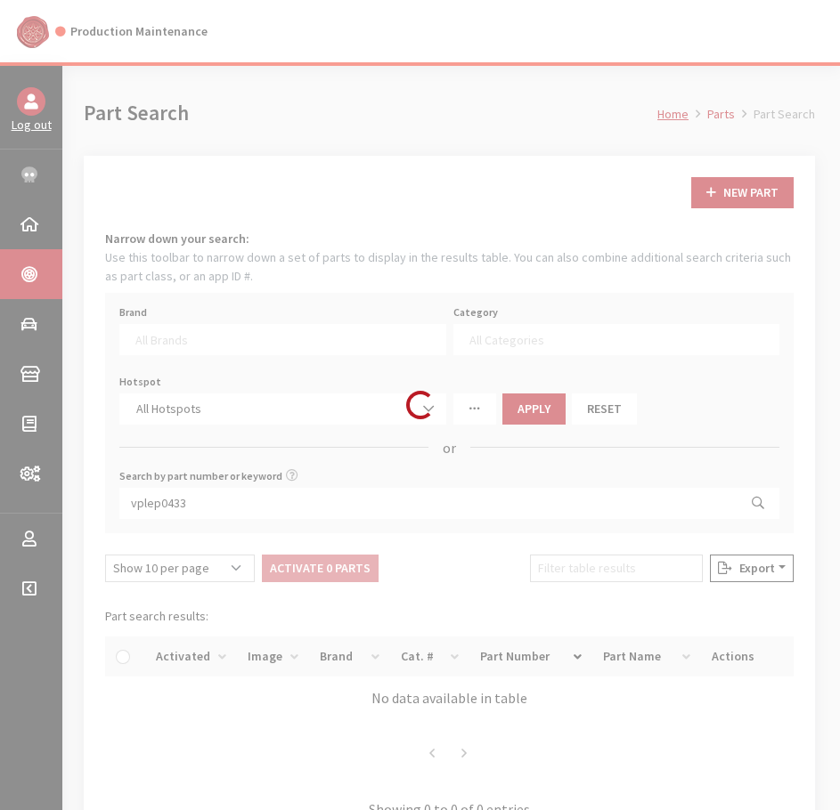
select select
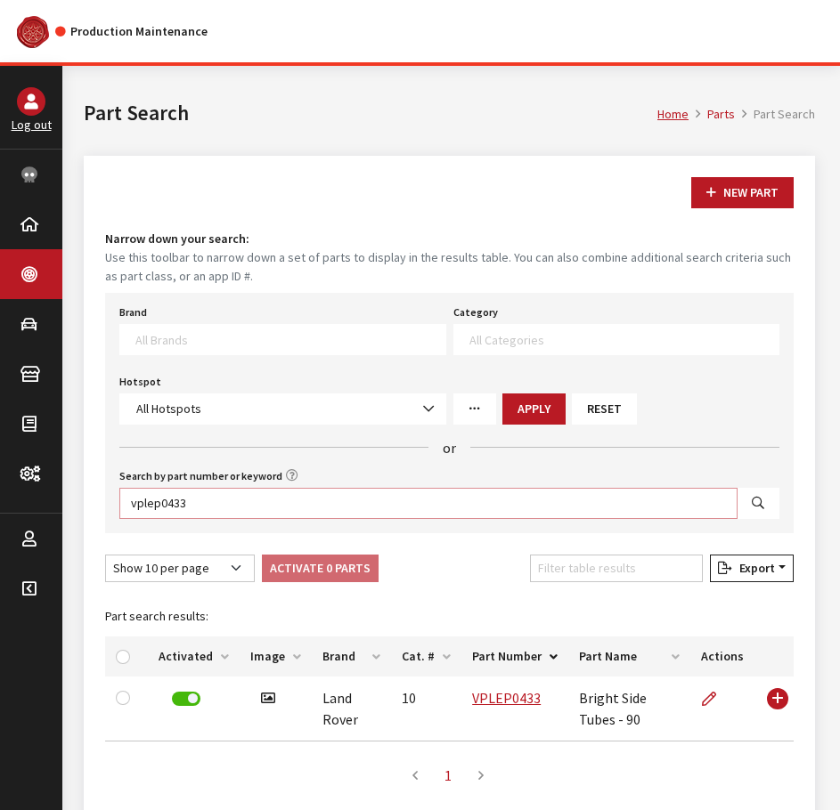
drag, startPoint x: 199, startPoint y: 510, endPoint x: 118, endPoint y: 501, distance: 81.5
click at [118, 501] on div "Search by part number or keyword vplep0433" at bounding box center [449, 491] width 667 height 55
paste input "VPLEXCLEXT05"
type input "VPLEXCLEXT05"
select select
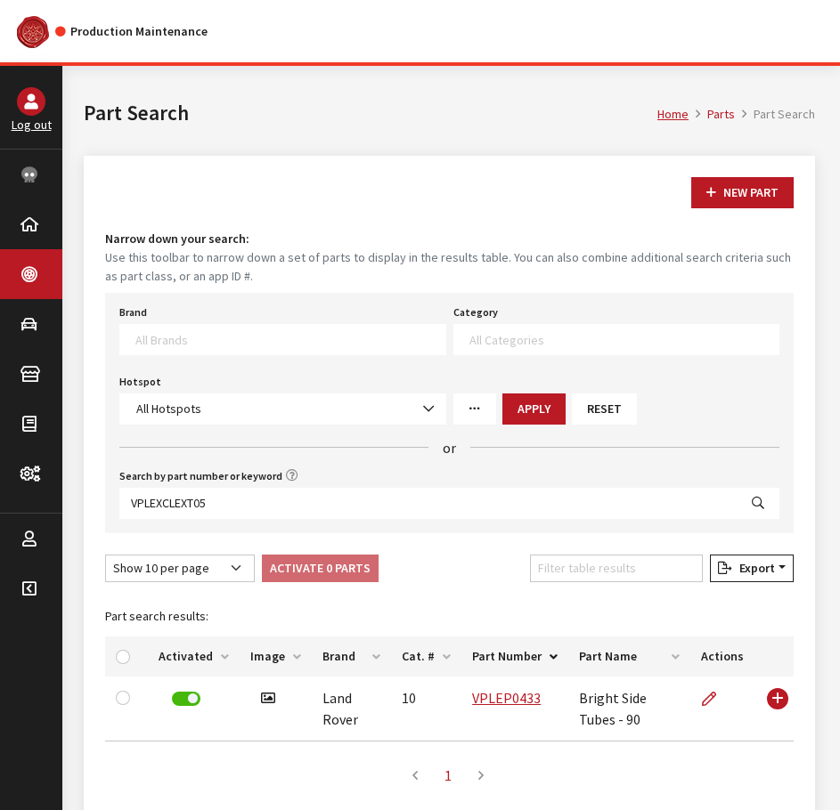
select select
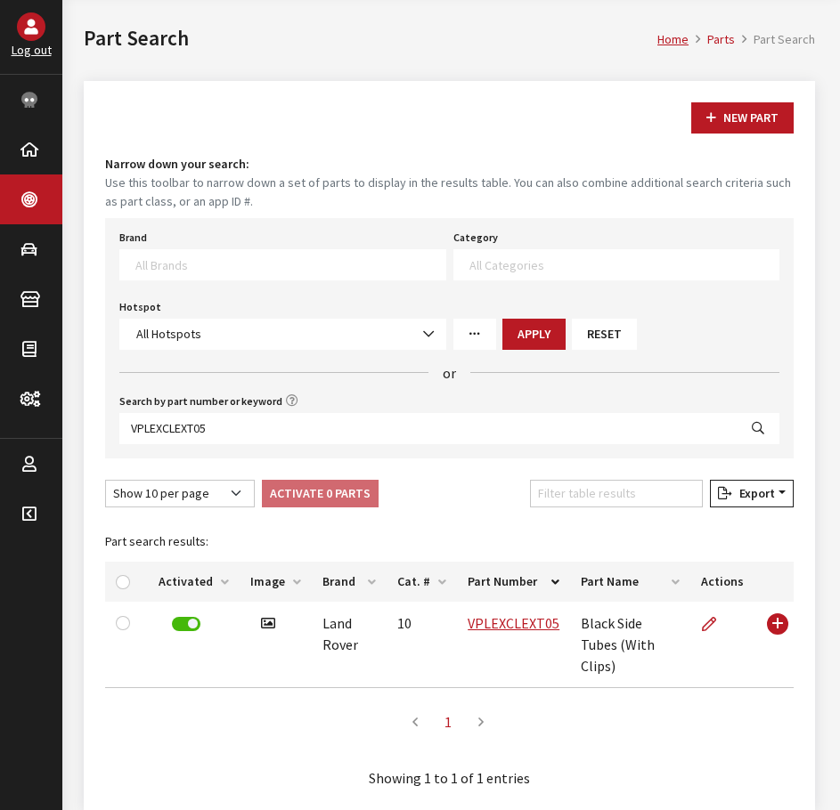
scroll to position [129, 0]
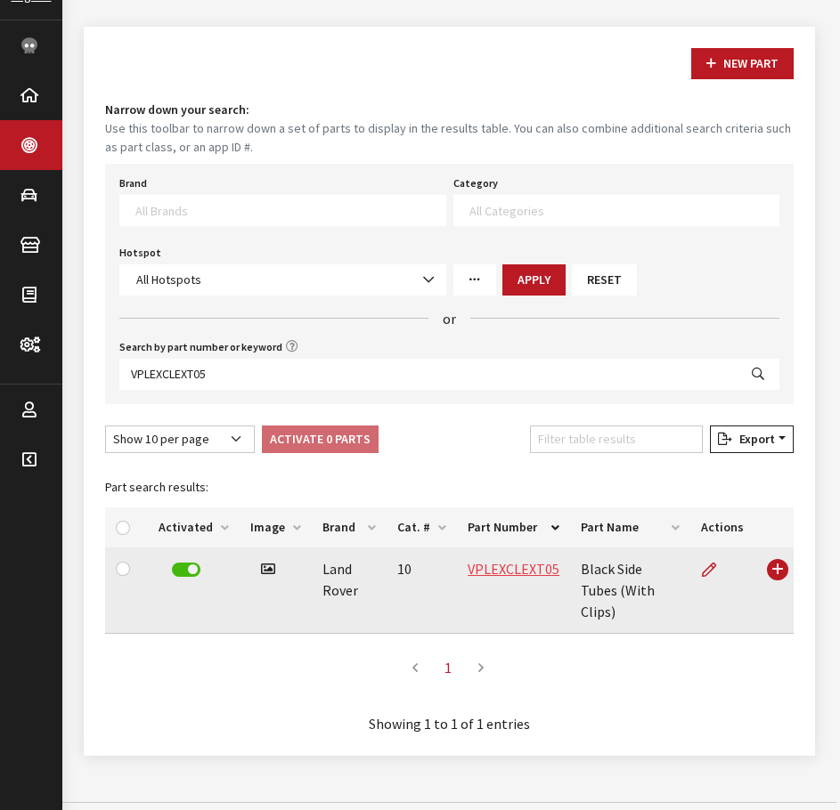
click at [508, 569] on link "VPLEXCLEXT05" at bounding box center [513, 569] width 92 height 18
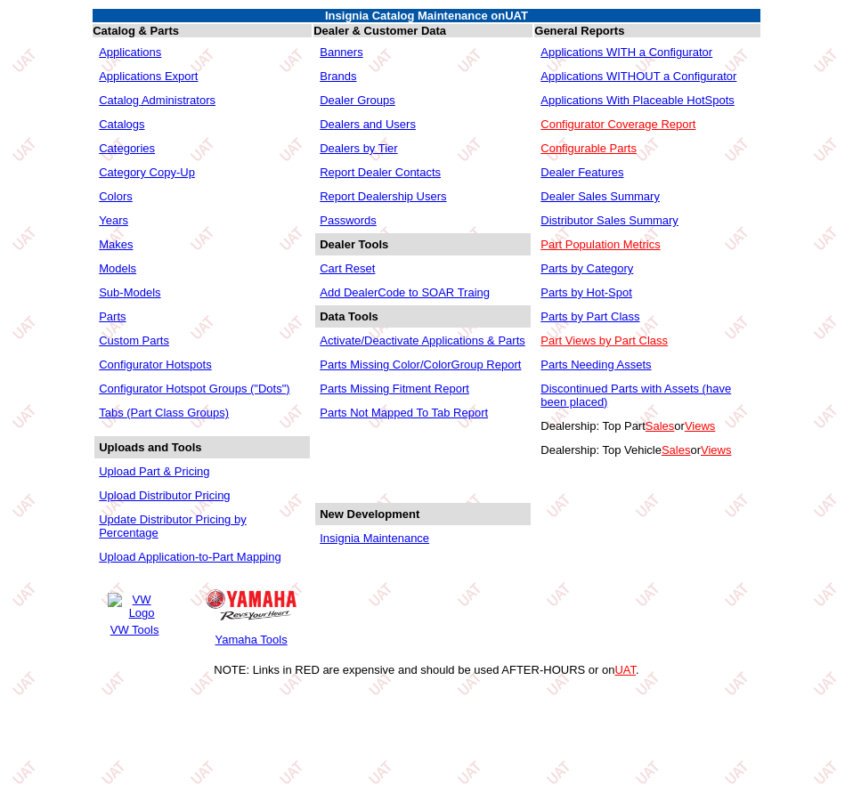
click at [575, 311] on link "Parts by Part Class" at bounding box center [590, 316] width 99 height 13
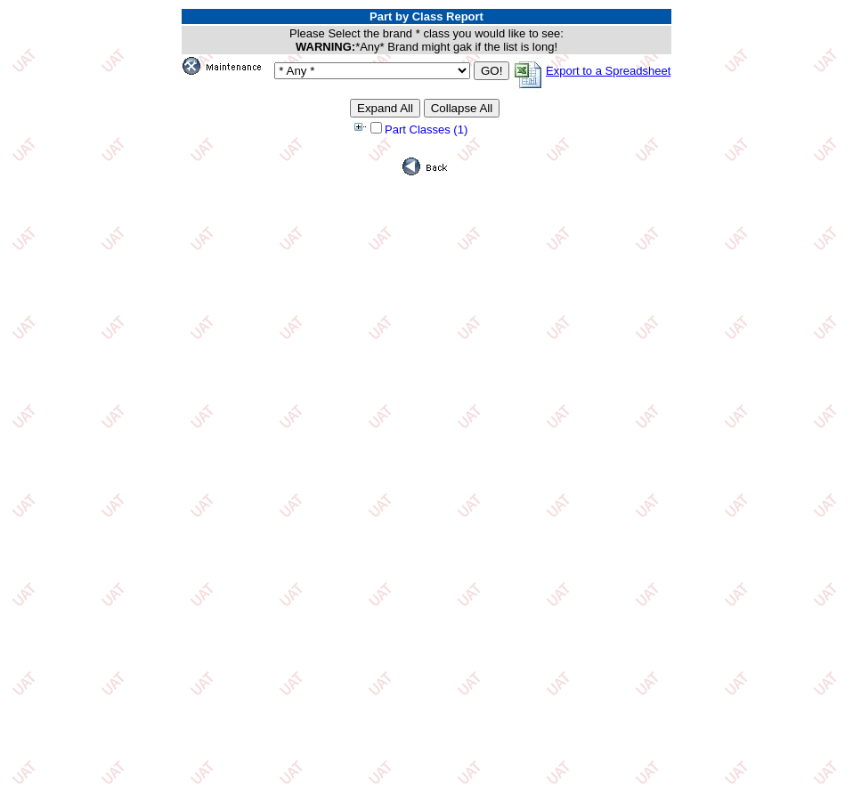
click at [353, 128] on img at bounding box center [358, 127] width 17 height 18
click at [385, 110] on input "Expand All" at bounding box center [384, 108] width 70 height 19
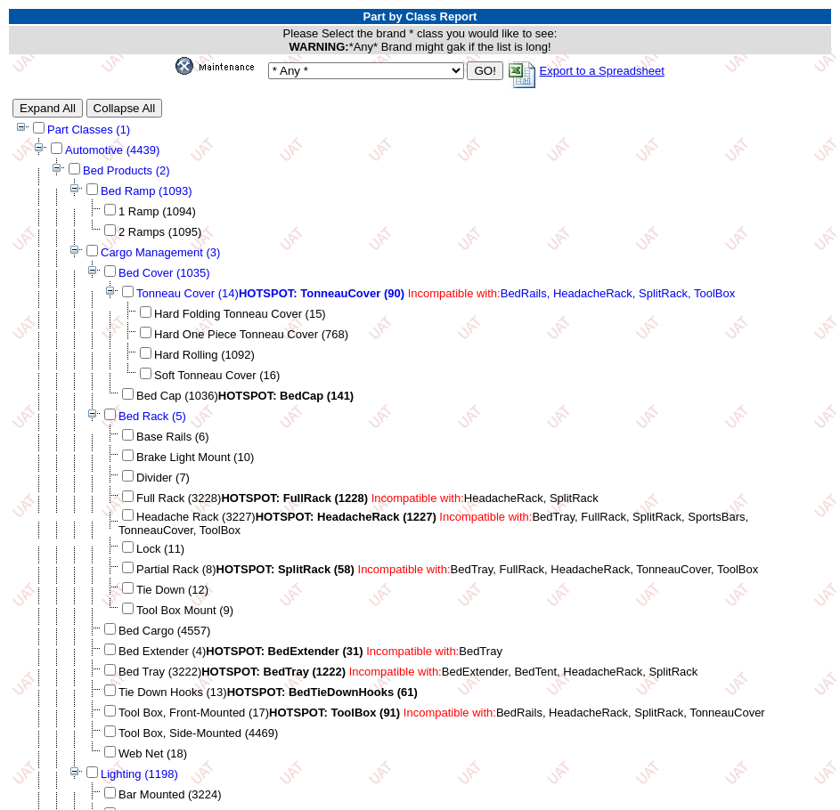
click at [127, 93] on td "* Any * 3D Carbon 3M ACE Acura Advent Agri-Cover Alfa Romeo AlloyGator Alpine A…" at bounding box center [420, 74] width 822 height 37
click at [128, 103] on input "Collapse All" at bounding box center [124, 108] width 77 height 19
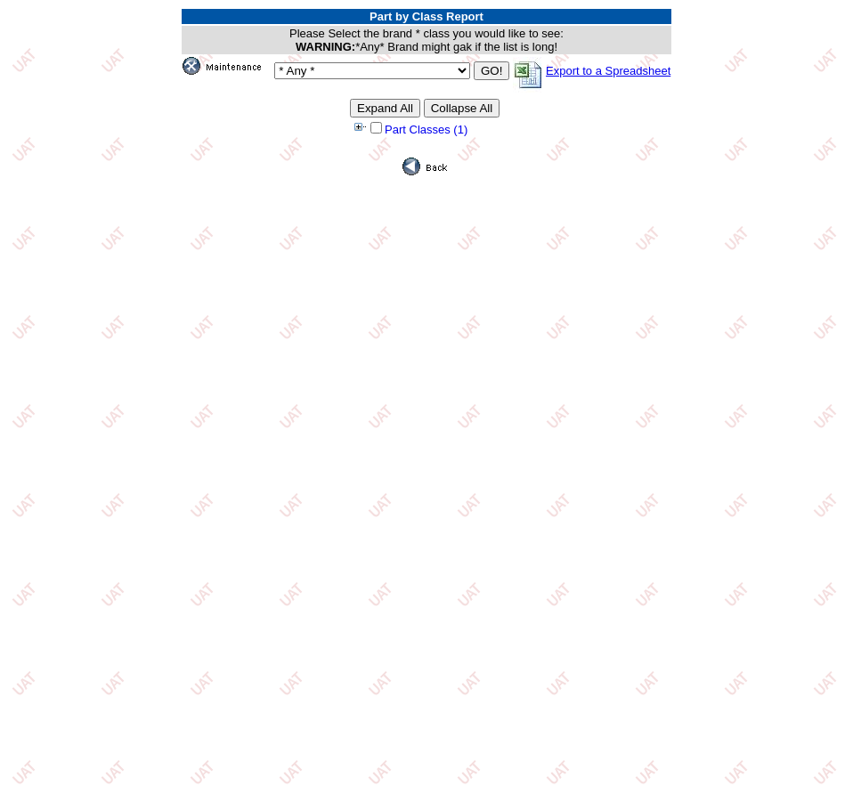
click at [370, 109] on input "Expand All" at bounding box center [385, 108] width 70 height 19
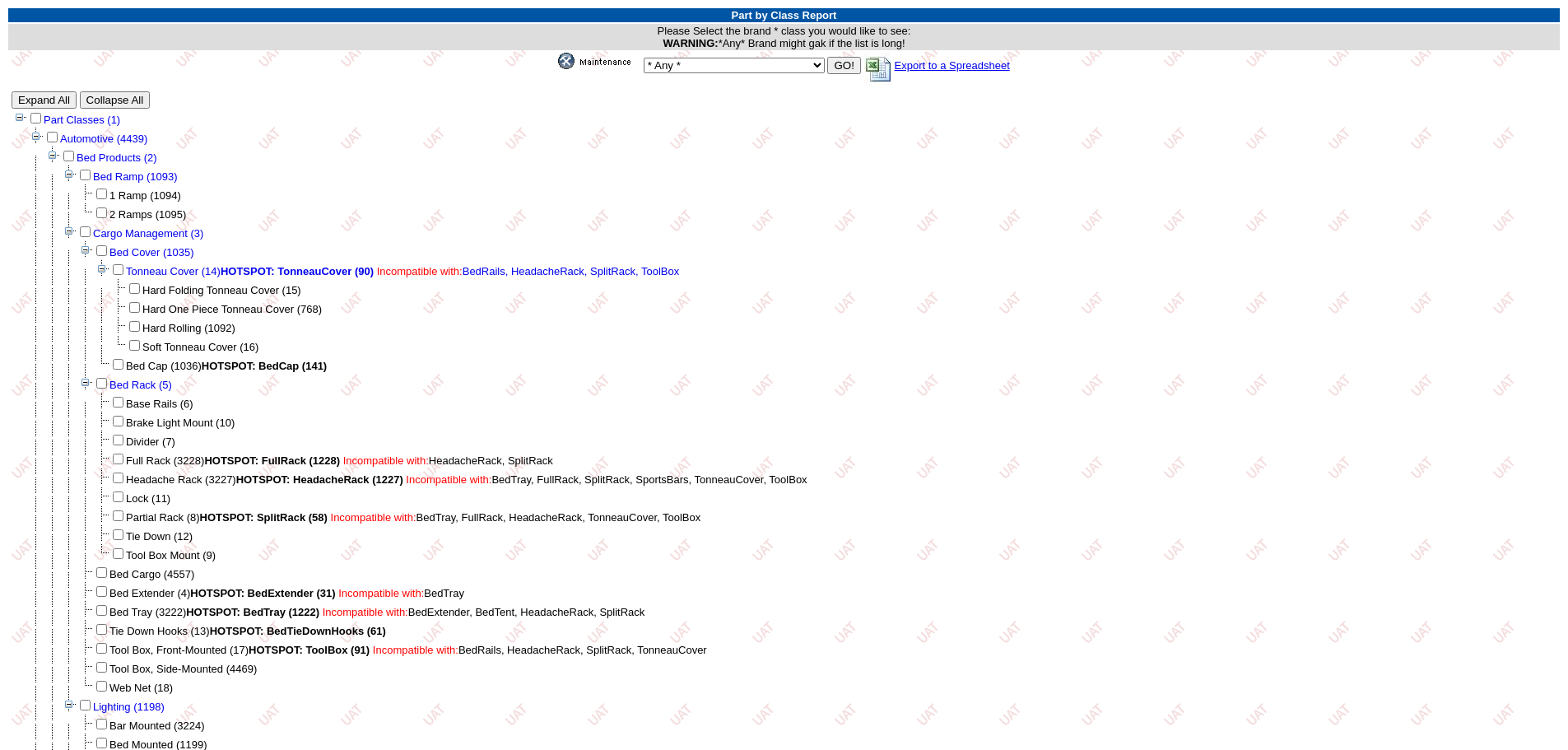
click at [600, 62] on img at bounding box center [599, 61] width 82 height 17
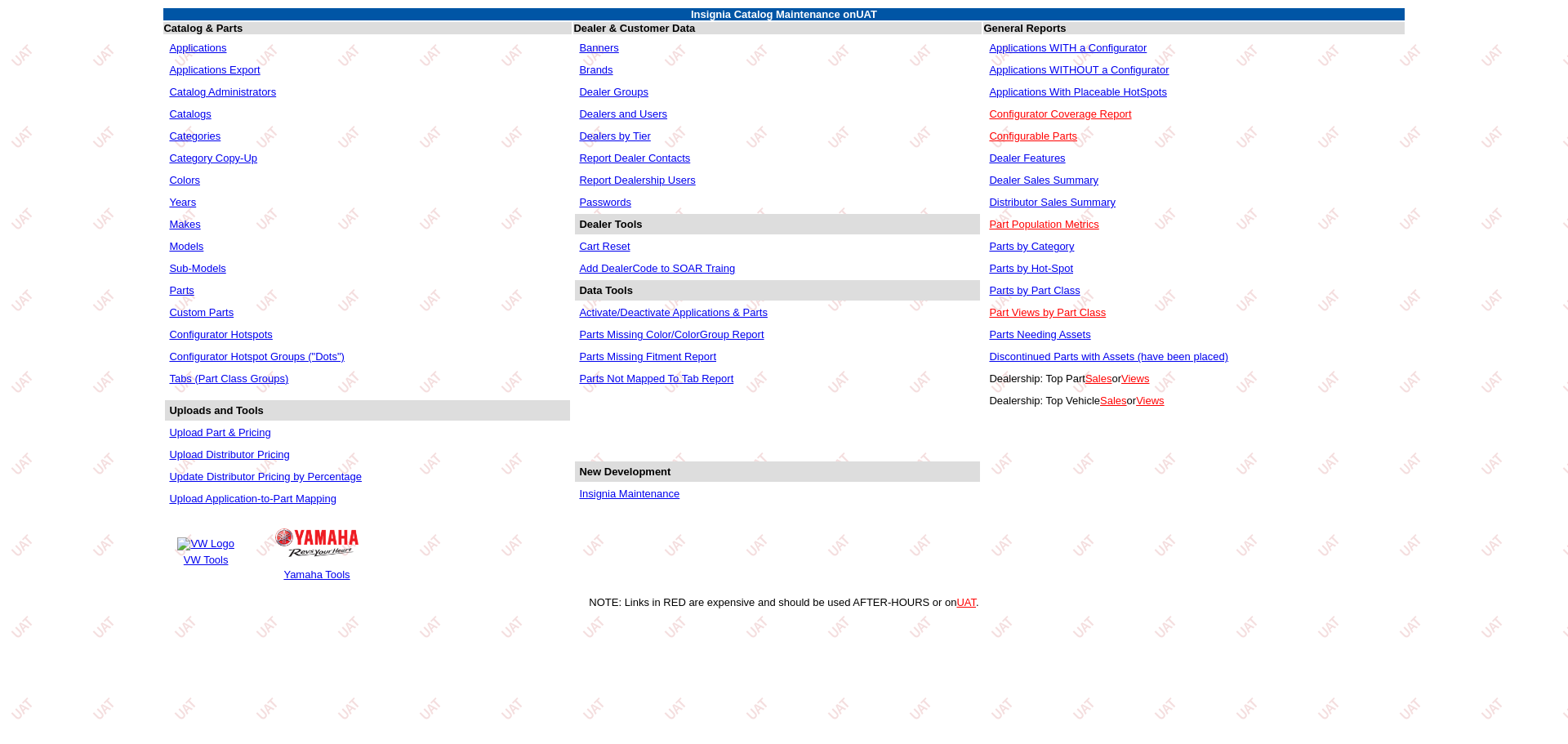
click at [189, 290] on link "Parts" at bounding box center [181, 290] width 25 height 12
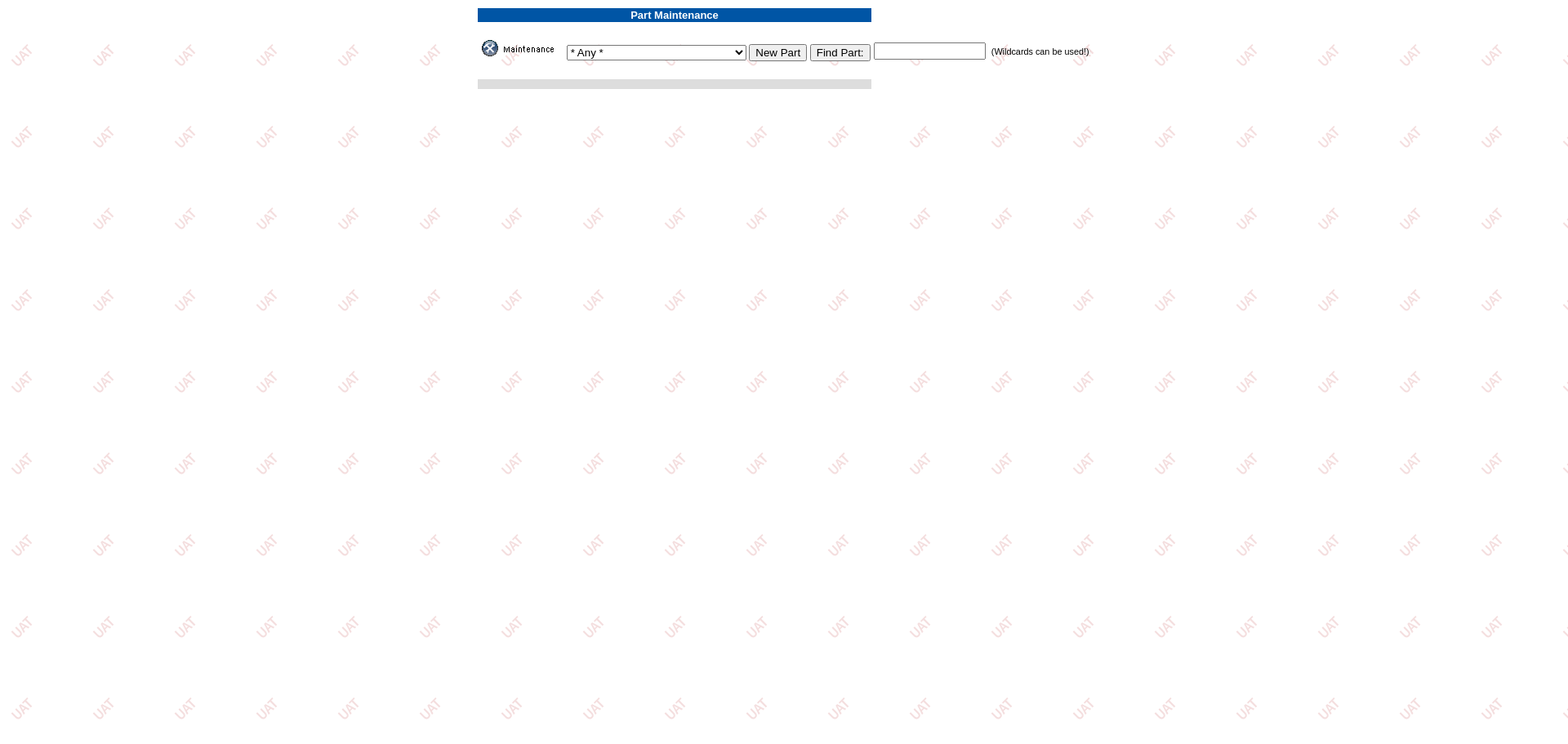
click at [920, 57] on input "text" at bounding box center [930, 50] width 112 height 17
paste input "VPLEW0157"
type input "VPLEW0157"
click at [810, 49] on input "Find Part:" at bounding box center [840, 52] width 61 height 17
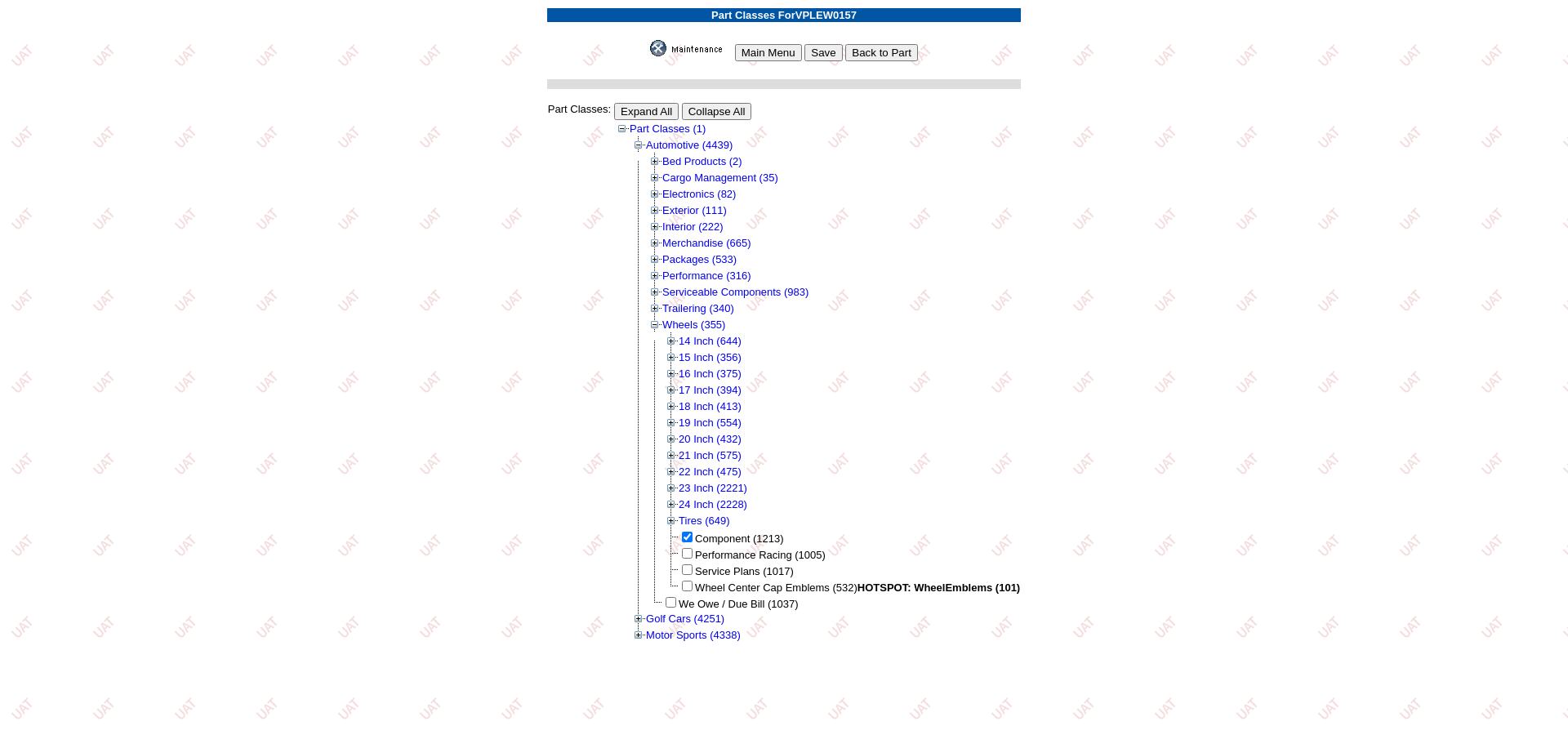
click at [668, 108] on input "Expand All" at bounding box center [646, 111] width 64 height 17
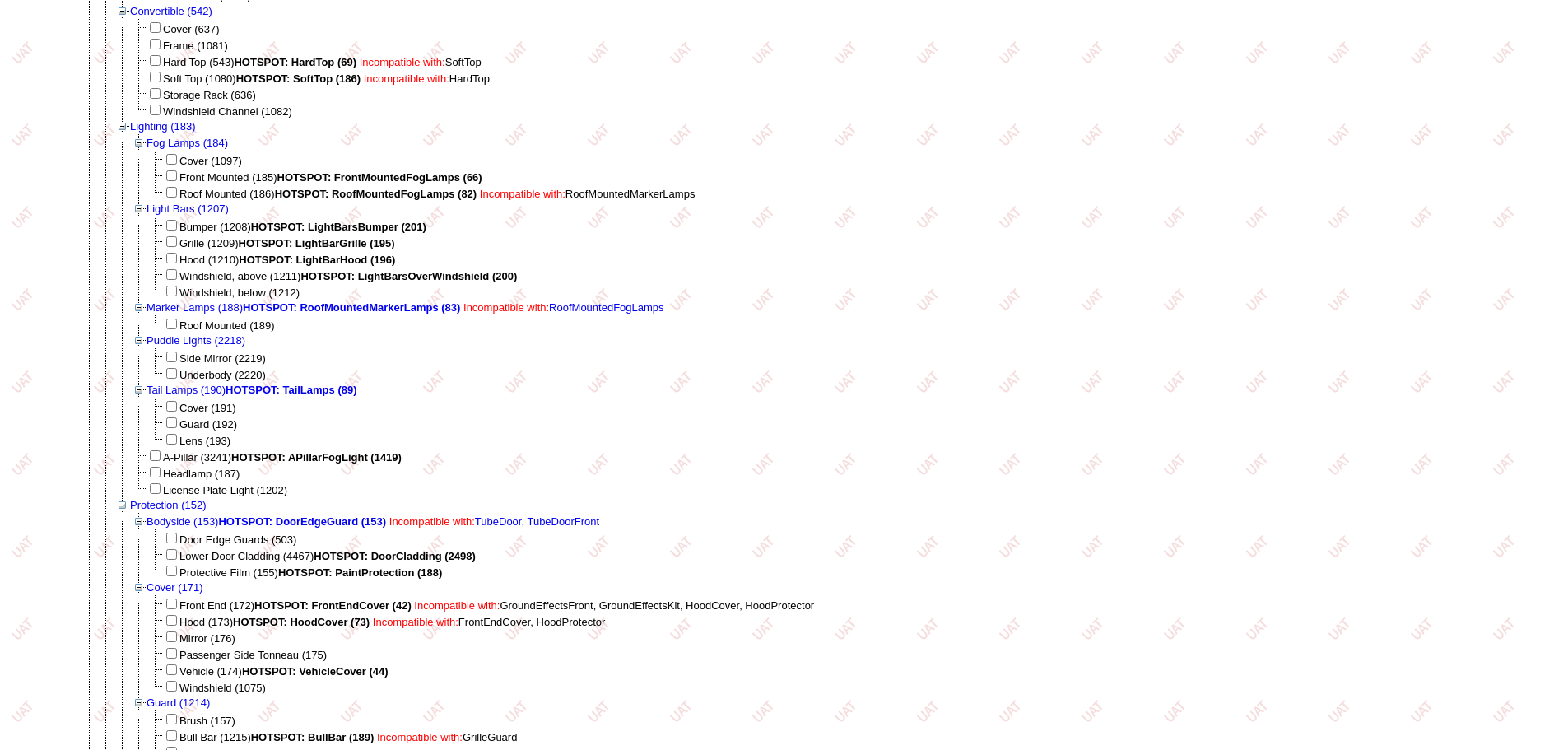
scroll to position [6163, 0]
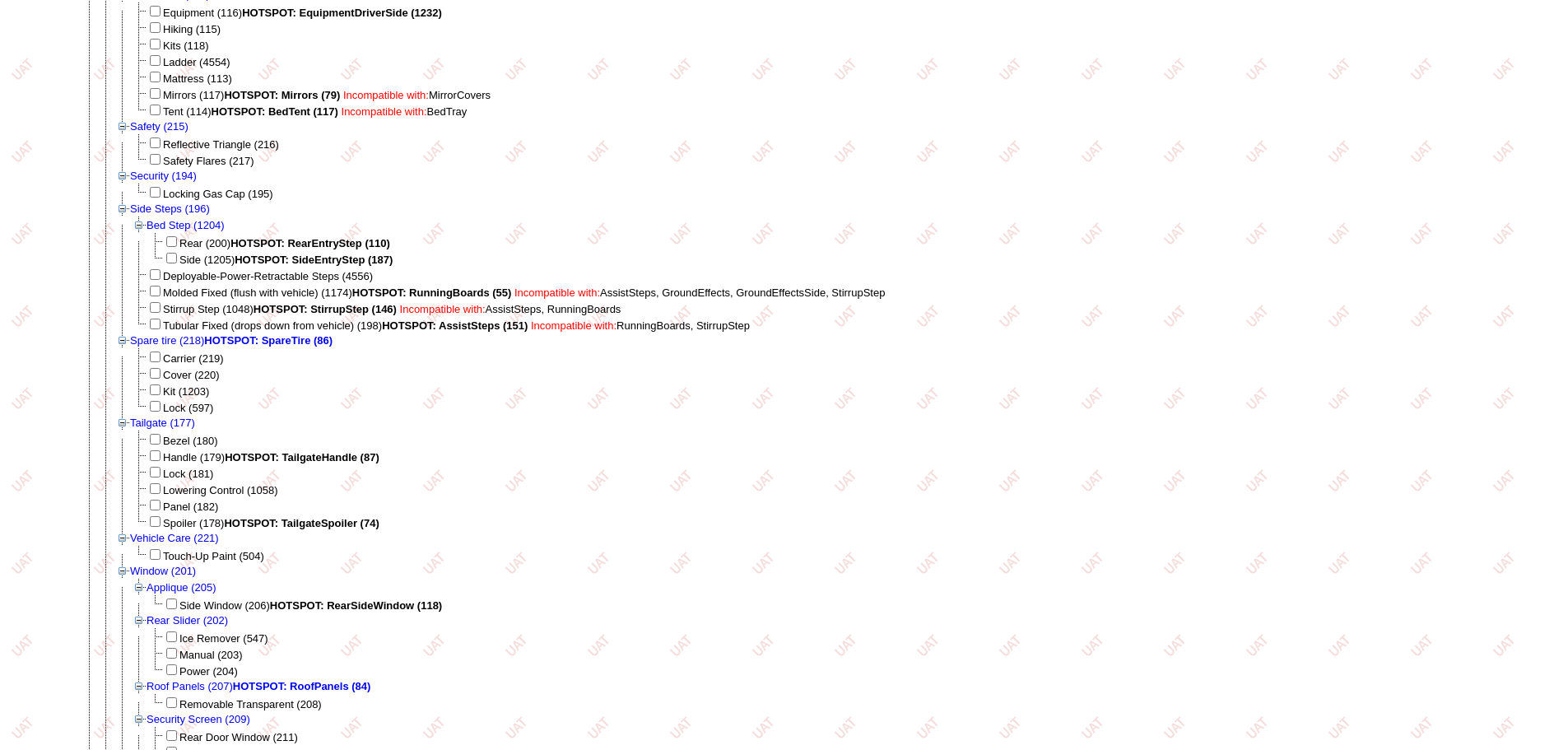
click at [161, 377] on input "checkbox" at bounding box center [155, 374] width 11 height 11
checkbox input "true"
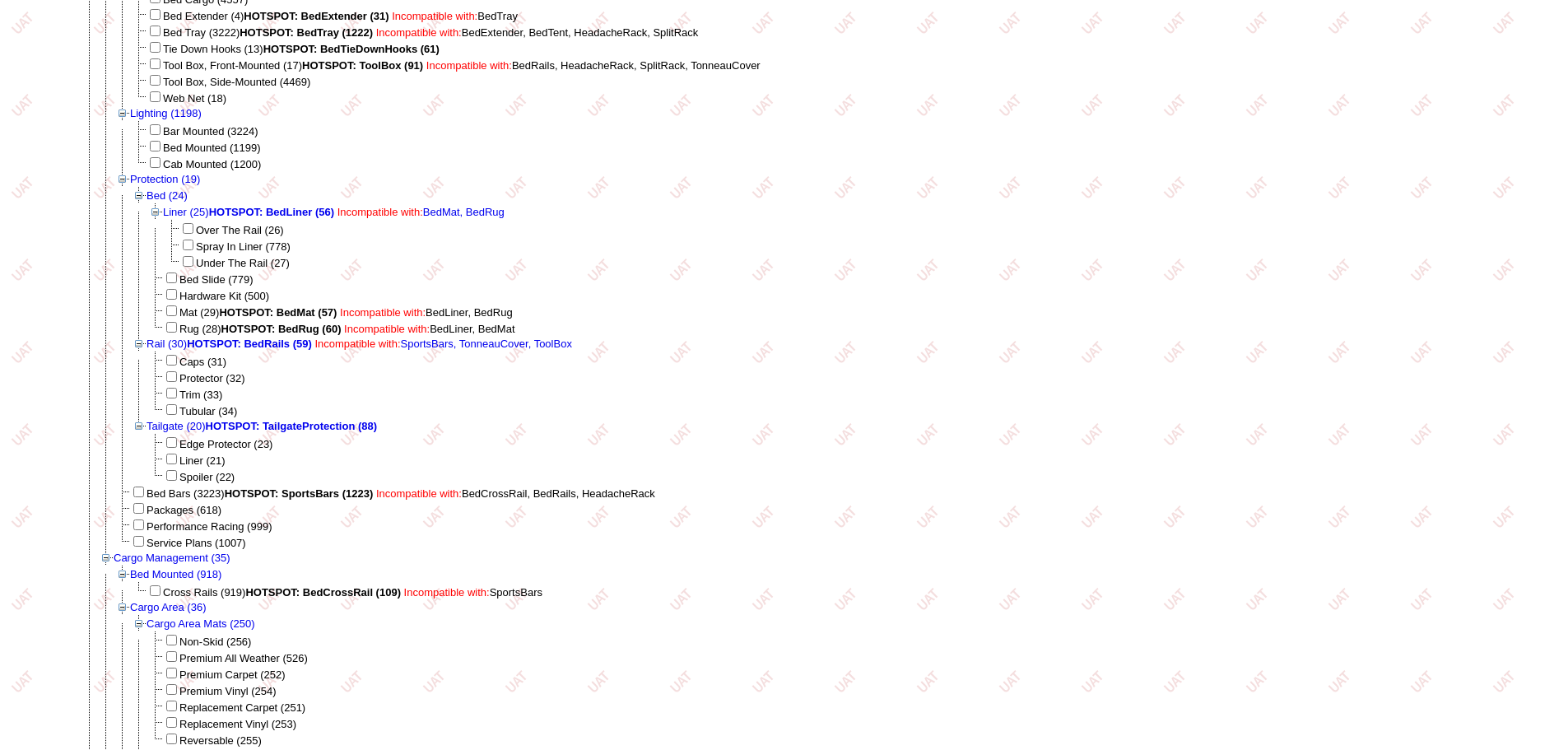
scroll to position [0, 0]
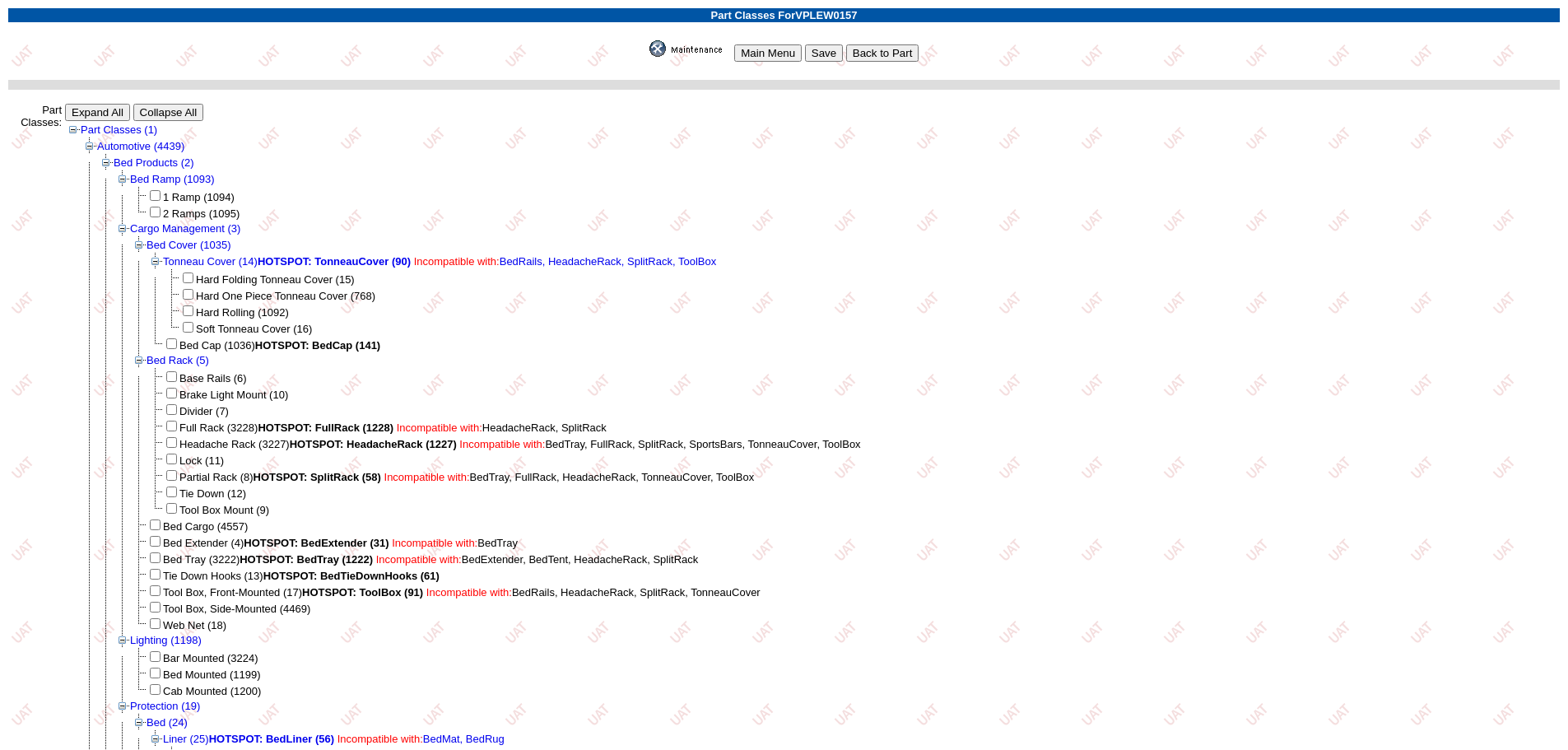
click at [827, 46] on input "Save" at bounding box center [824, 53] width 38 height 18
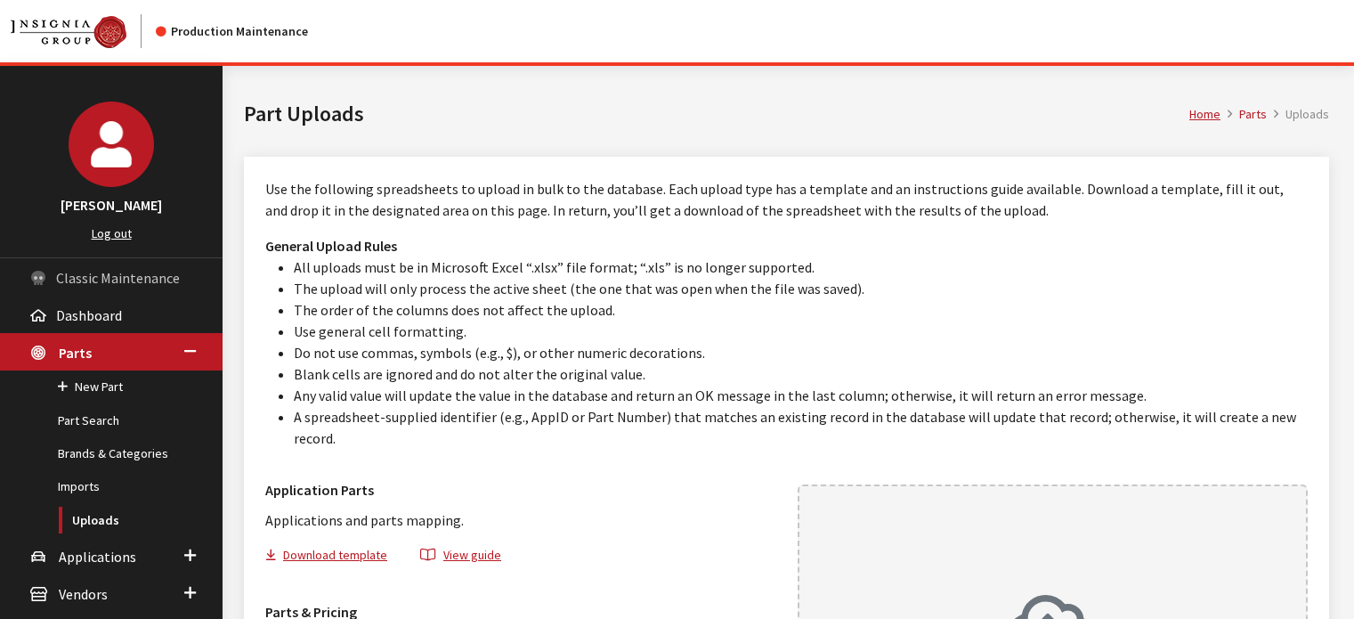
scroll to position [290, 0]
